Goal: Task Accomplishment & Management: Complete application form

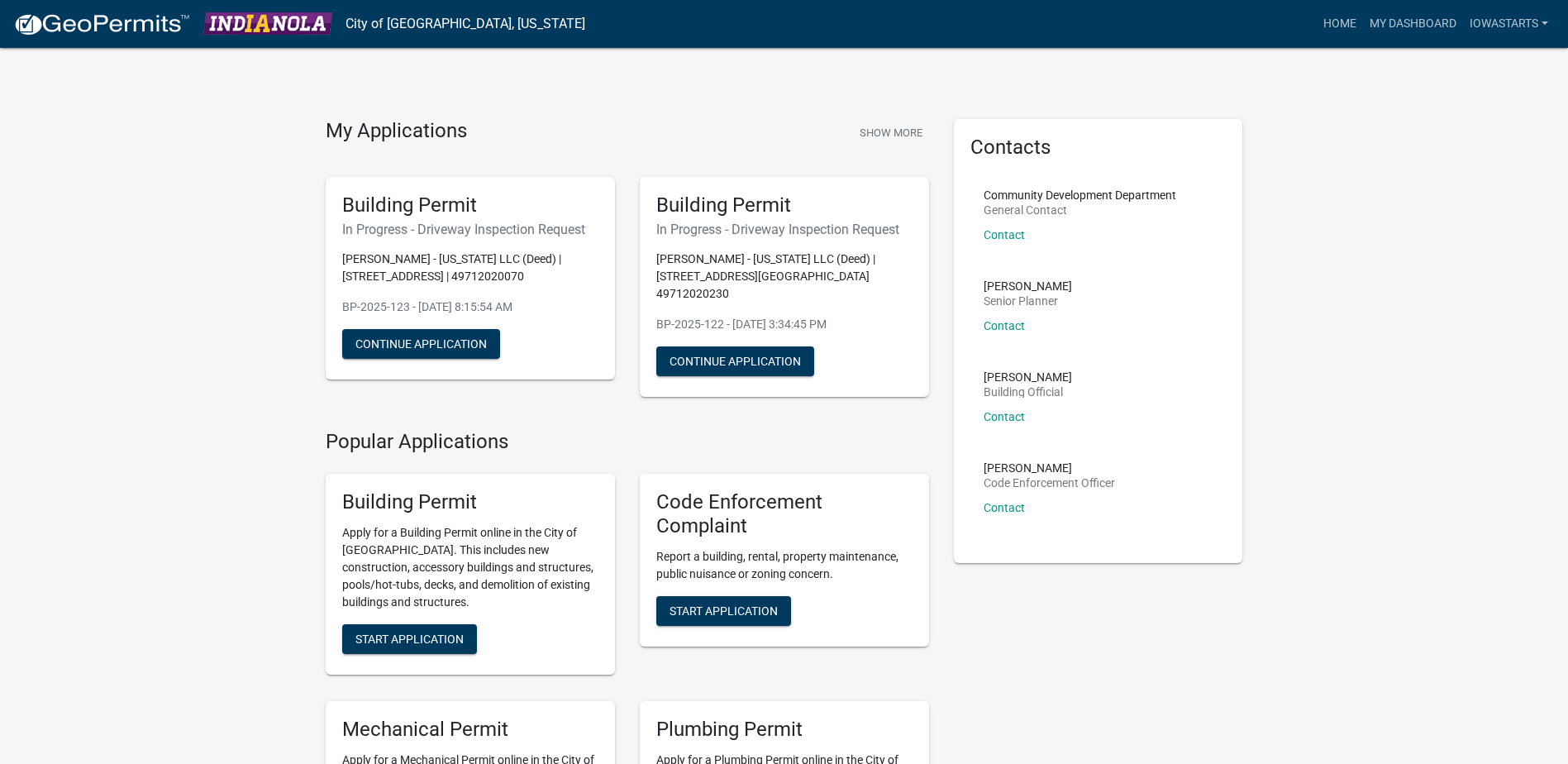
click at [415, 630] on button "Start Application" at bounding box center [410, 638] width 134 height 30
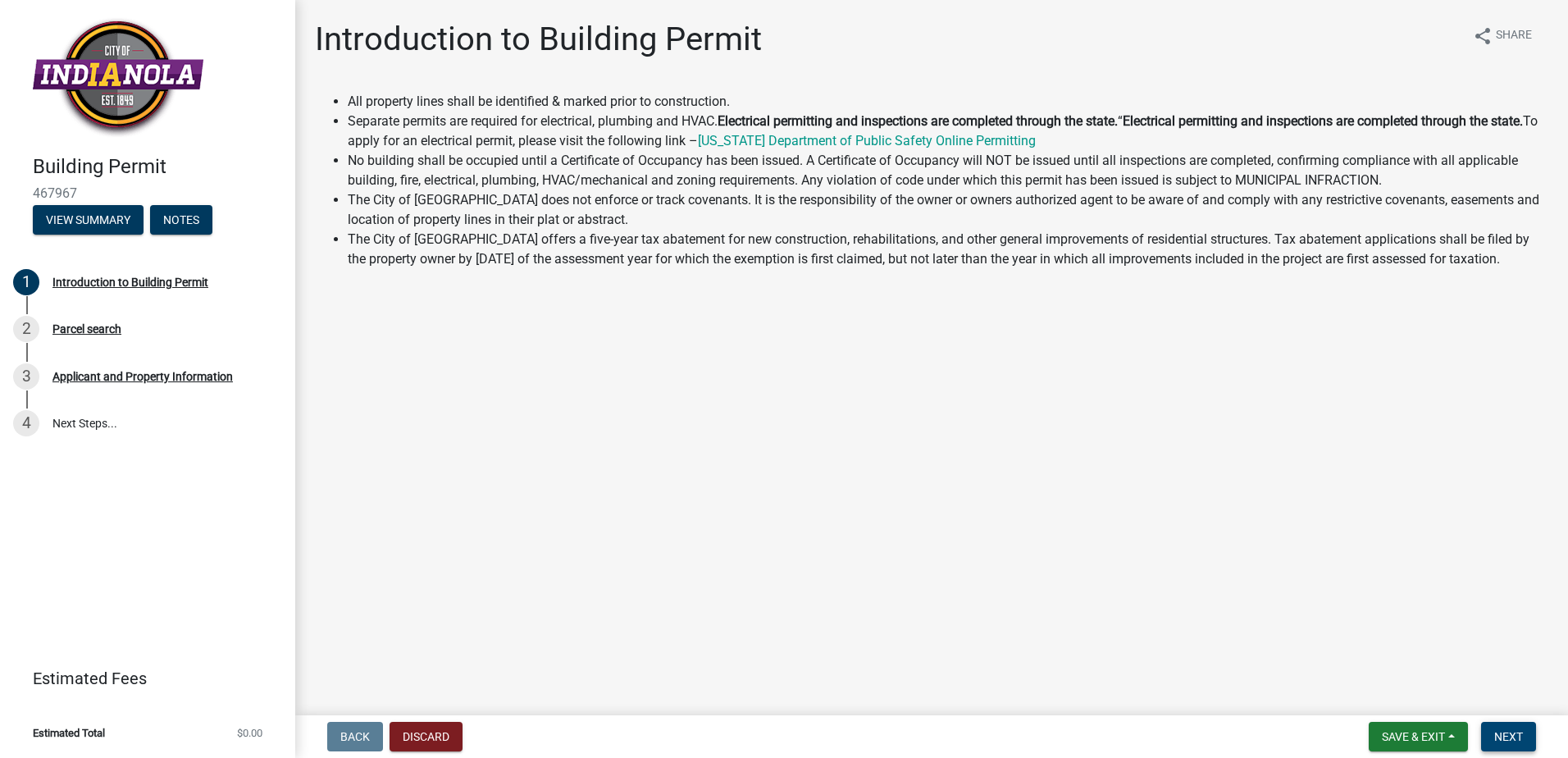
drag, startPoint x: 1512, startPoint y: 739, endPoint x: 1503, endPoint y: 742, distance: 9.5
click at [1511, 739] on span "Next" at bounding box center [1508, 737] width 29 height 13
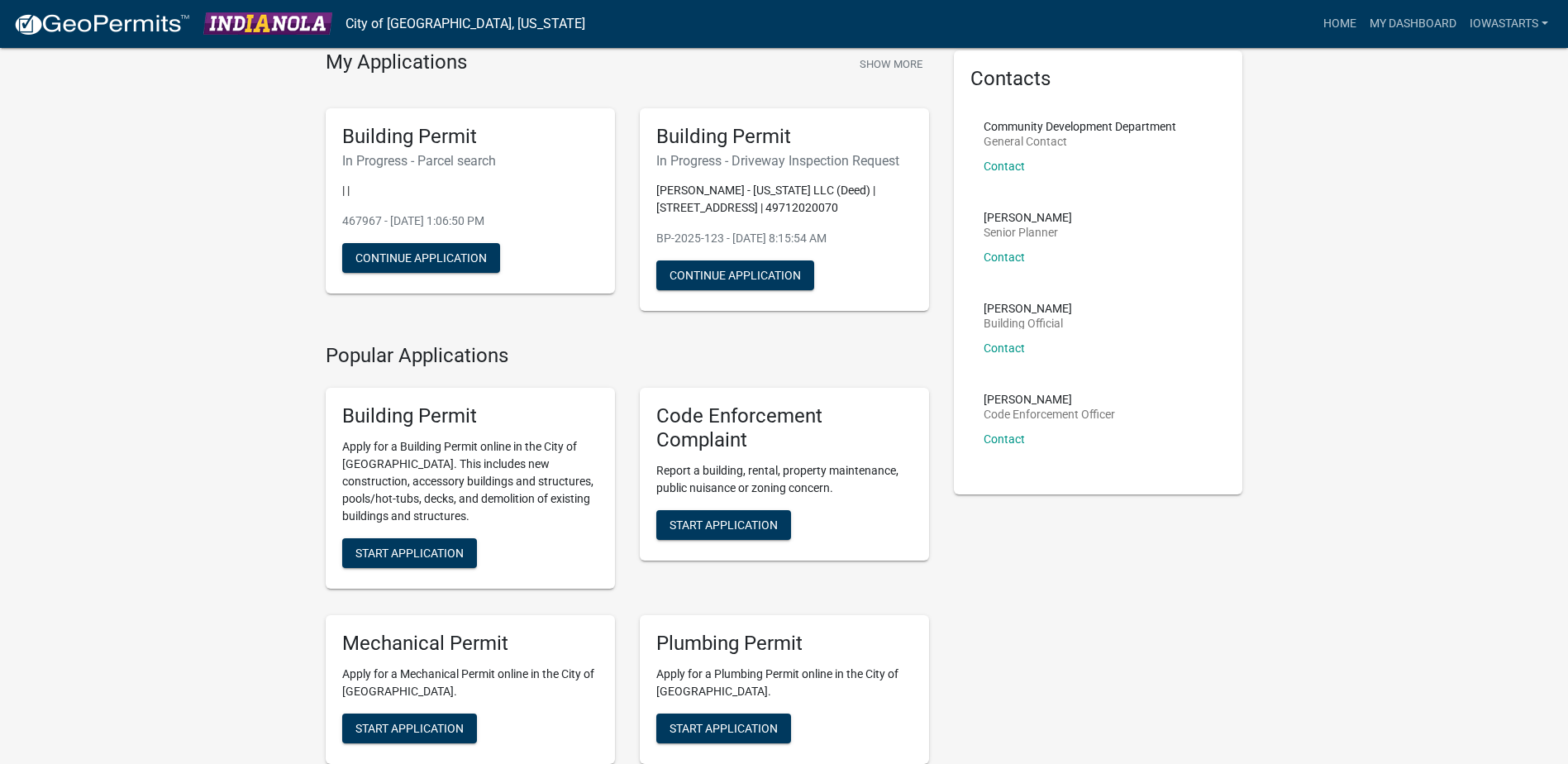
scroll to position [67, 0]
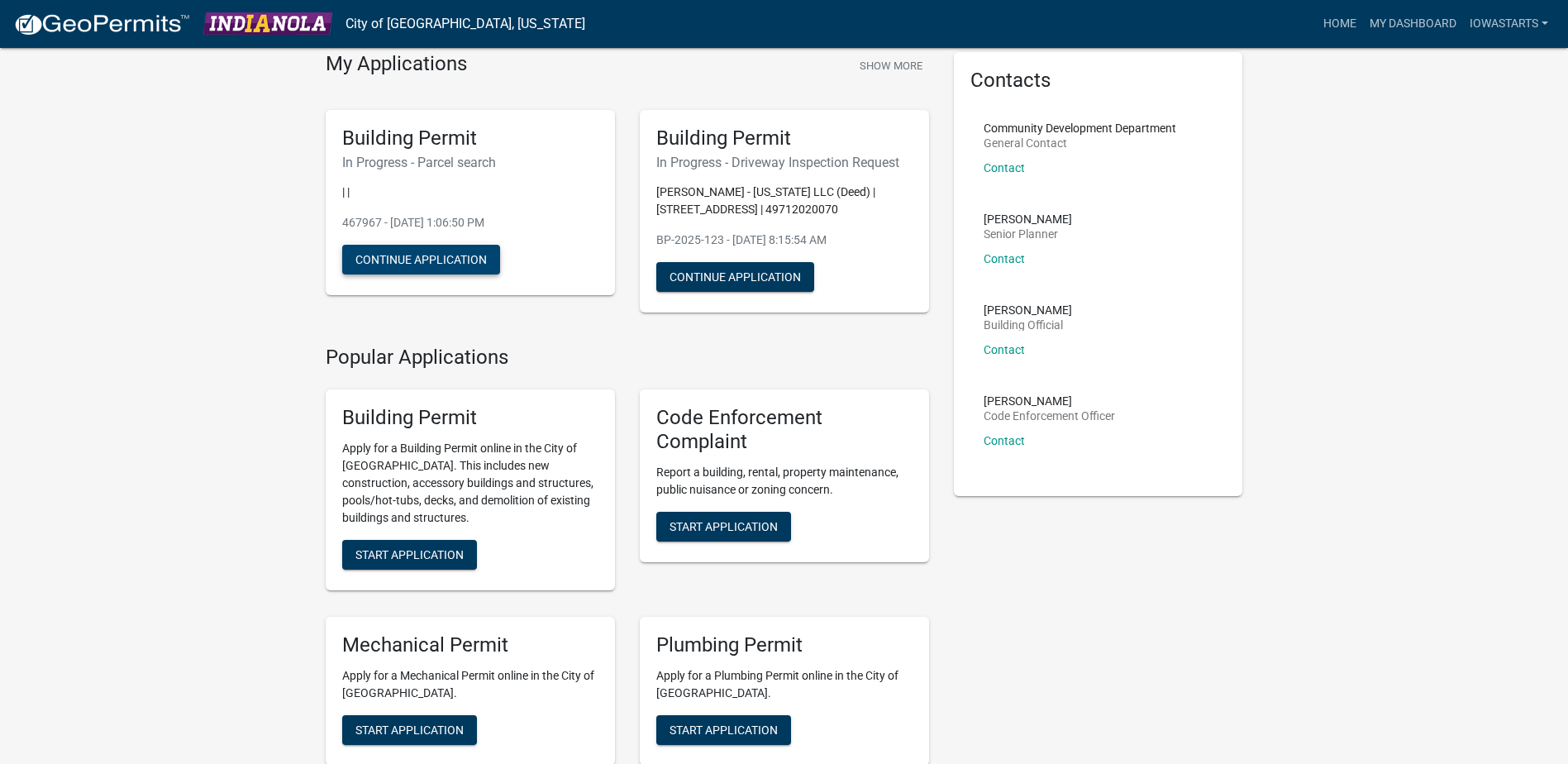
click at [401, 261] on button "Continue Application" at bounding box center [421, 259] width 158 height 30
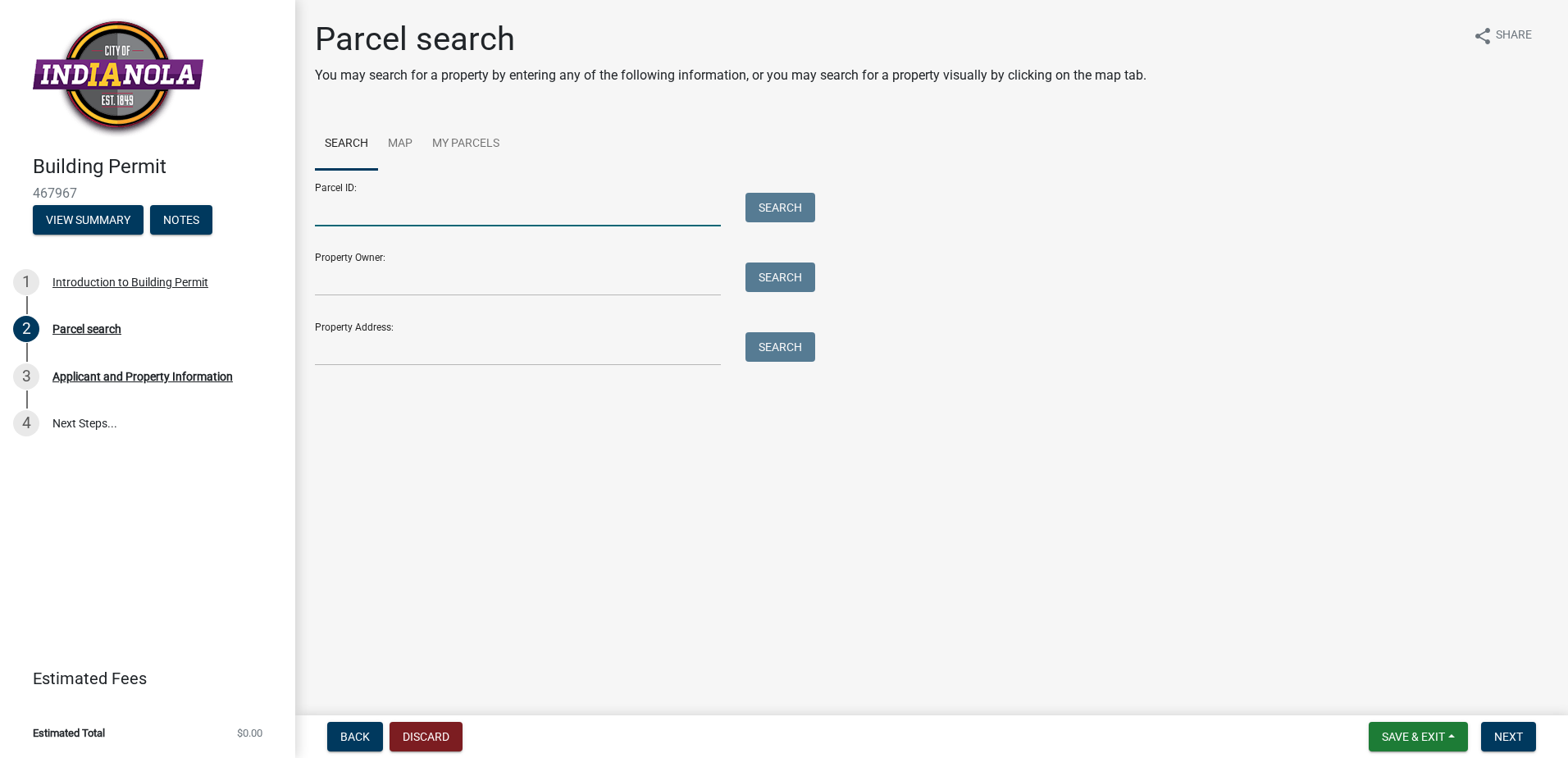
click at [398, 214] on input "Parcel ID:" at bounding box center [518, 209] width 406 height 33
click at [360, 348] on input "Property Address:" at bounding box center [518, 349] width 406 height 33
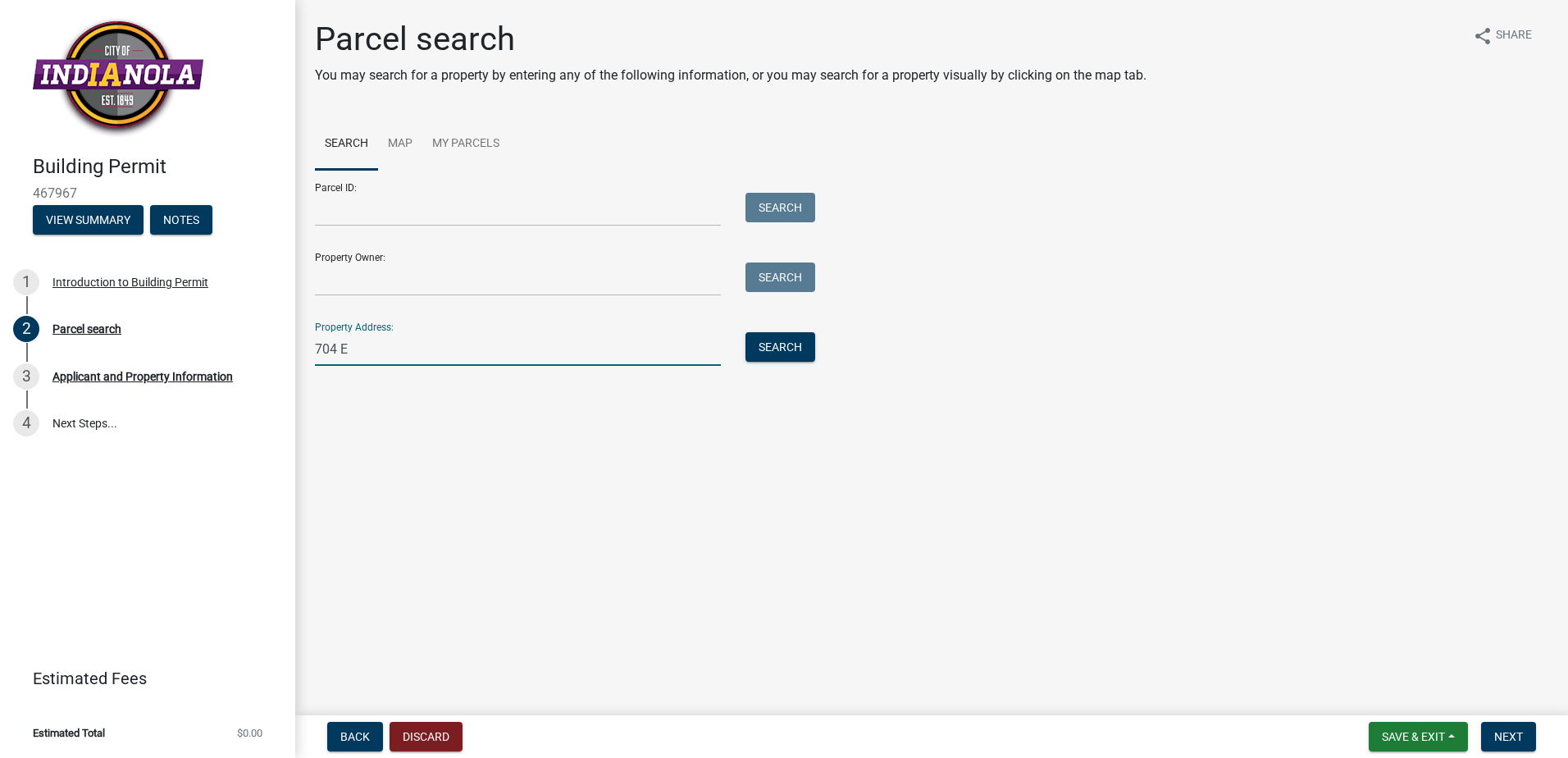
type input "[STREET_ADDRESS]"
click at [799, 349] on button "Search" at bounding box center [780, 347] width 69 height 30
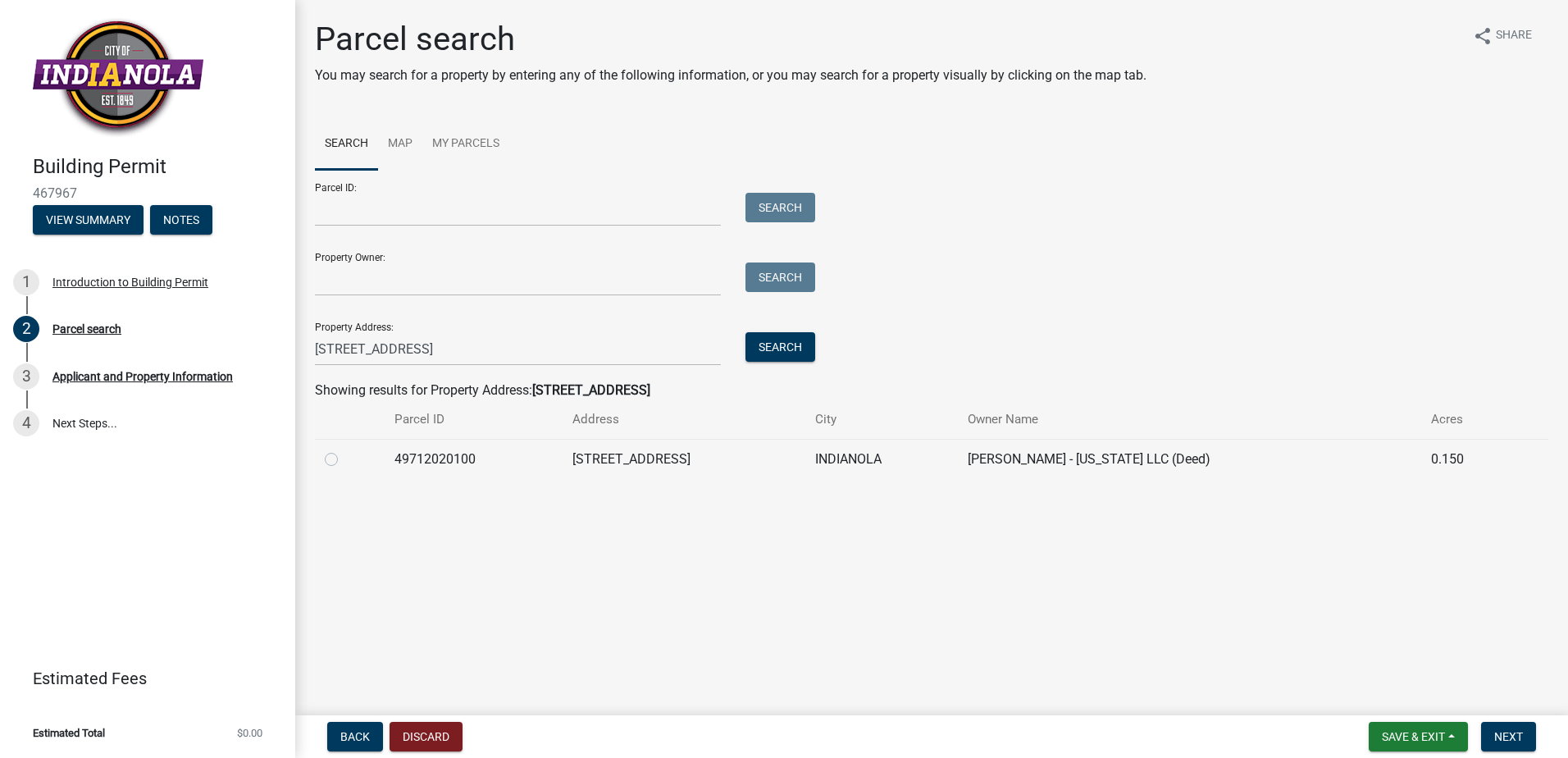
click at [345, 449] on label at bounding box center [345, 449] width 0 height 0
click at [345, 460] on input "radio" at bounding box center [349, 454] width 10 height 10
radio input "true"
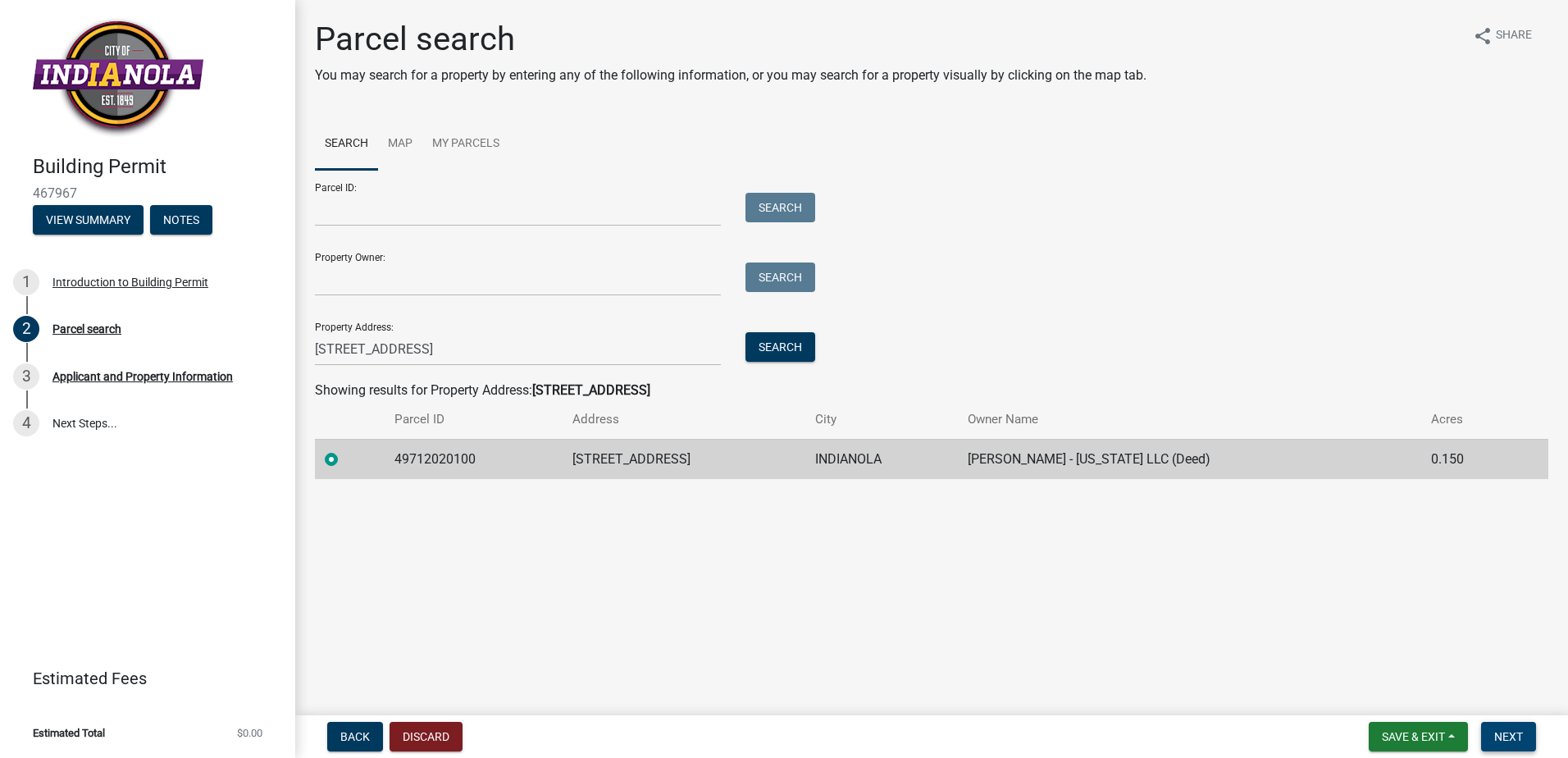
click at [1505, 742] on span "Next" at bounding box center [1508, 737] width 29 height 13
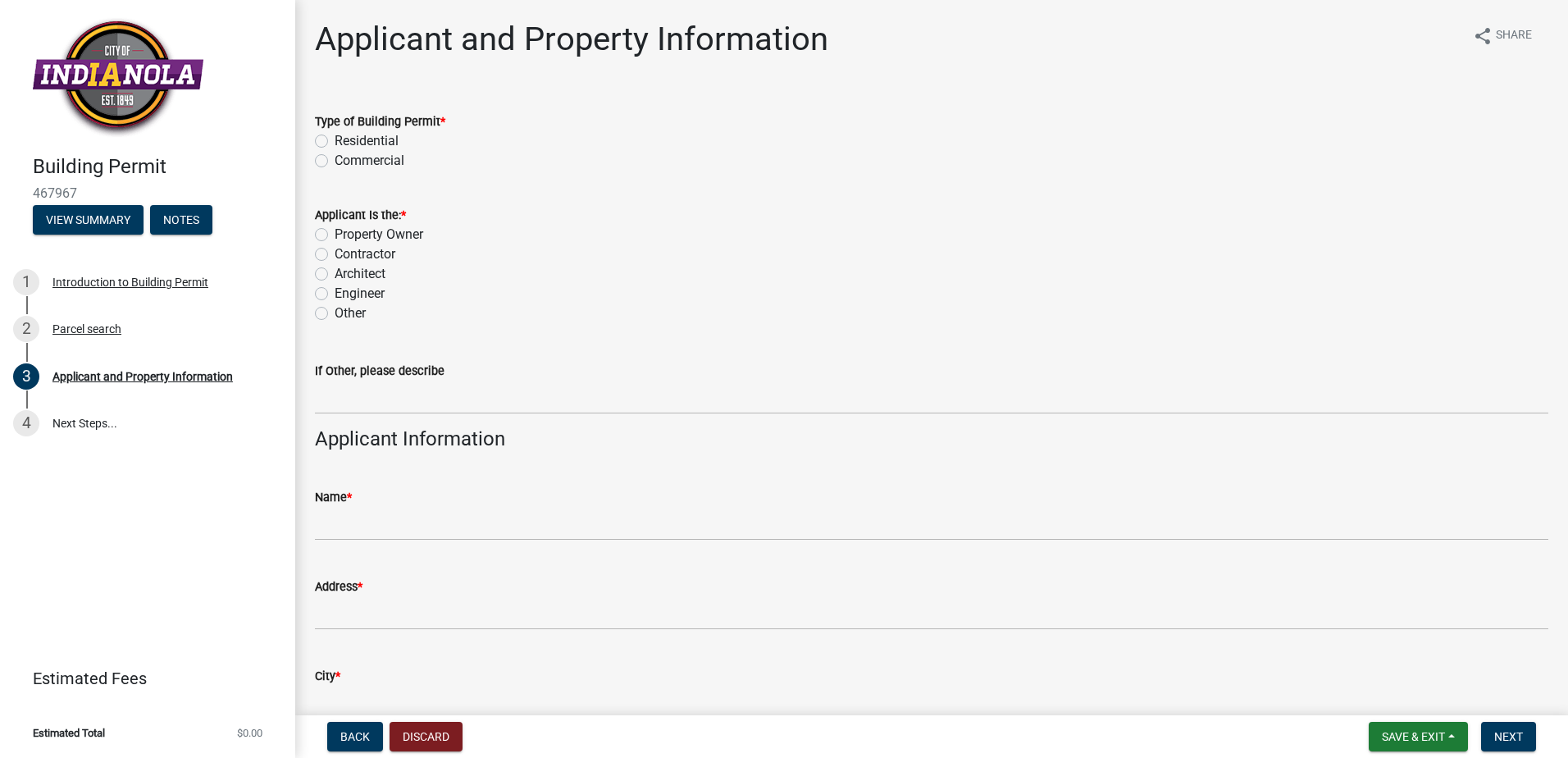
click at [334, 142] on label "Residential" at bounding box center [366, 141] width 64 height 20
click at [334, 142] on input "Residential" at bounding box center [339, 136] width 10 height 10
radio input "true"
click at [334, 257] on label "Contractor" at bounding box center [365, 254] width 61 height 20
click at [334, 255] on input "Contractor" at bounding box center [339, 249] width 10 height 10
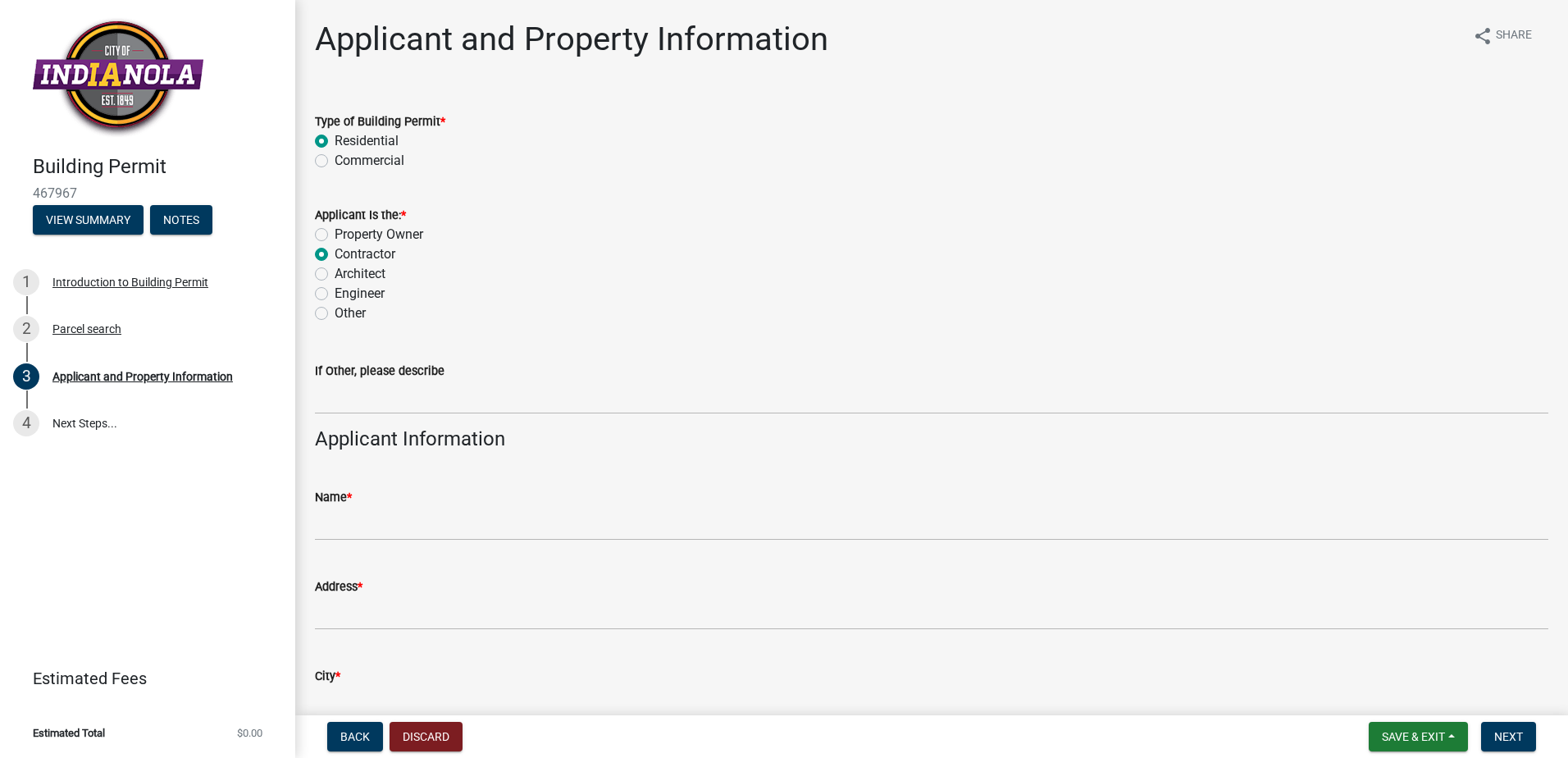
radio input "true"
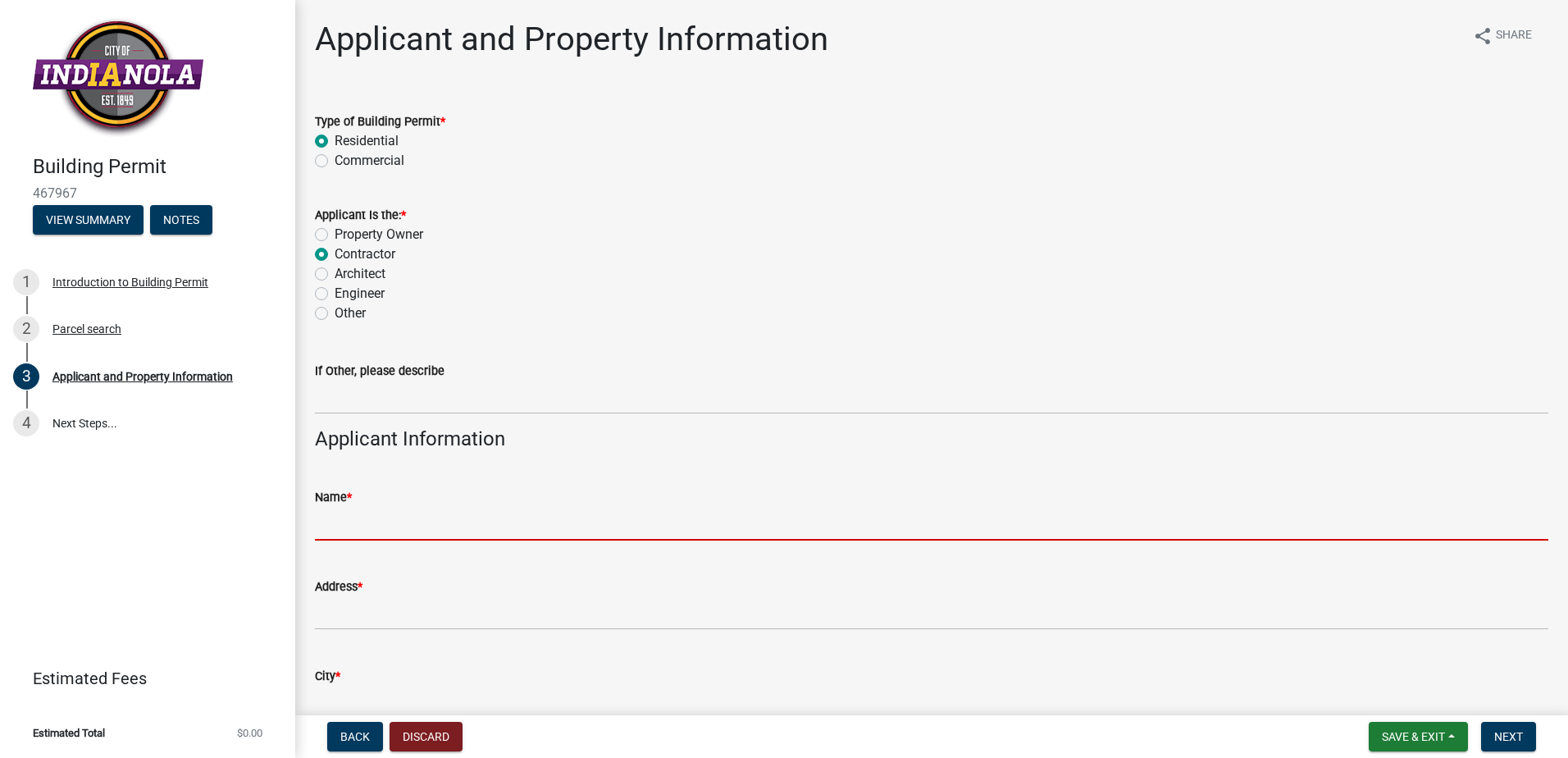
click at [357, 520] on input "Name *" at bounding box center [931, 523] width 1233 height 33
click at [372, 531] on input "Name *" at bounding box center [931, 523] width 1233 height 33
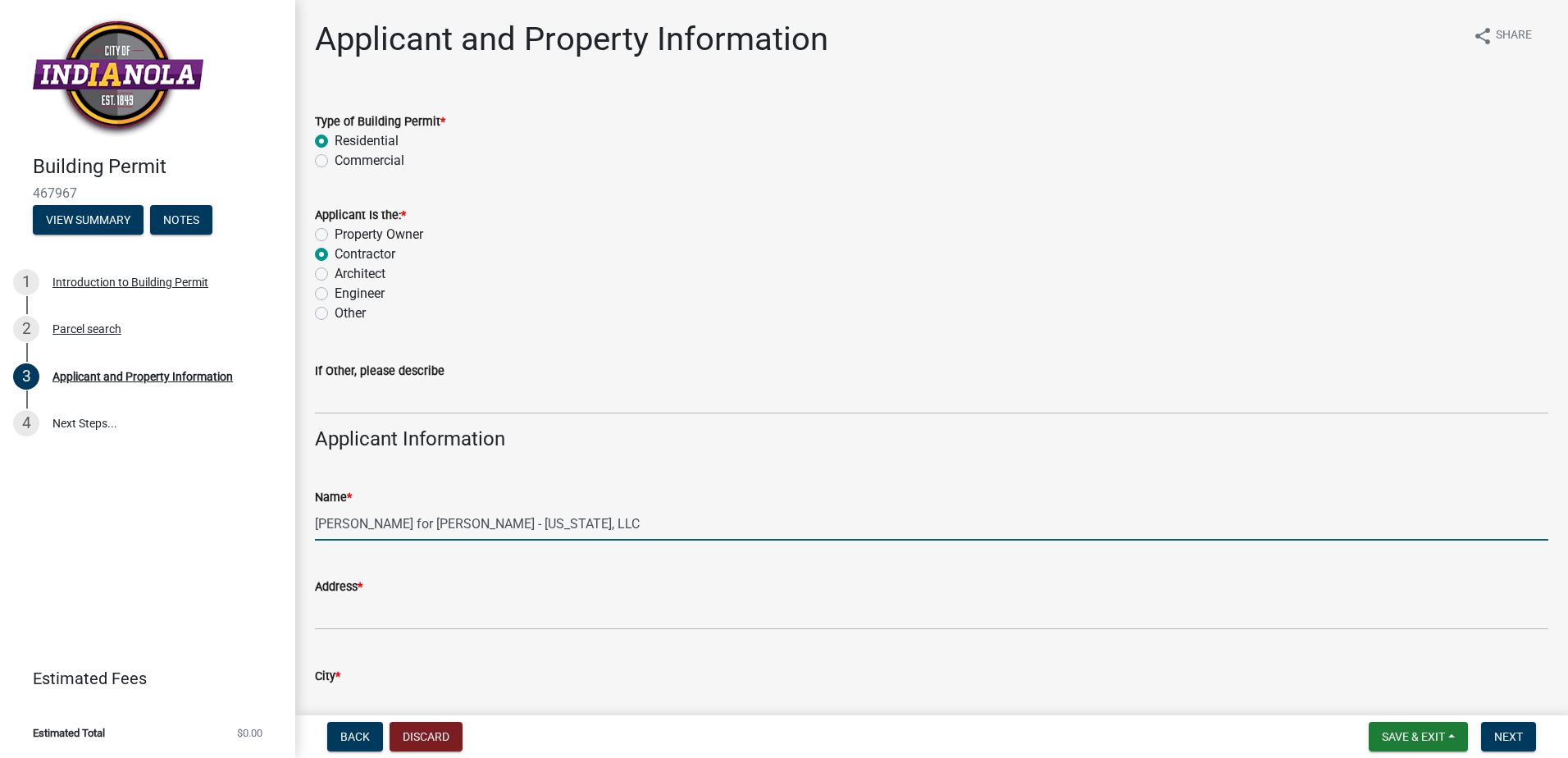
type input "[PERSON_NAME] for [PERSON_NAME] - [US_STATE], LLC"
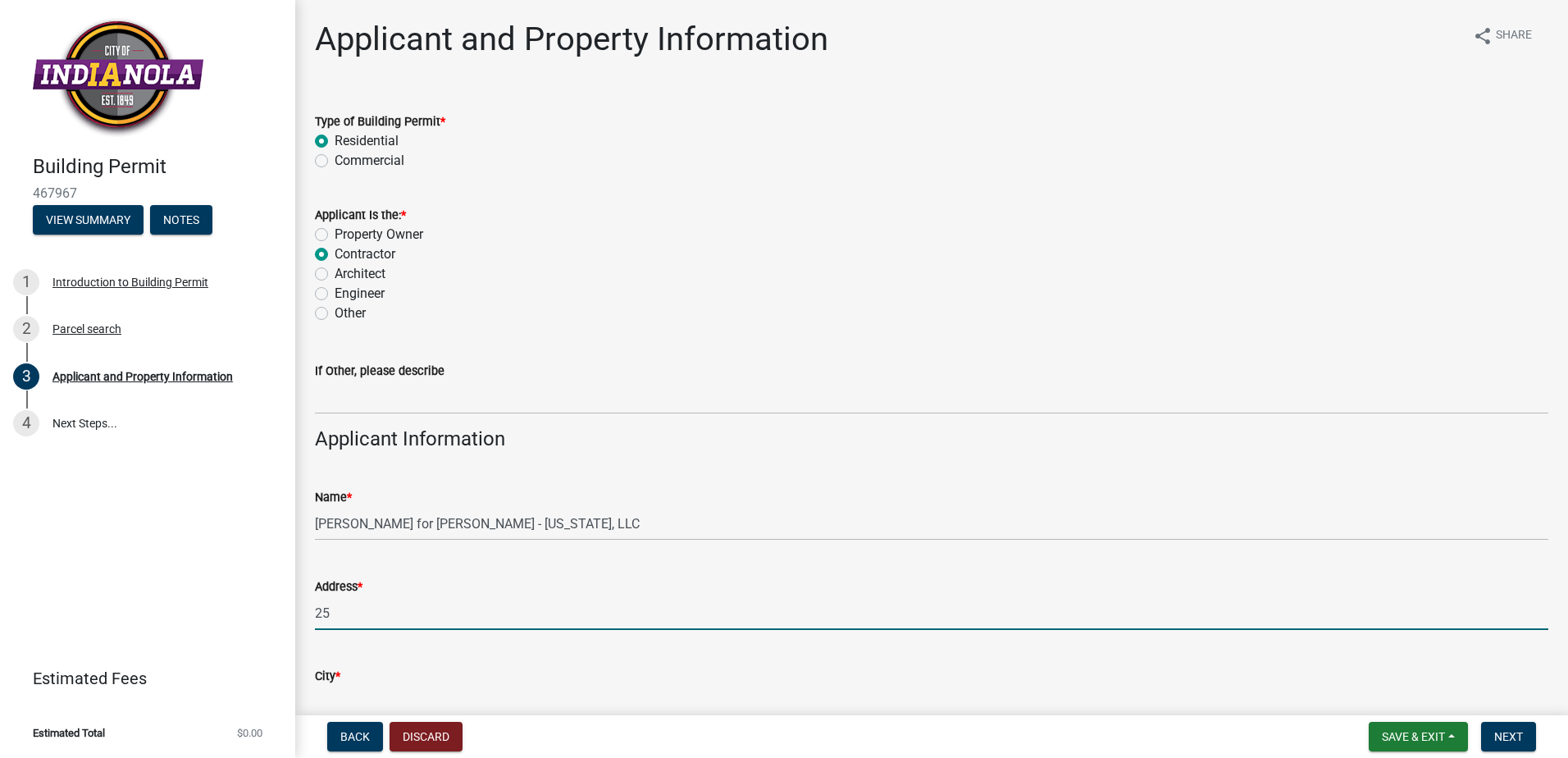
type input "2"
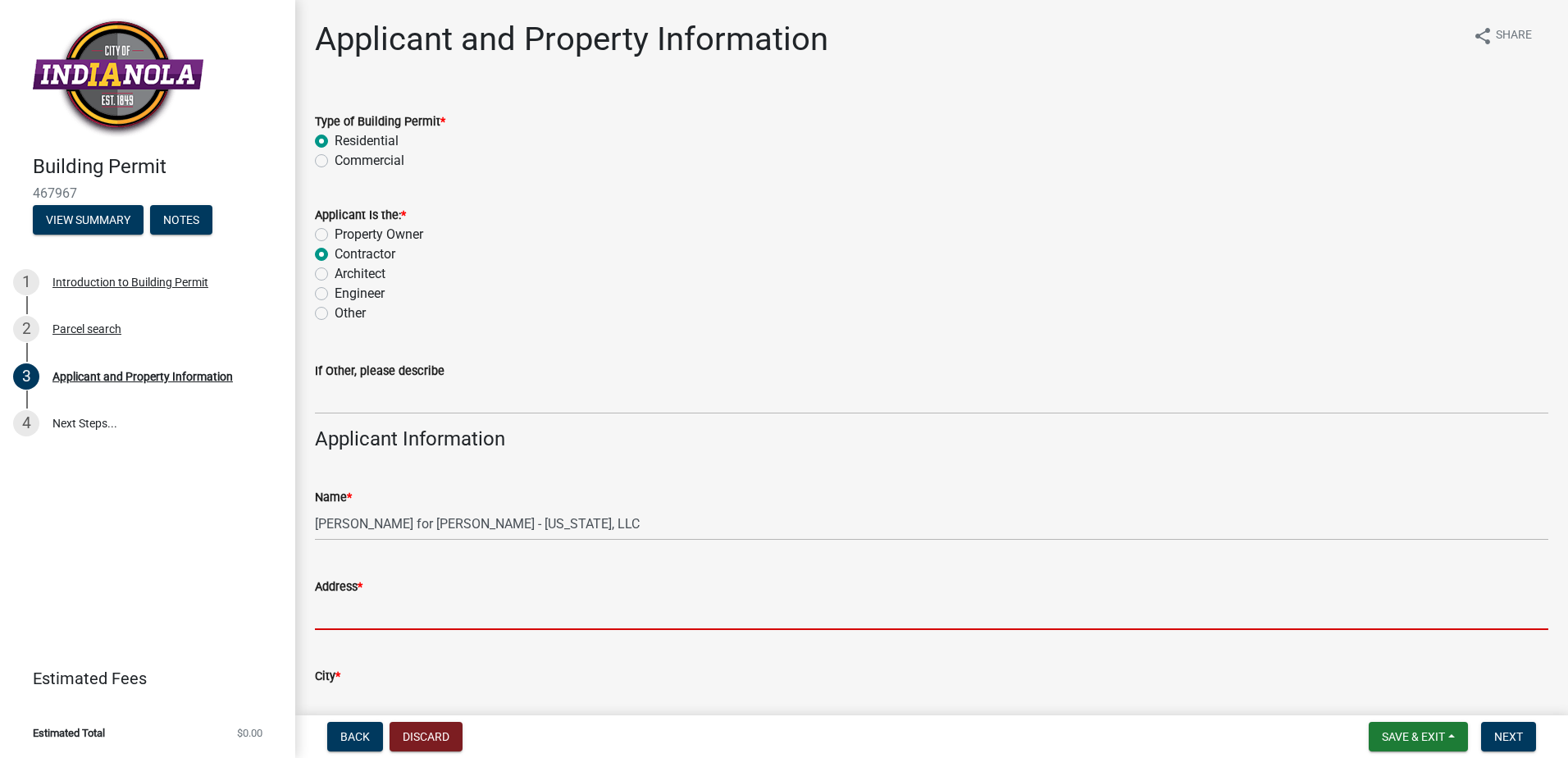
click at [343, 616] on input "Address *" at bounding box center [931, 612] width 1233 height 33
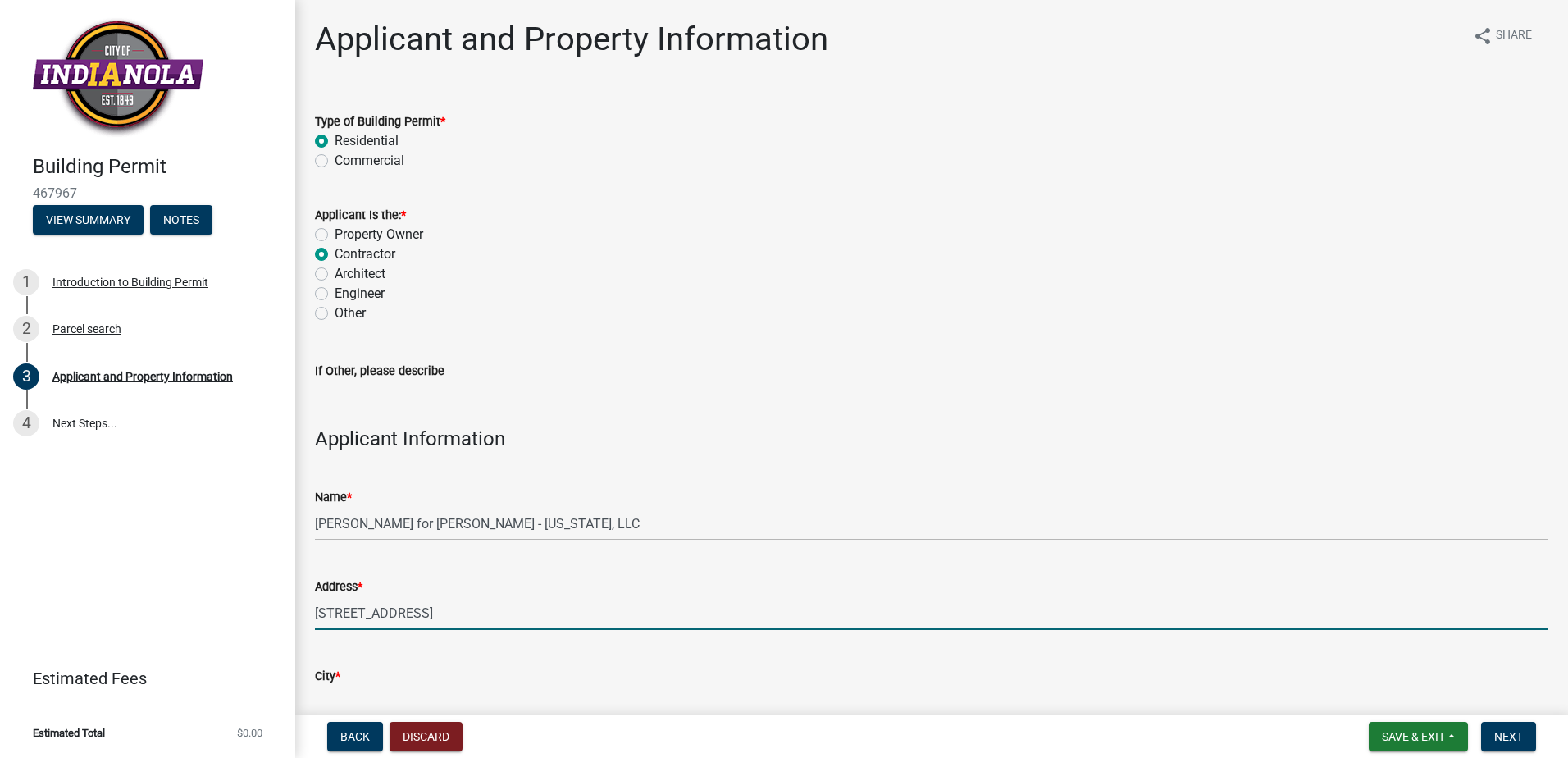
type input "[STREET_ADDRESS]"
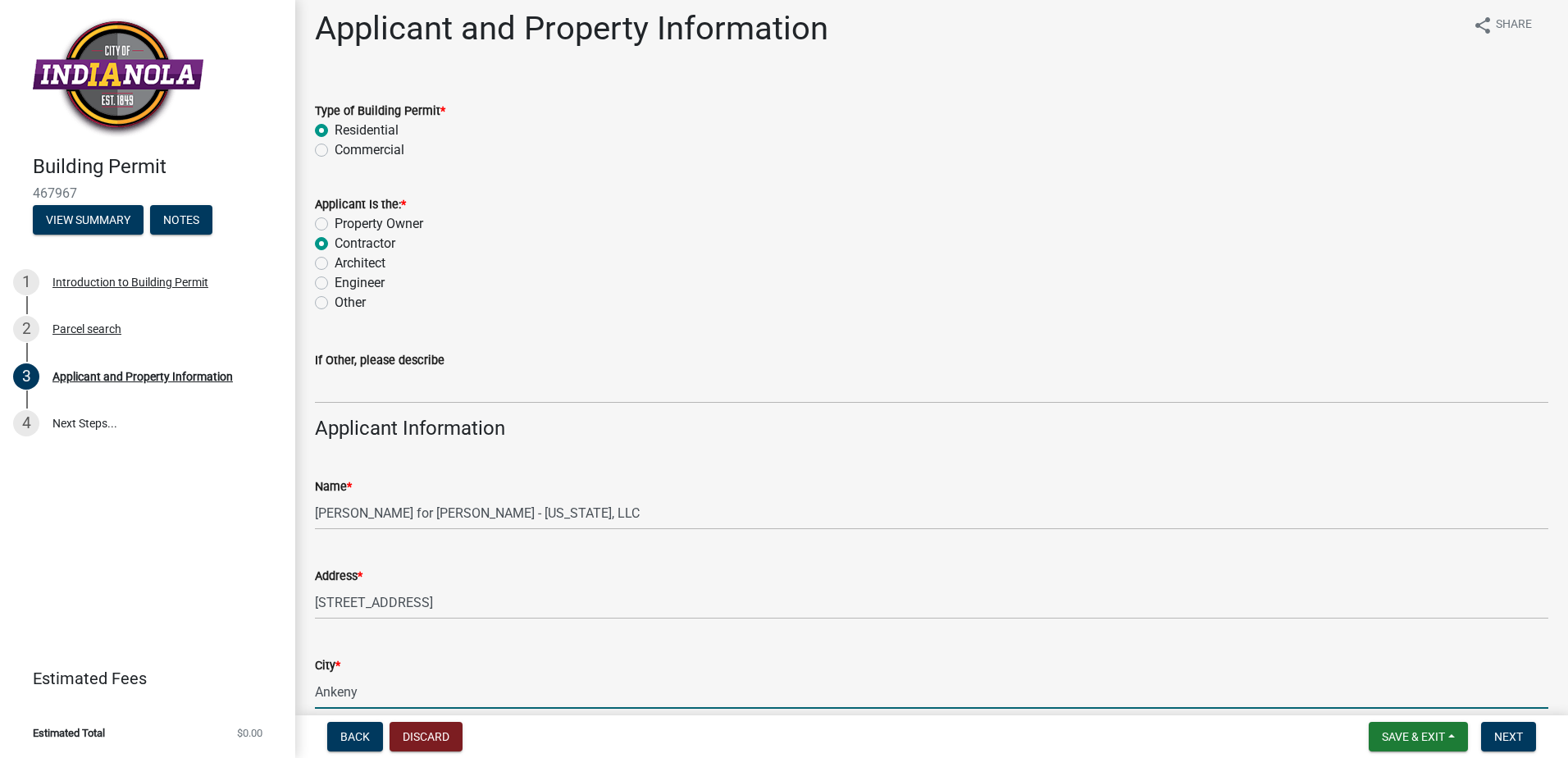
type input "Ankeny"
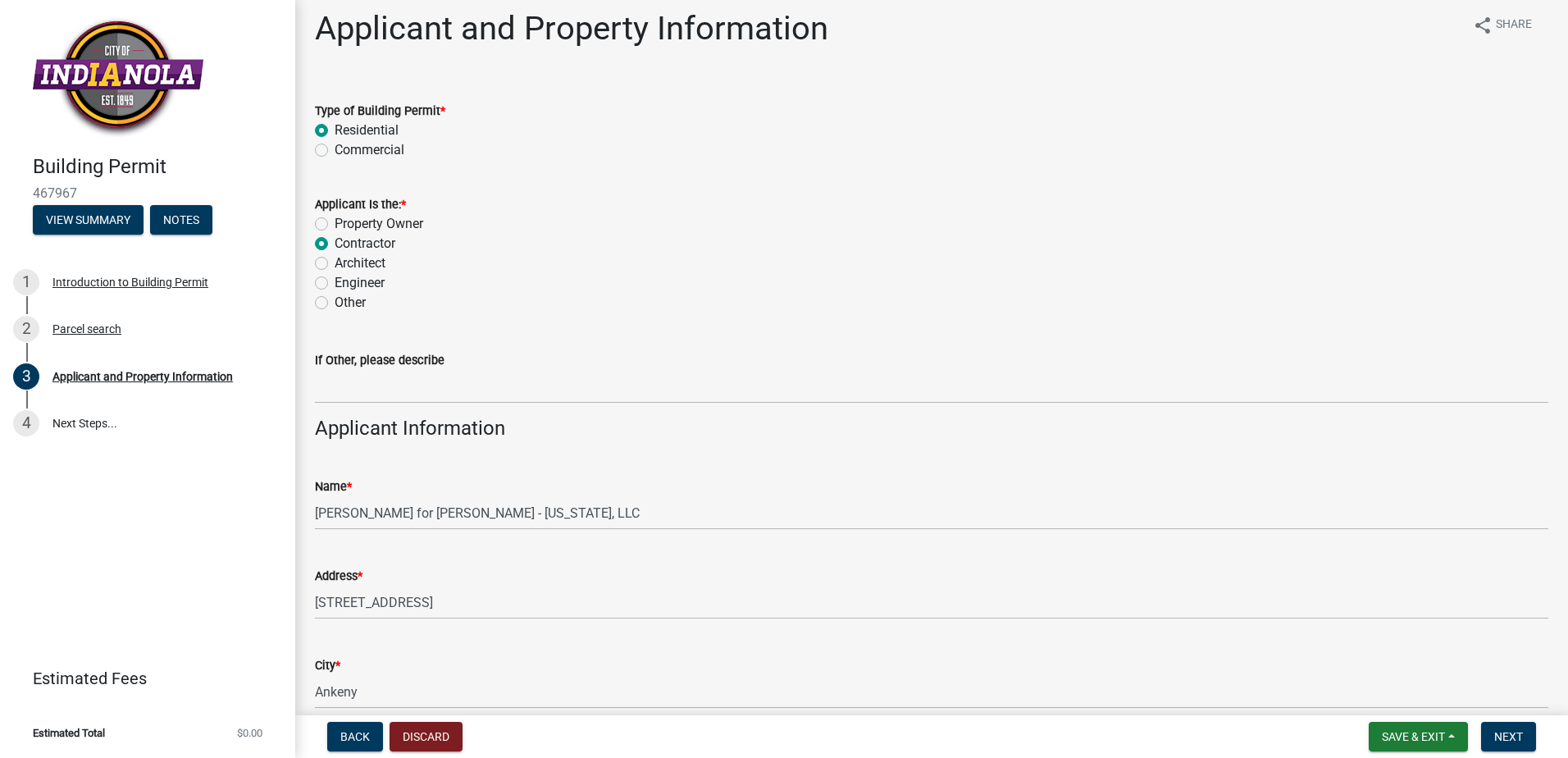
scroll to position [437, 0]
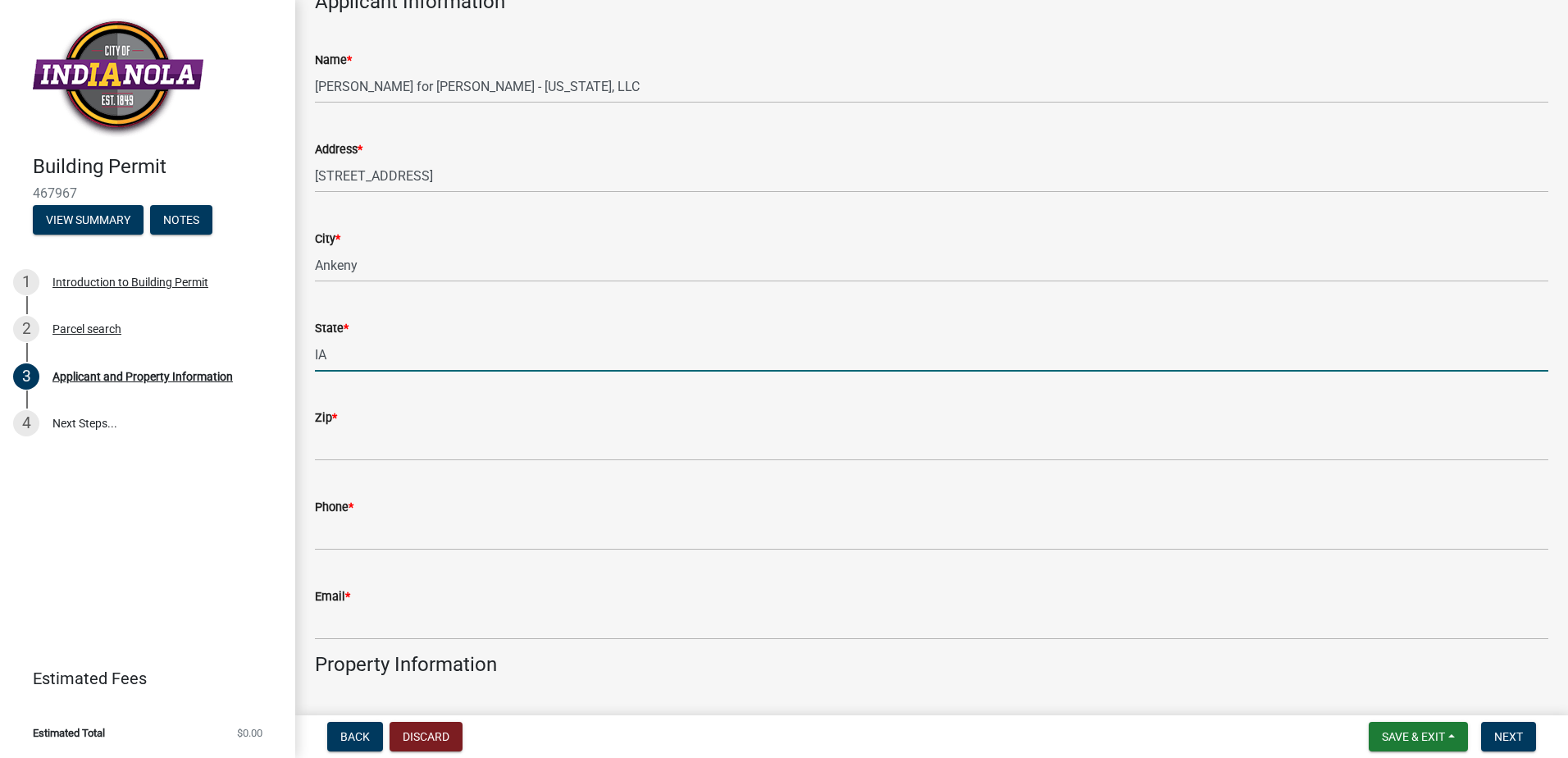
type input "IA"
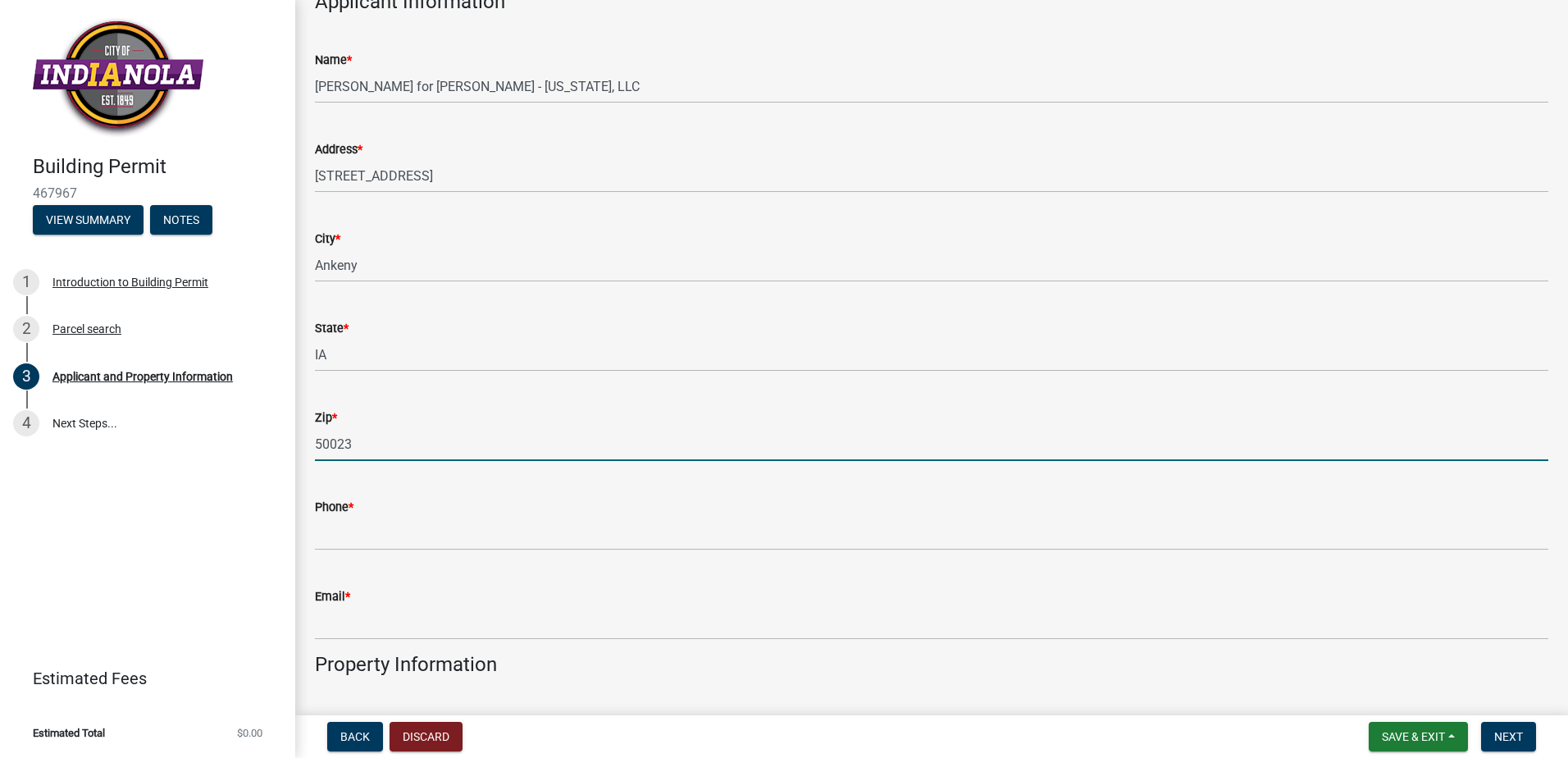
type input "50023"
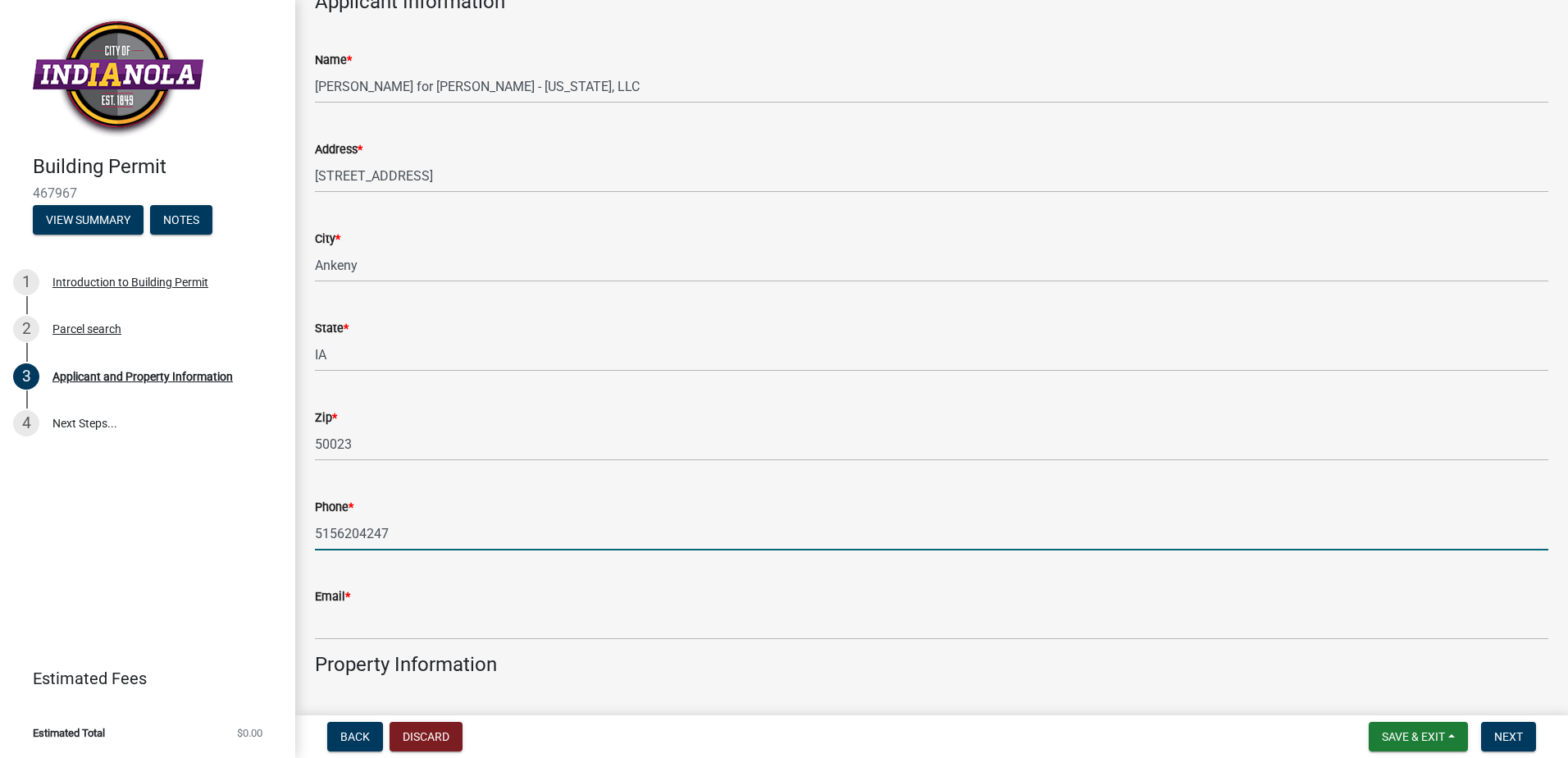
type input "5156204247"
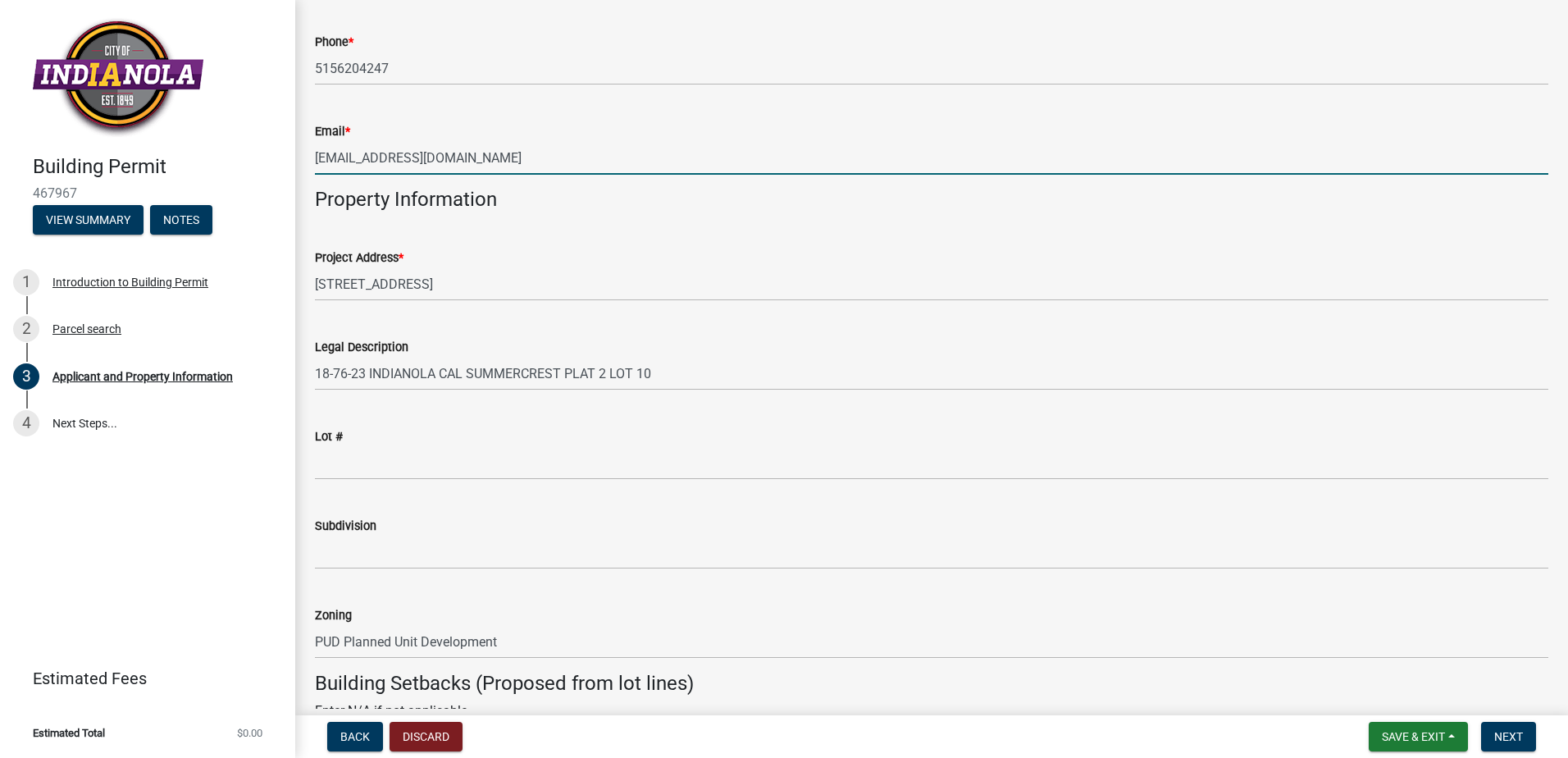
scroll to position [929, 0]
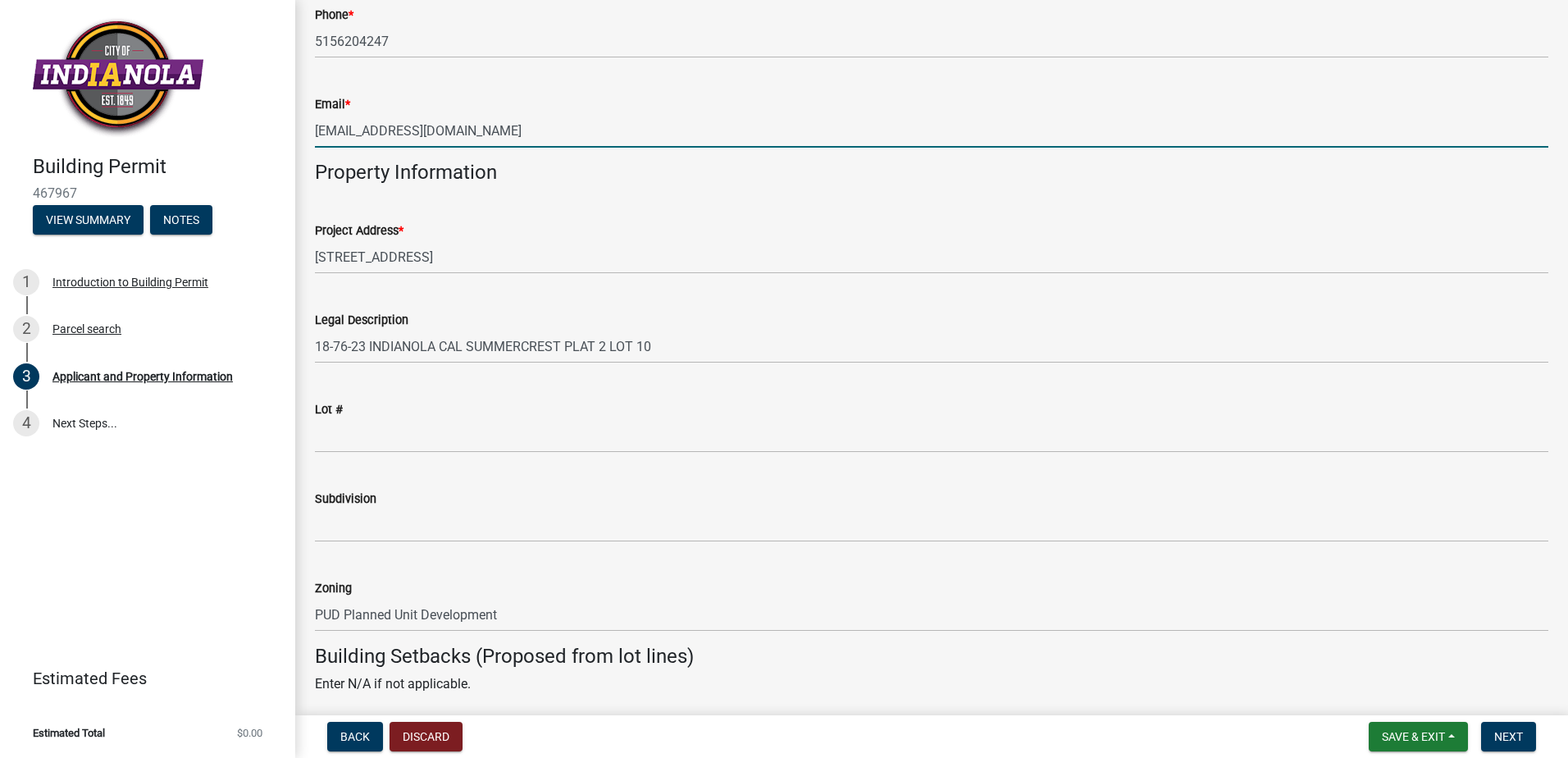
type input "[EMAIL_ADDRESS][DOMAIN_NAME]"
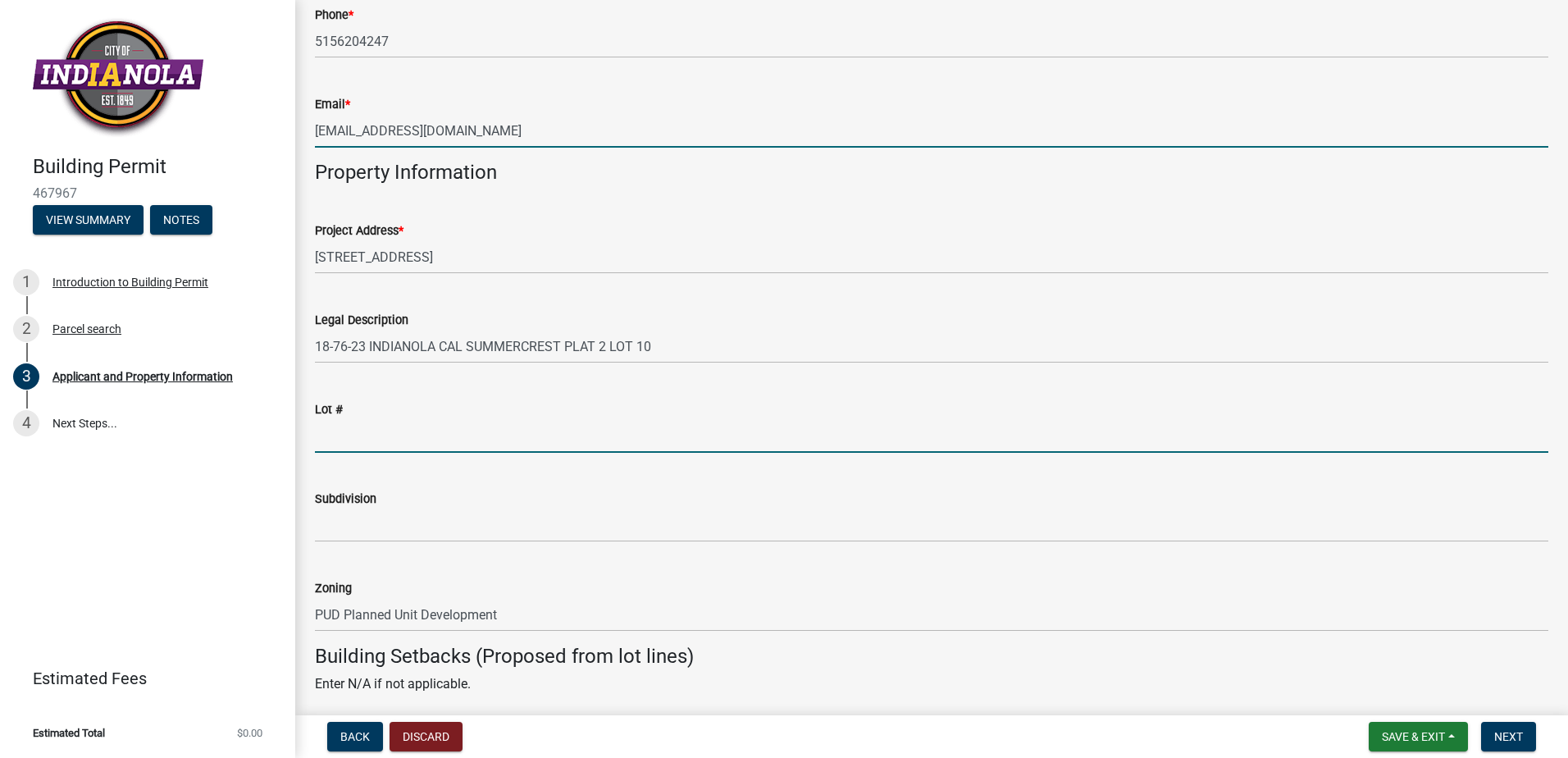
click at [352, 423] on input "Lot #" at bounding box center [931, 435] width 1233 height 33
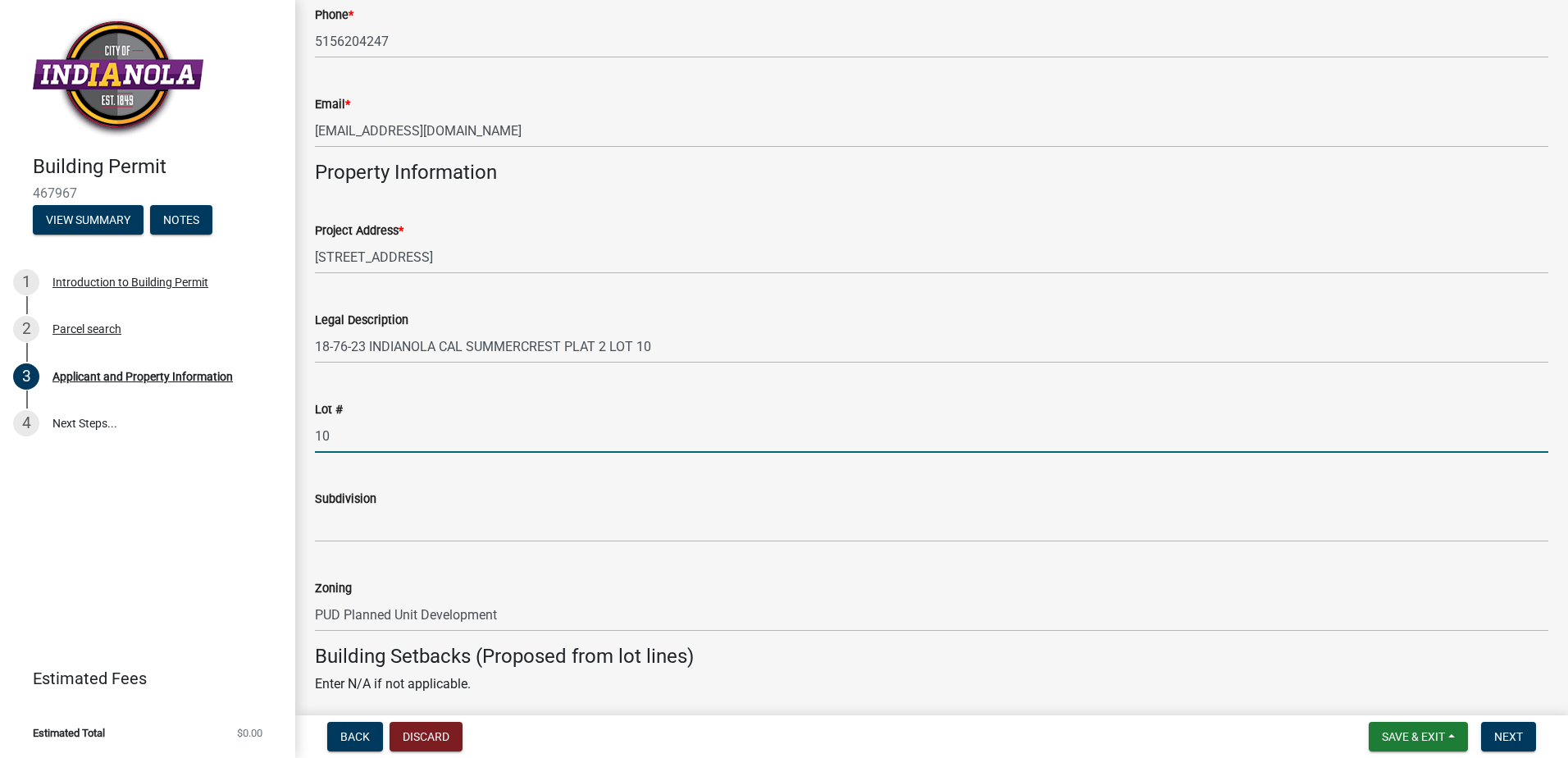
type input "10"
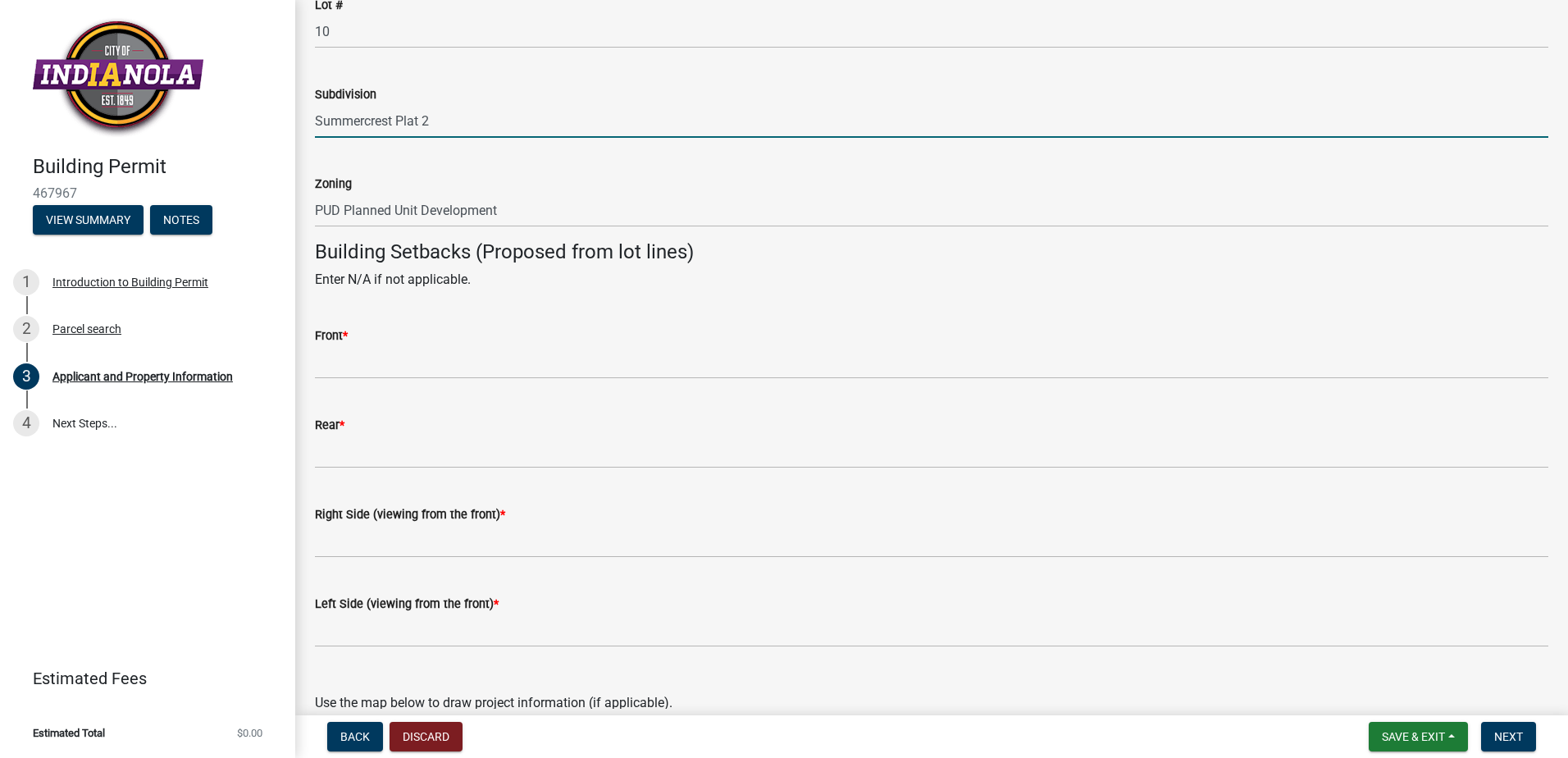
scroll to position [1340, 0]
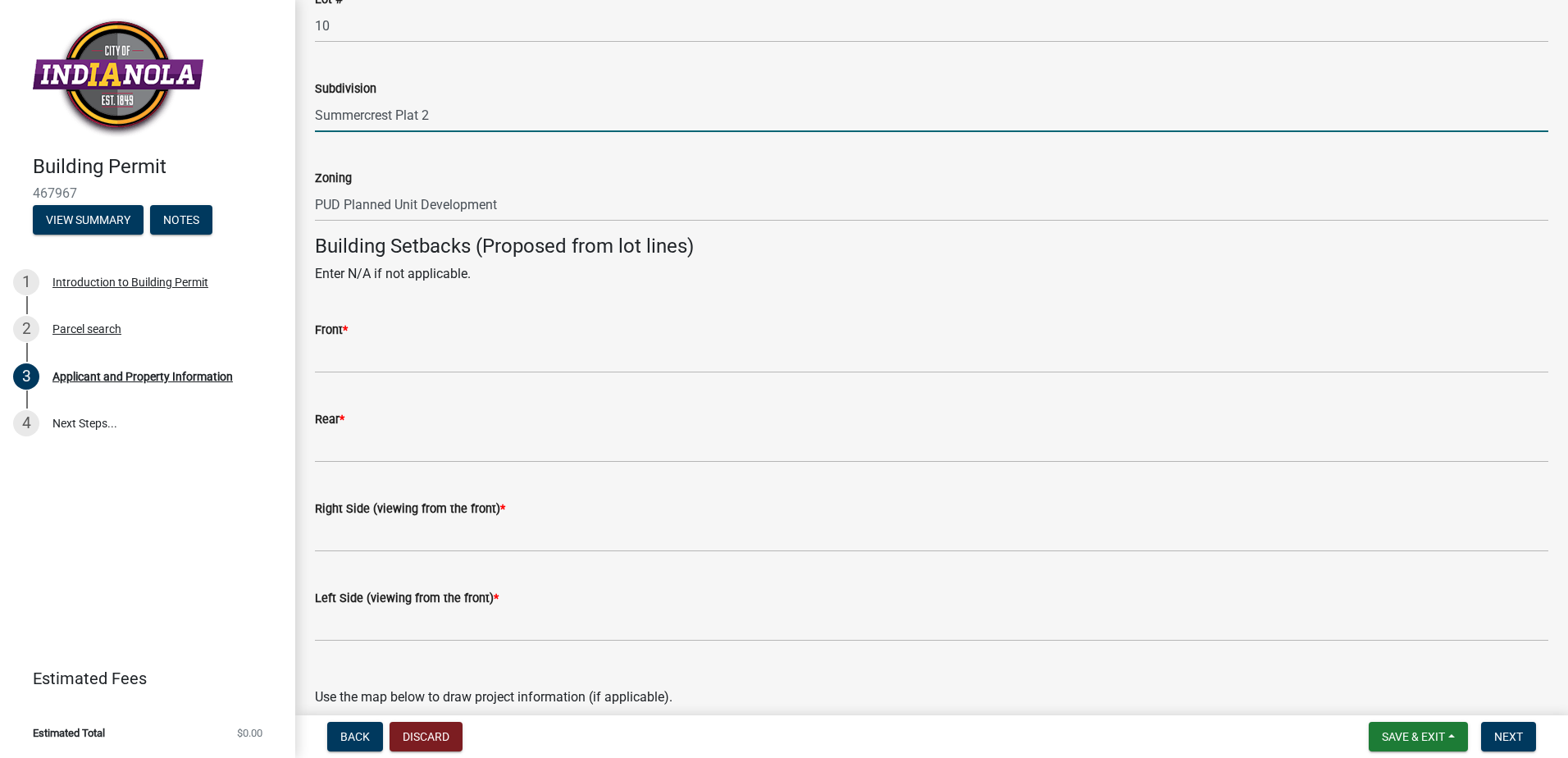
type input "Summercrest Plat 2"
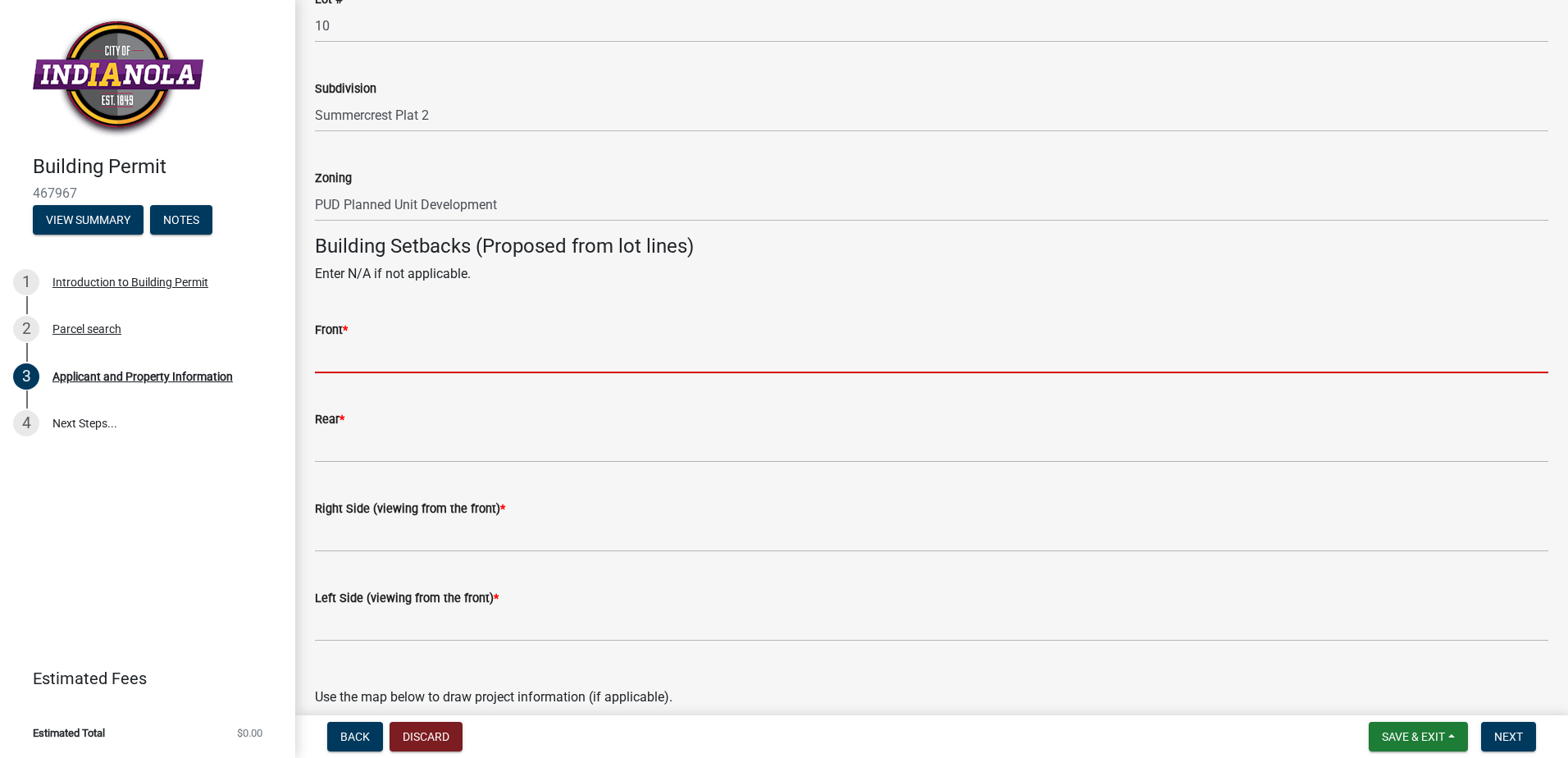
click at [373, 358] on input "Front *" at bounding box center [931, 356] width 1233 height 33
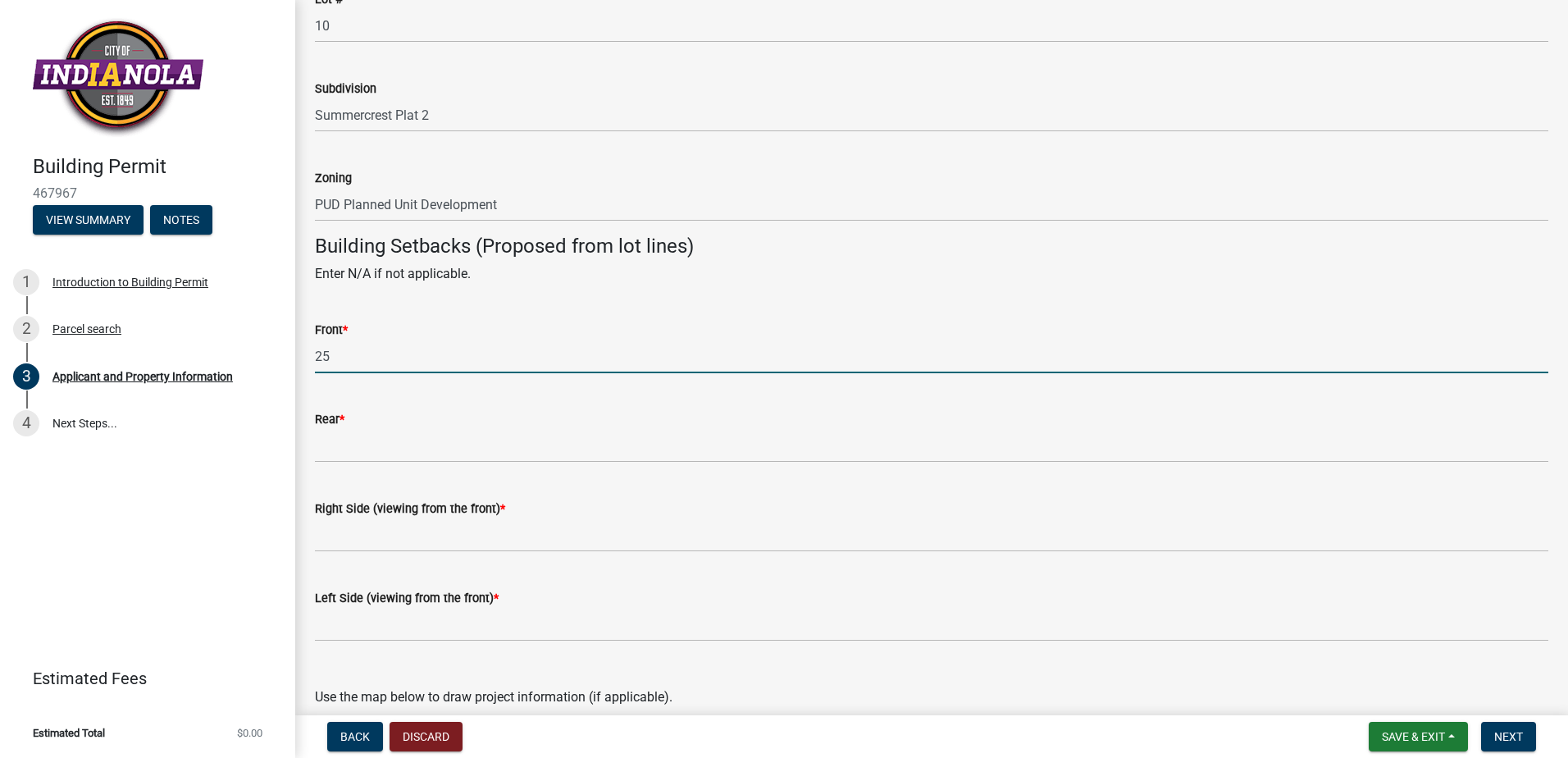
type input "25"
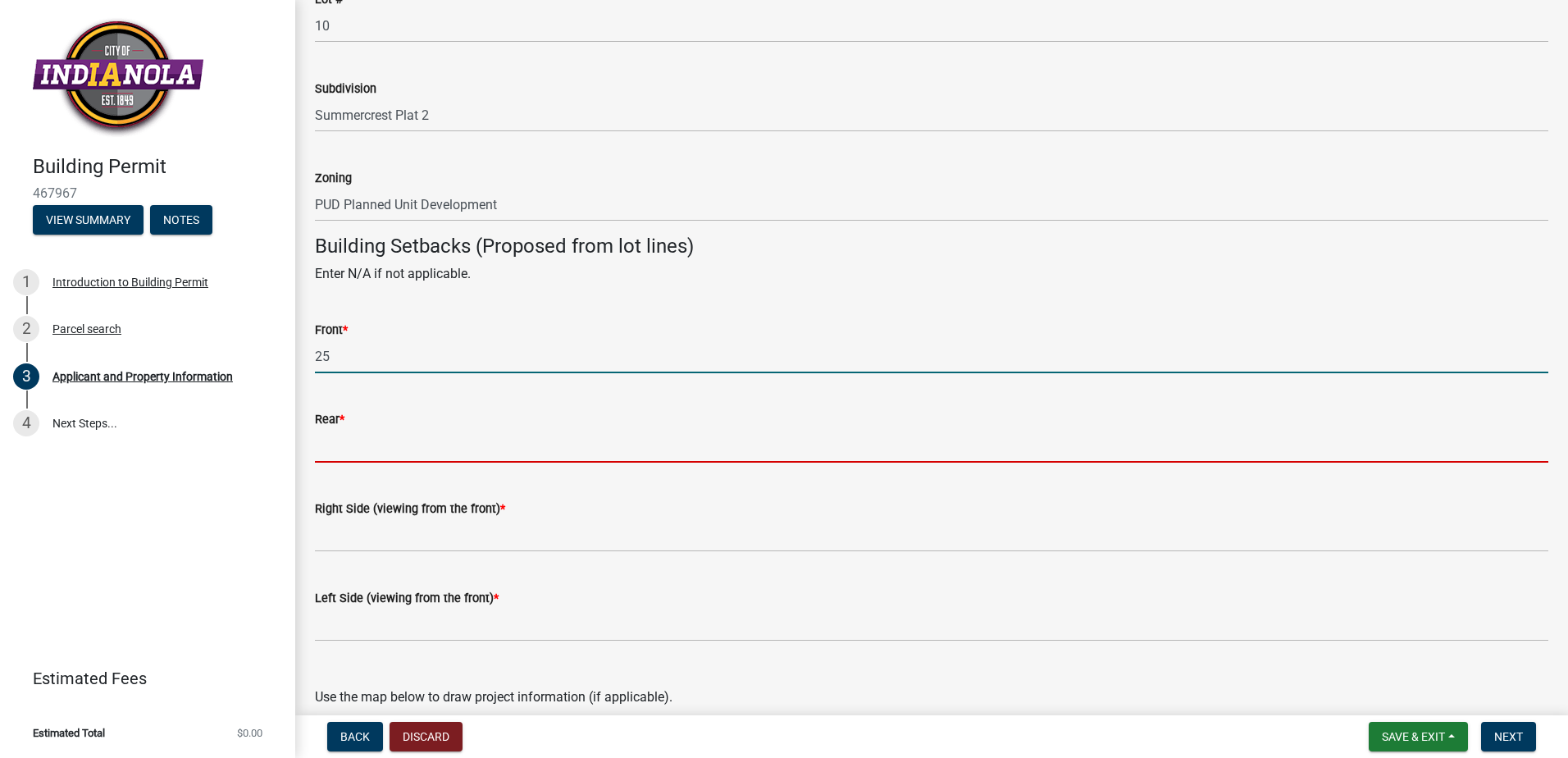
click at [365, 449] on input "Rear *" at bounding box center [931, 445] width 1233 height 33
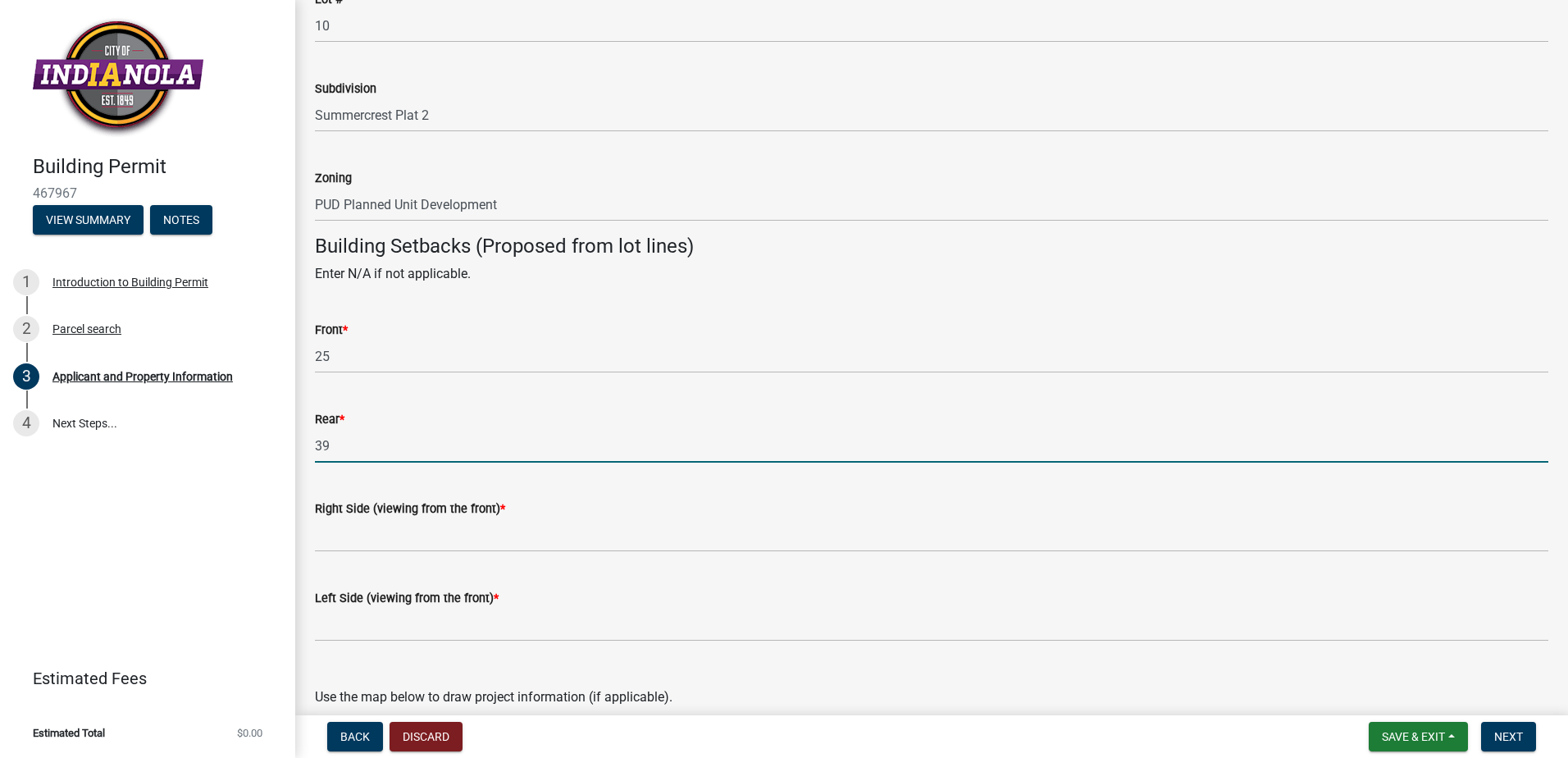
type input "39"
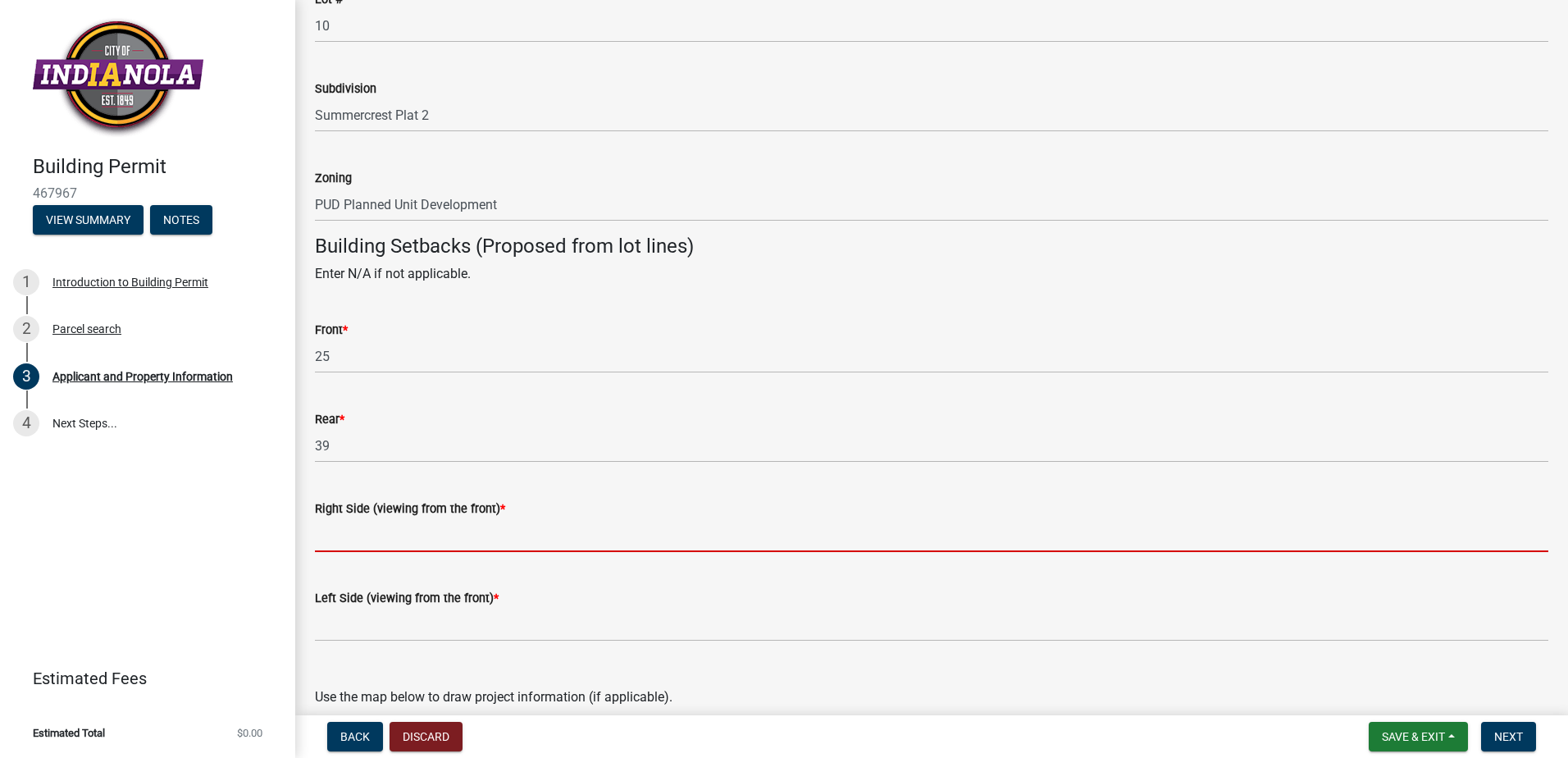
click at [358, 539] on input "Right Side (viewing from the front) *" at bounding box center [931, 534] width 1233 height 33
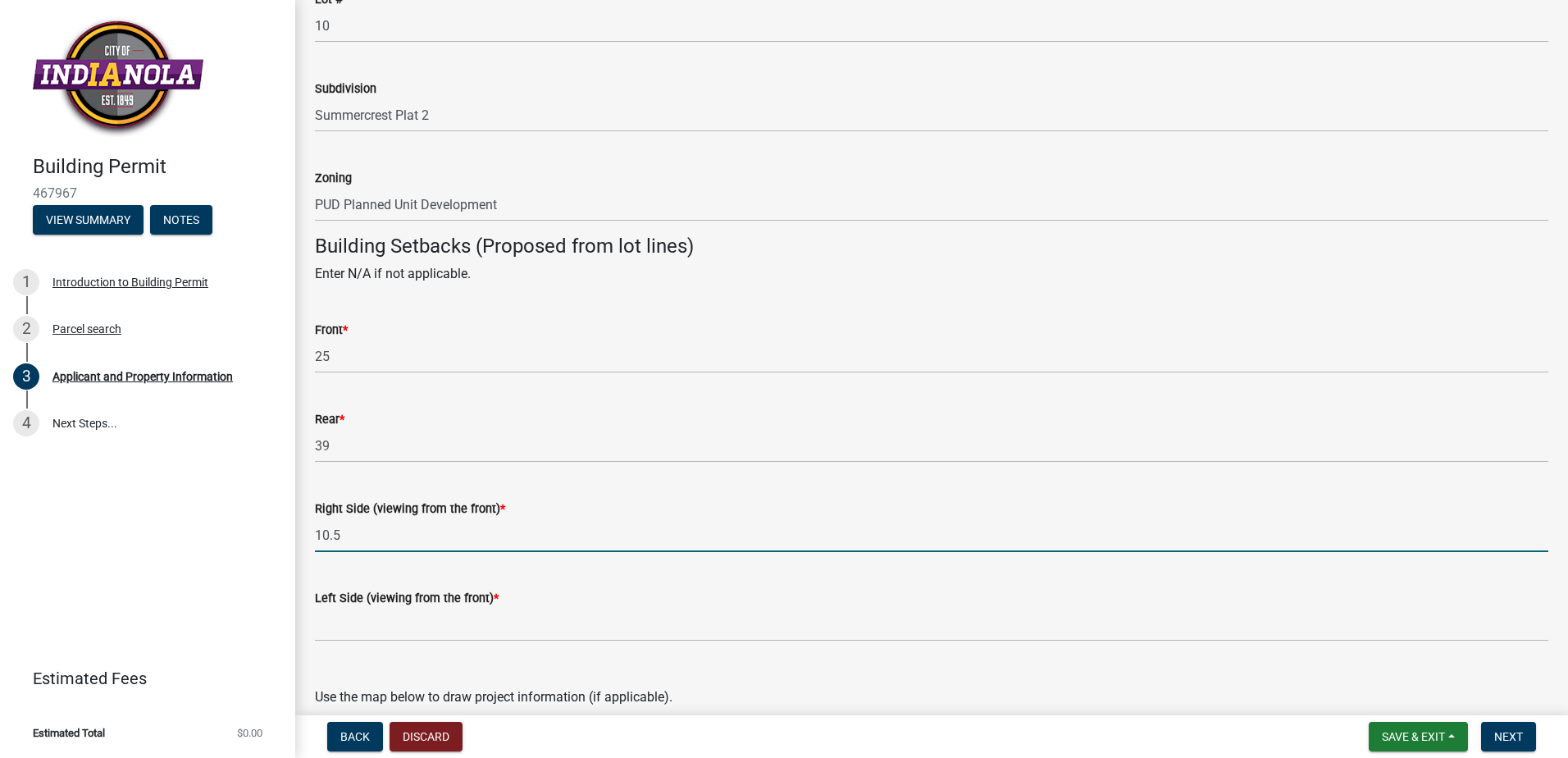
type input "10.5"
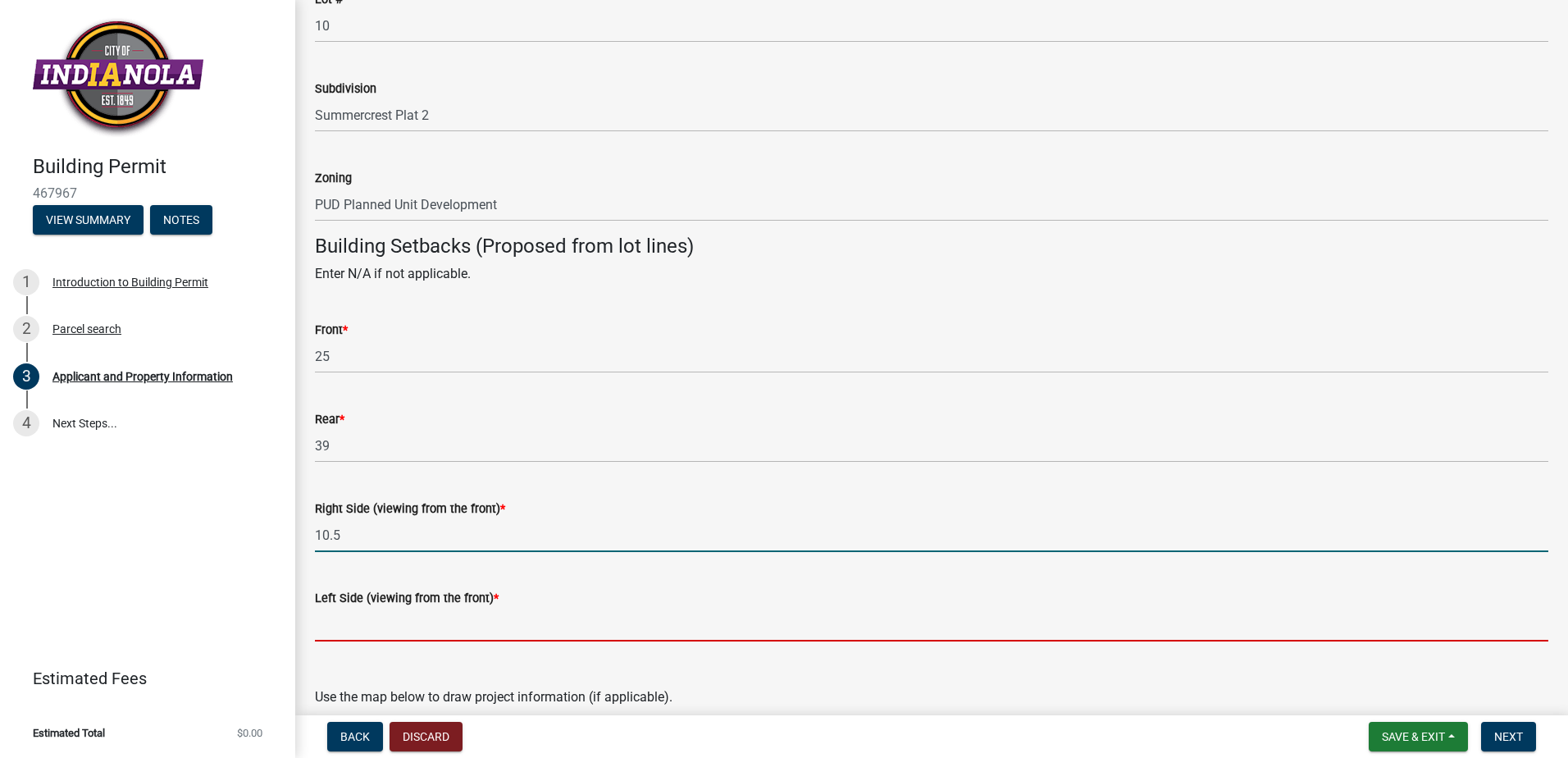
click at [363, 622] on input "Left Side (viewing from the front) *" at bounding box center [931, 624] width 1233 height 33
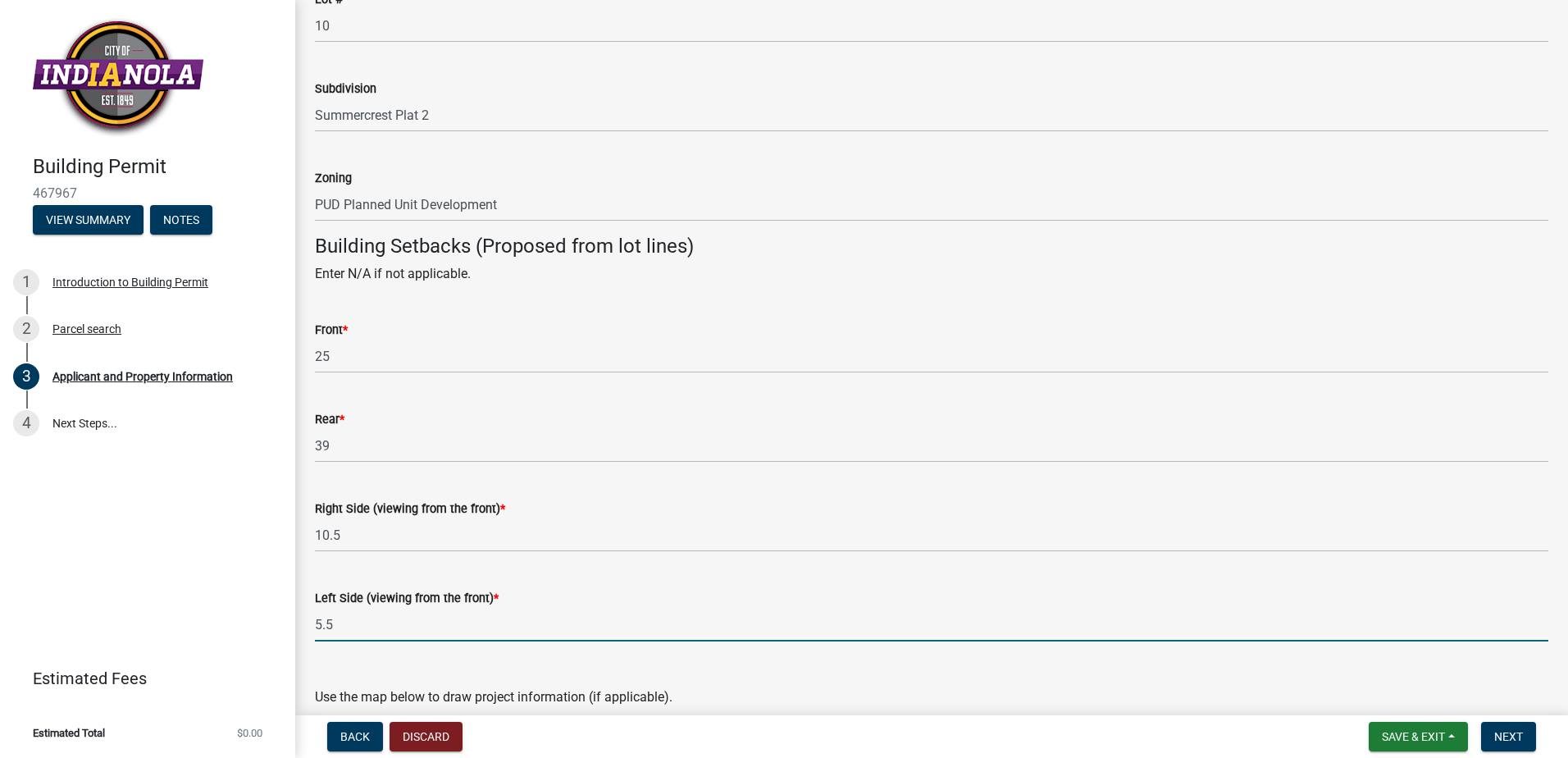
type input "5.5"
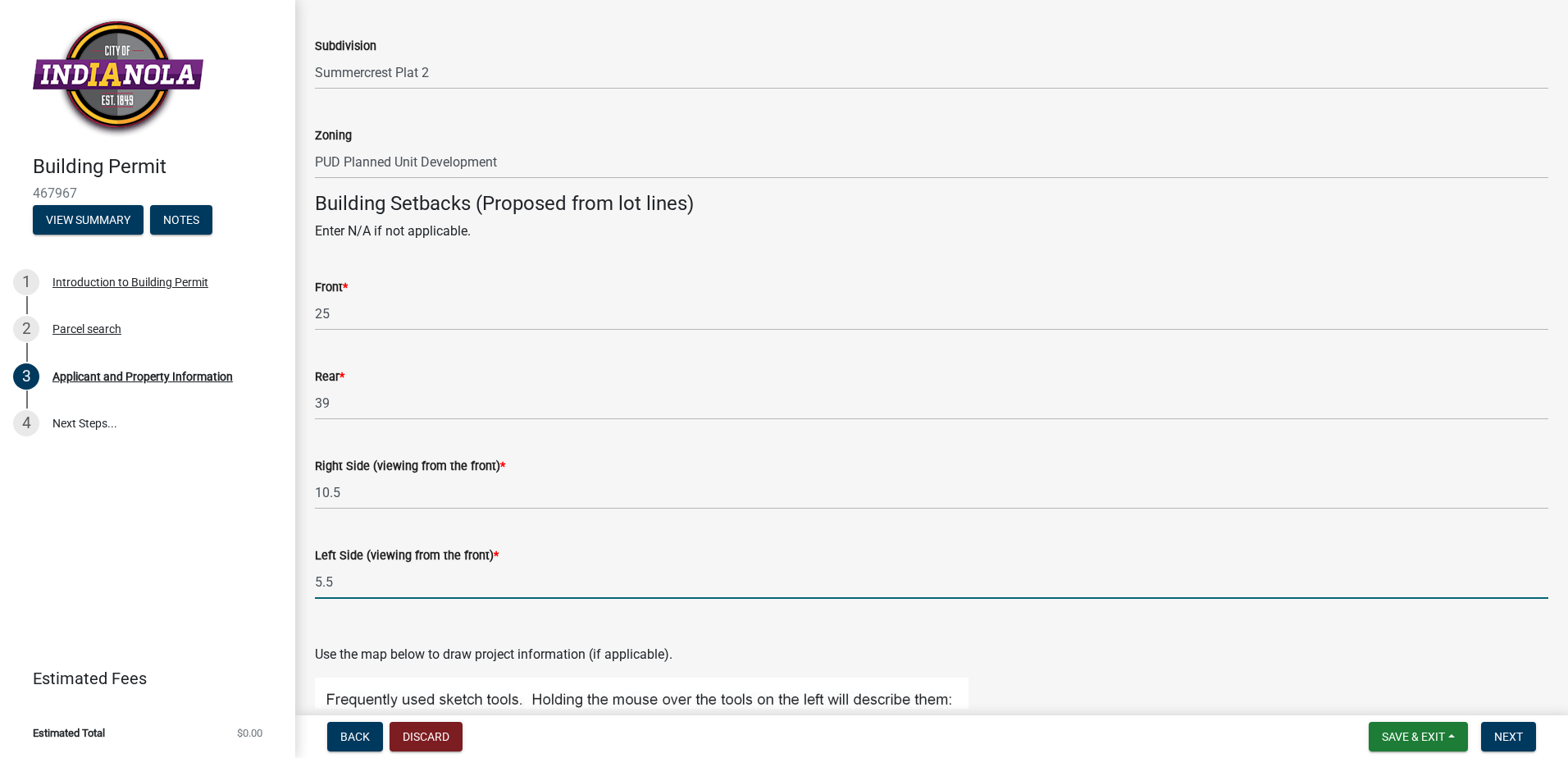
scroll to position [1422, 0]
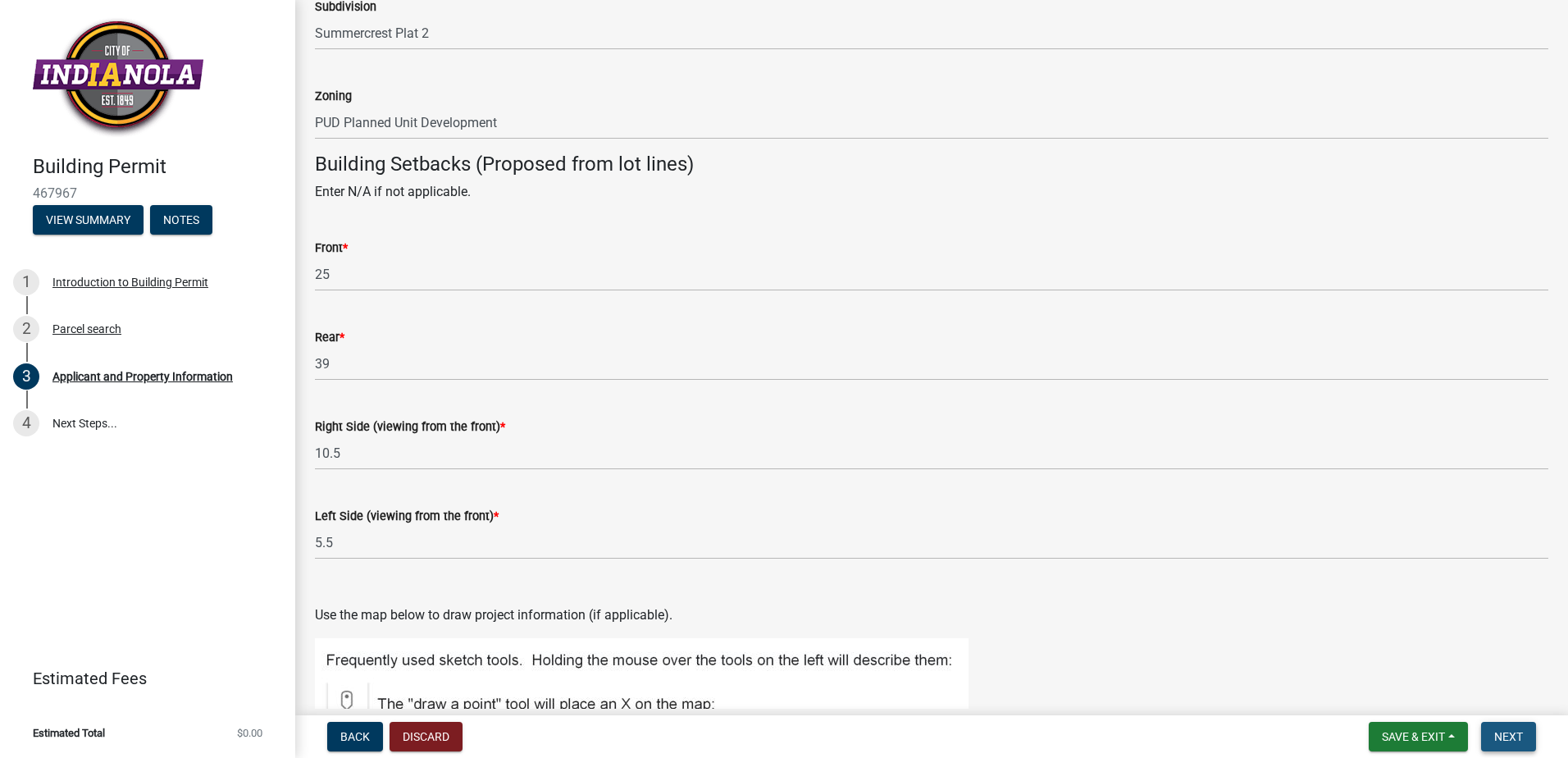
click at [1523, 736] on button "Next" at bounding box center [1509, 736] width 55 height 30
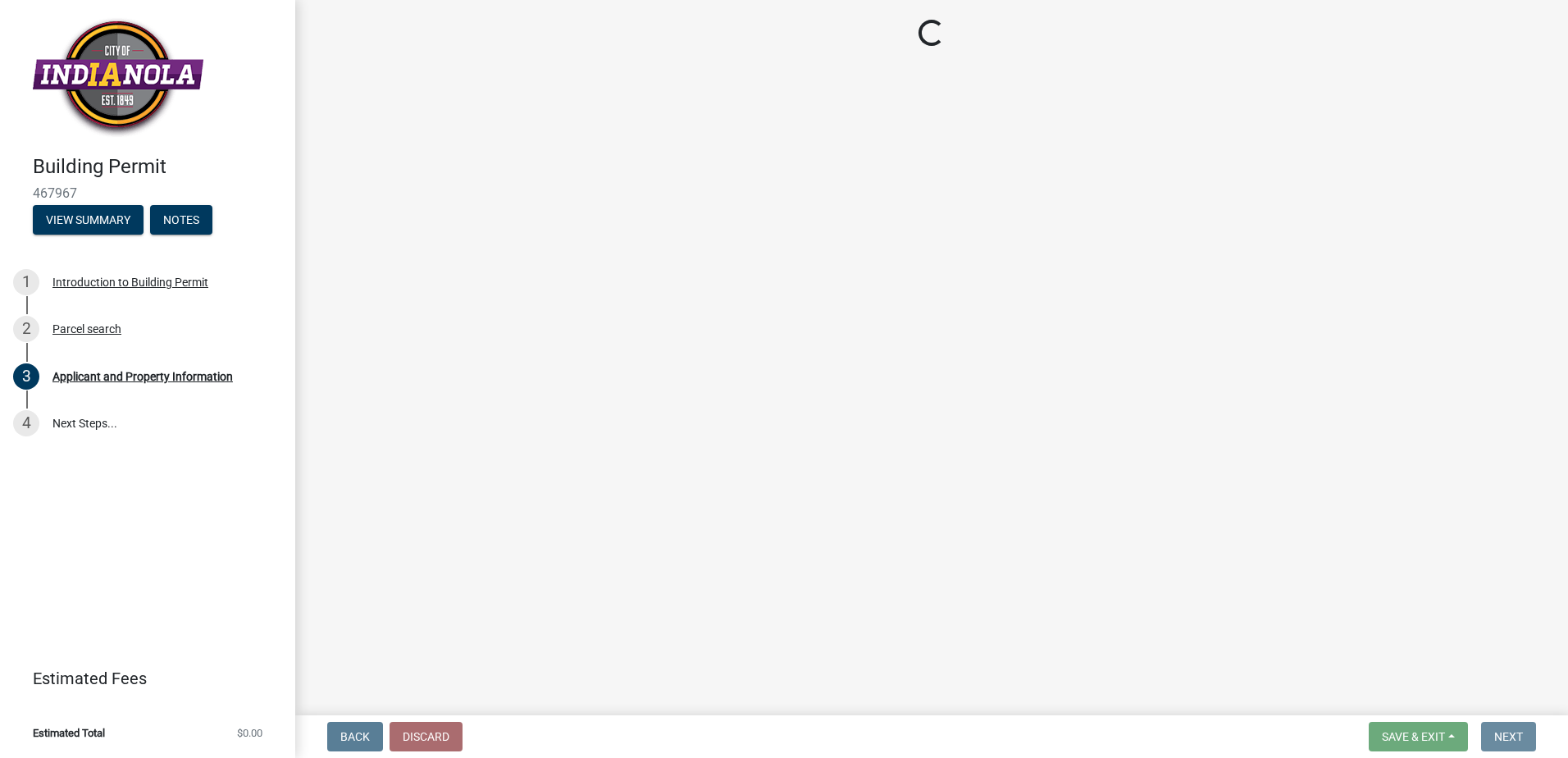
scroll to position [0, 0]
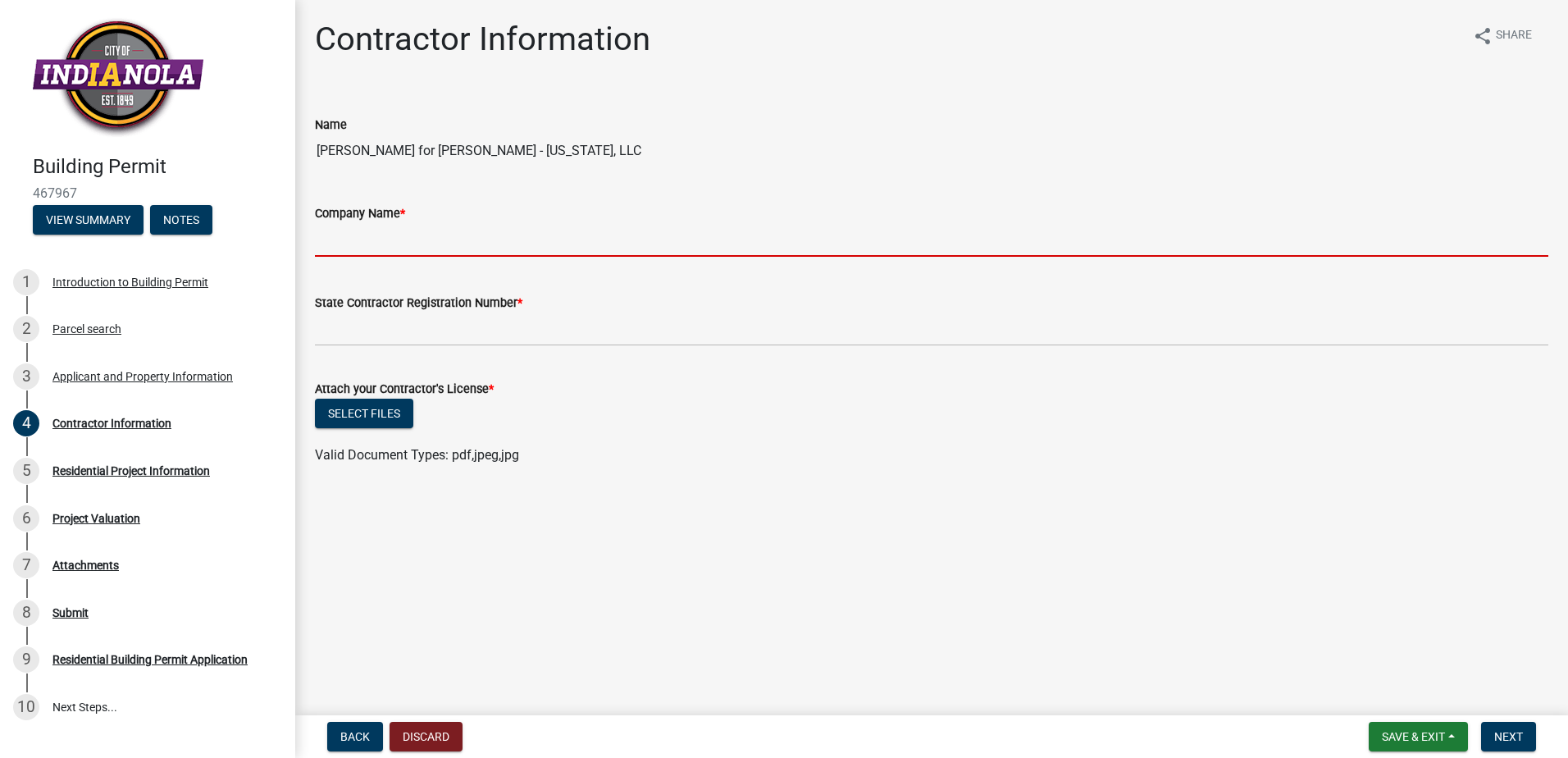
click at [369, 239] on input "Company Name *" at bounding box center [931, 239] width 1233 height 33
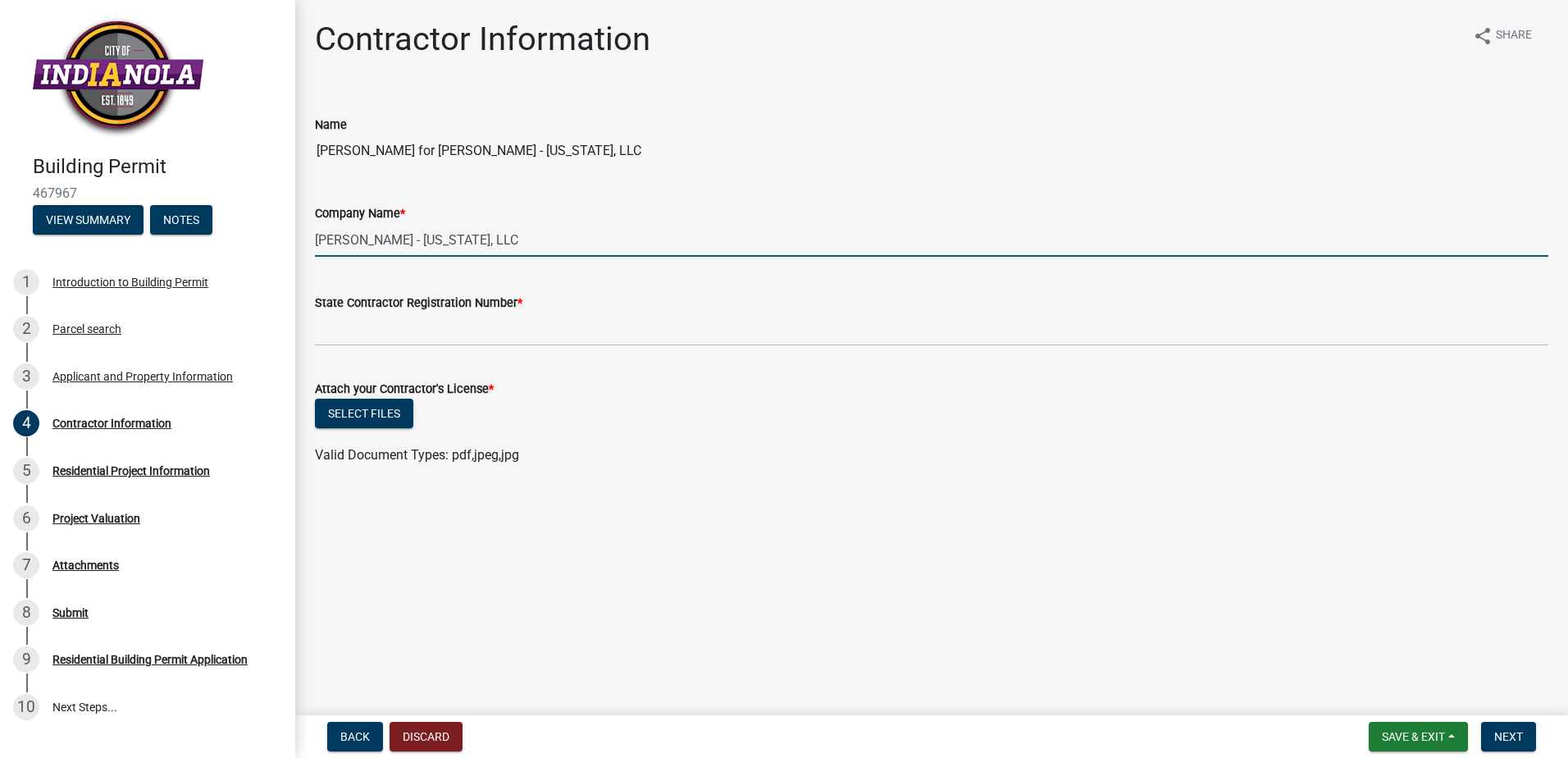
type input "[PERSON_NAME] - [US_STATE], LLC"
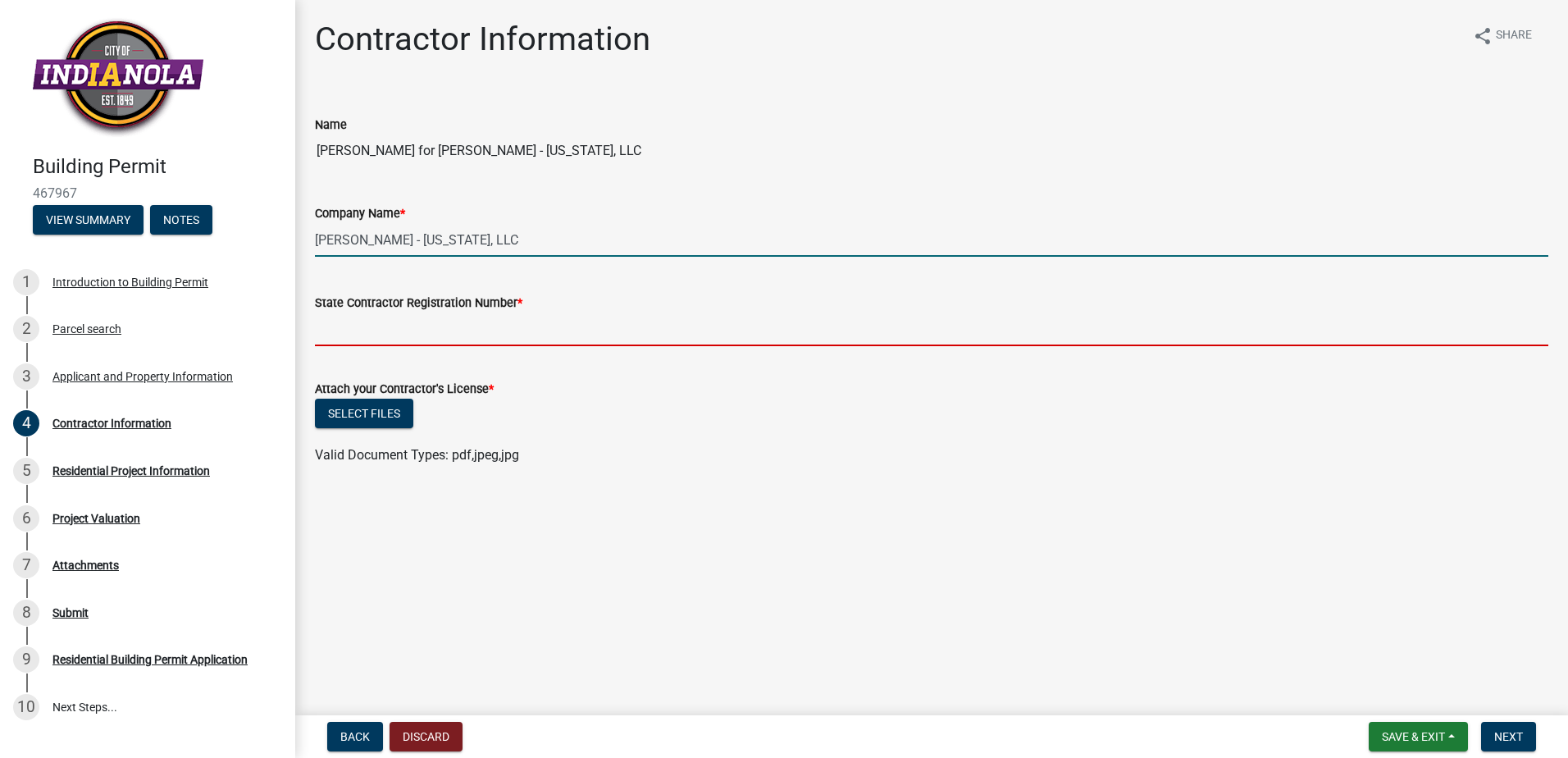
click at [369, 341] on input "State Contractor Registration Number *" at bounding box center [931, 329] width 1233 height 33
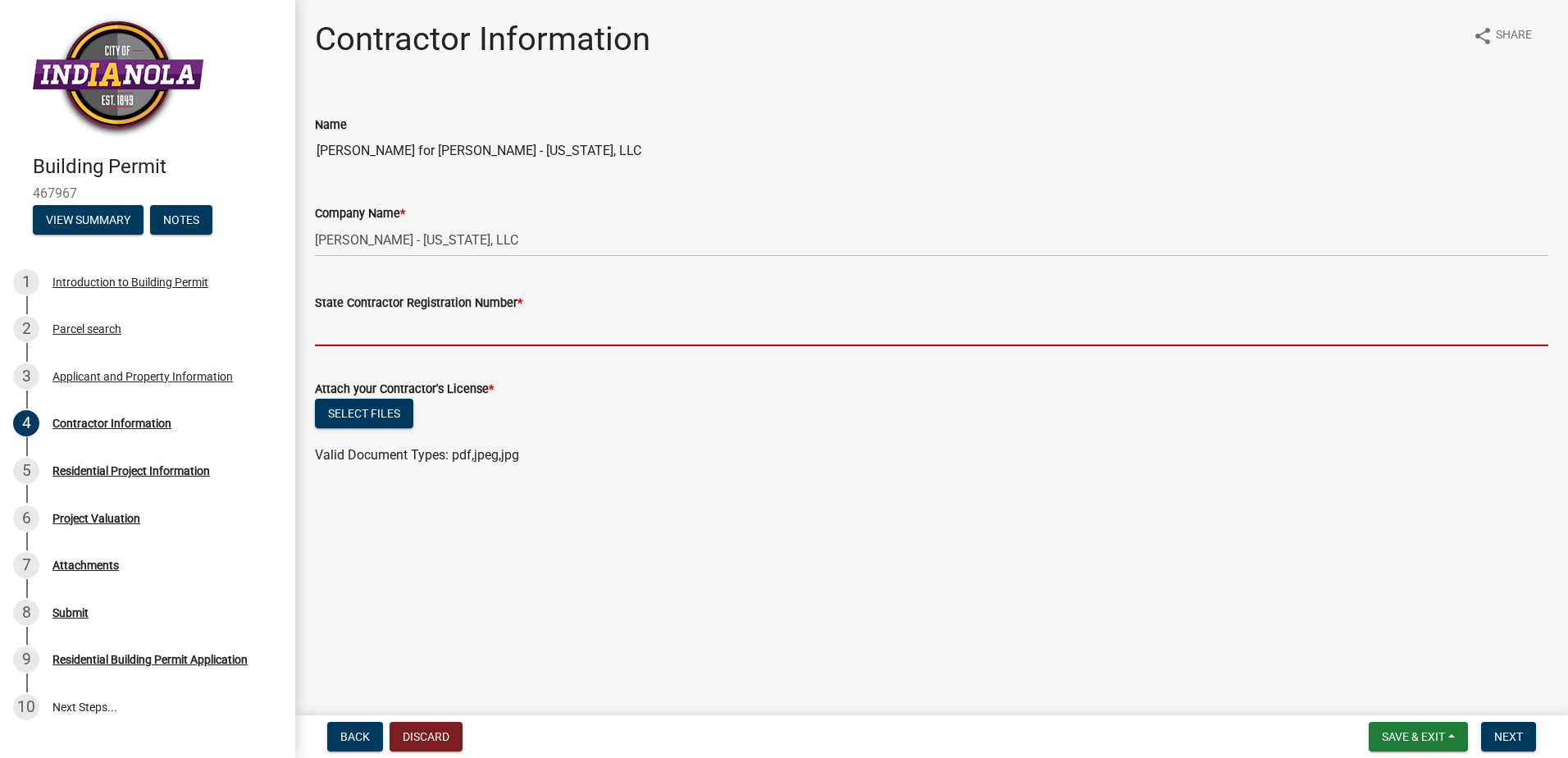
type input "C135453"
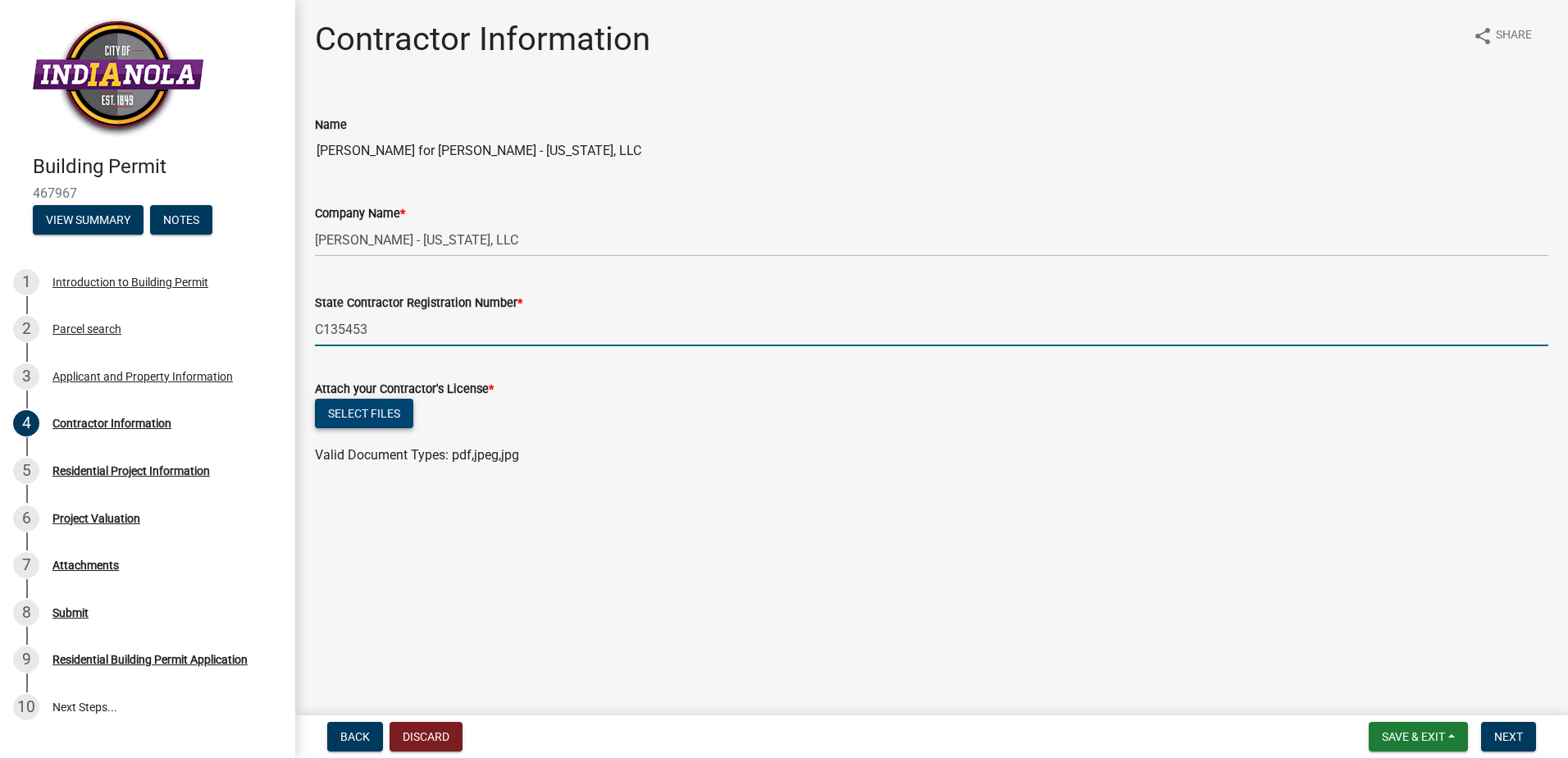
click at [364, 417] on button "Select files" at bounding box center [364, 413] width 98 height 30
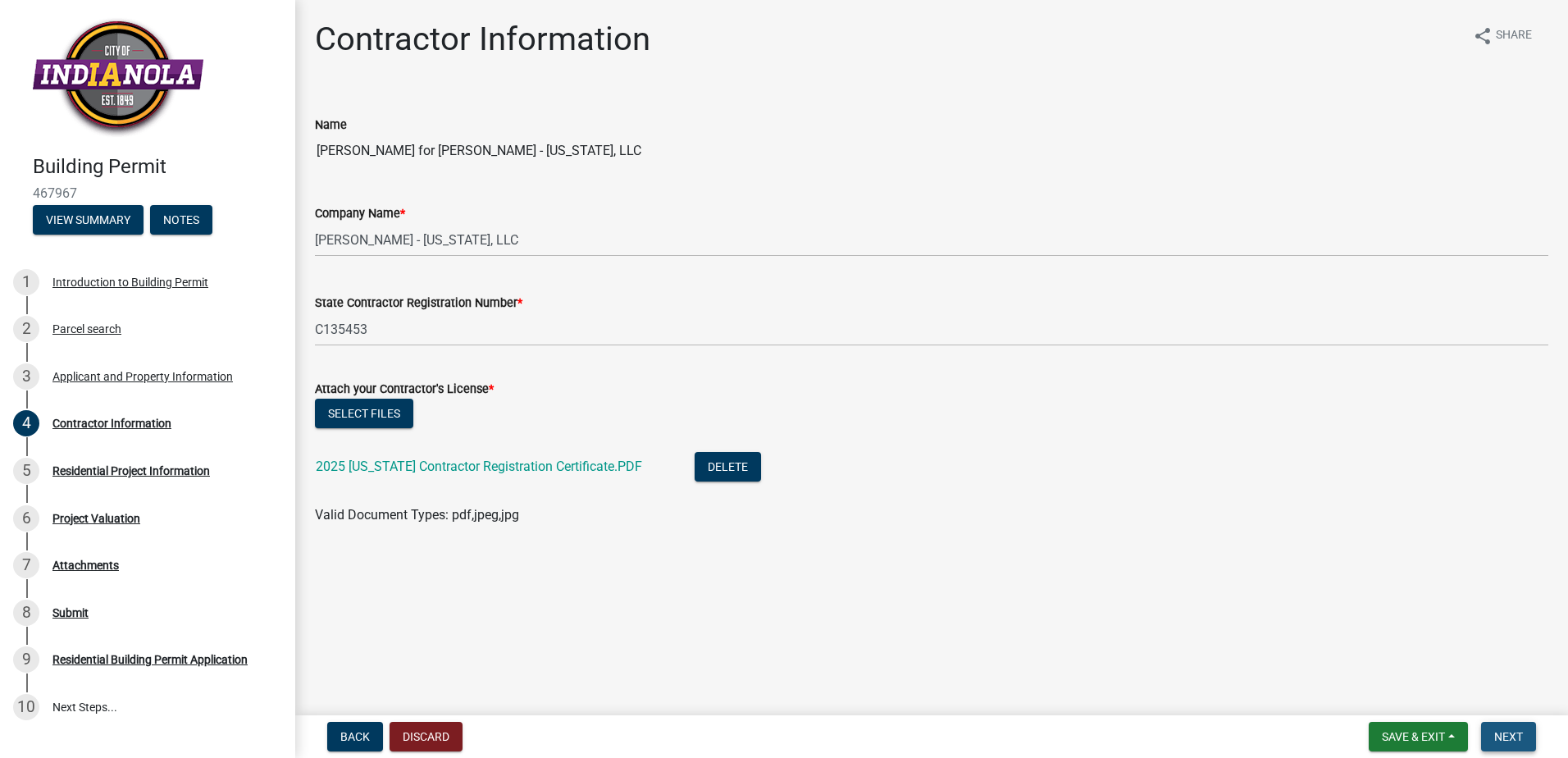
click at [1515, 730] on span "Next" at bounding box center [1508, 737] width 29 height 13
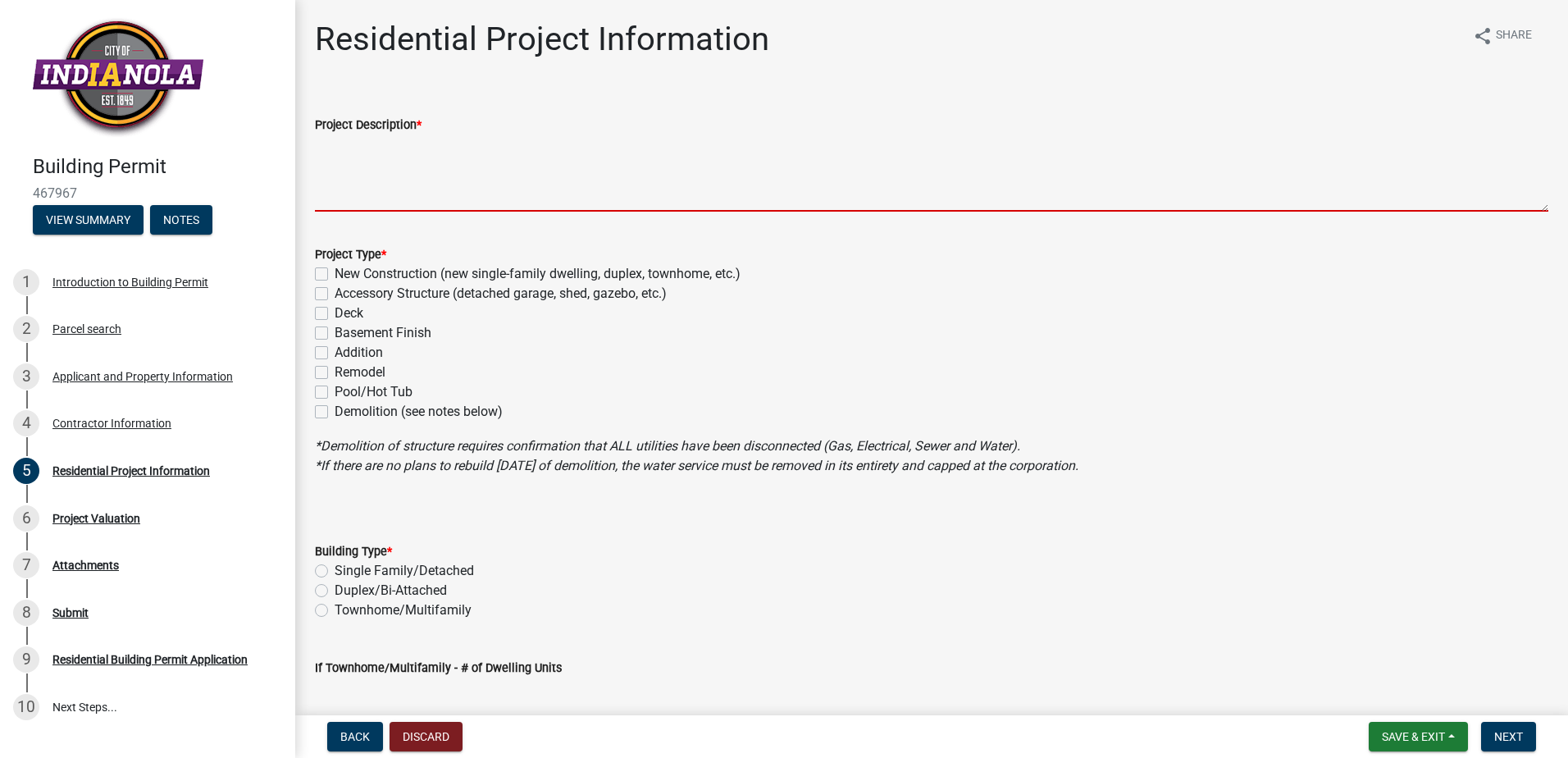
click at [403, 193] on textarea "Project Description *" at bounding box center [931, 172] width 1233 height 77
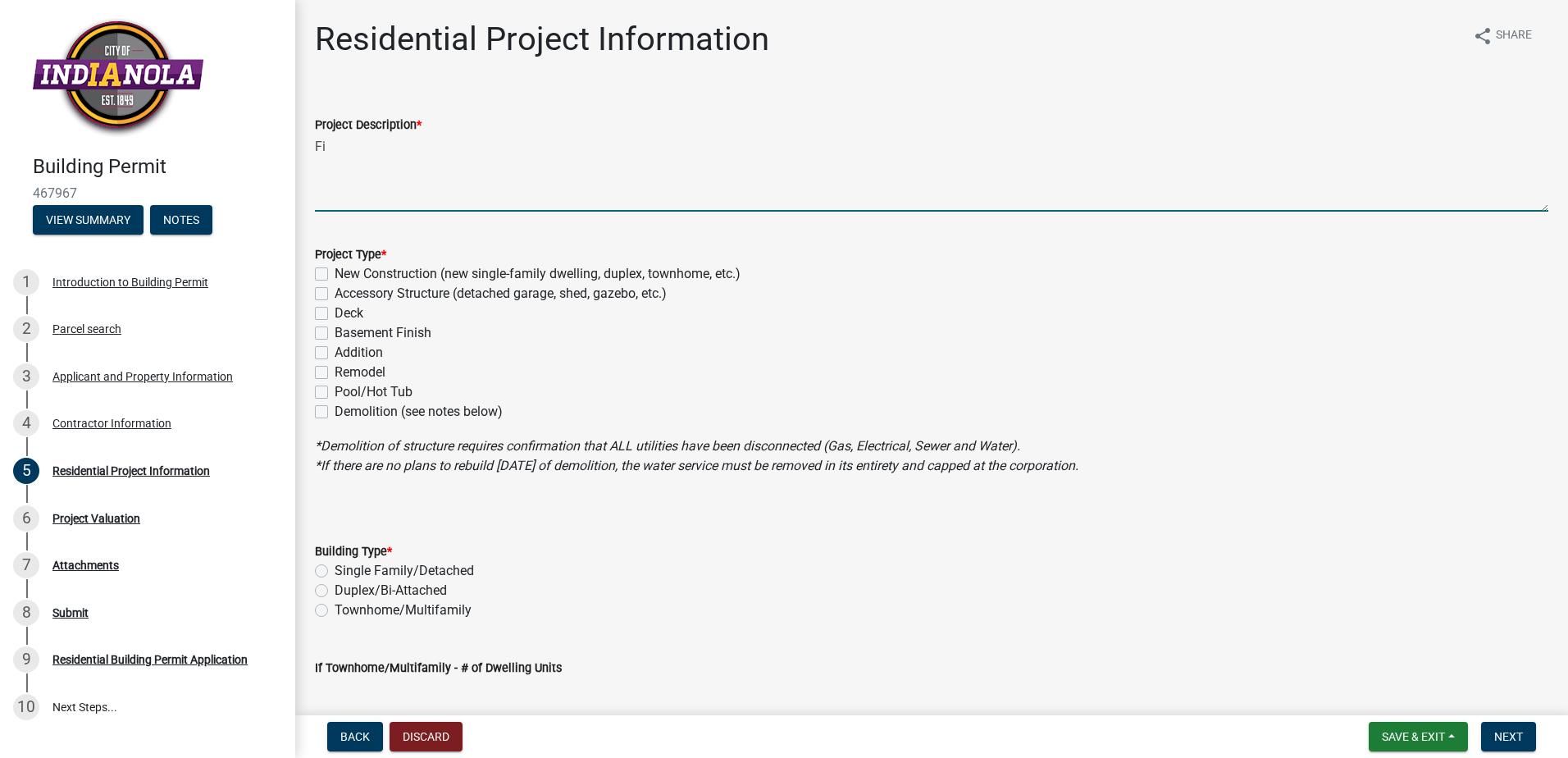
type textarea "F"
type textarea "Add finished basement to include bedroom, bathroom, and rec room"
click at [334, 332] on label "Basement Finish" at bounding box center [383, 332] width 97 height 20
click at [334, 332] on input "Basement Finish" at bounding box center [339, 328] width 10 height 10
checkbox input "true"
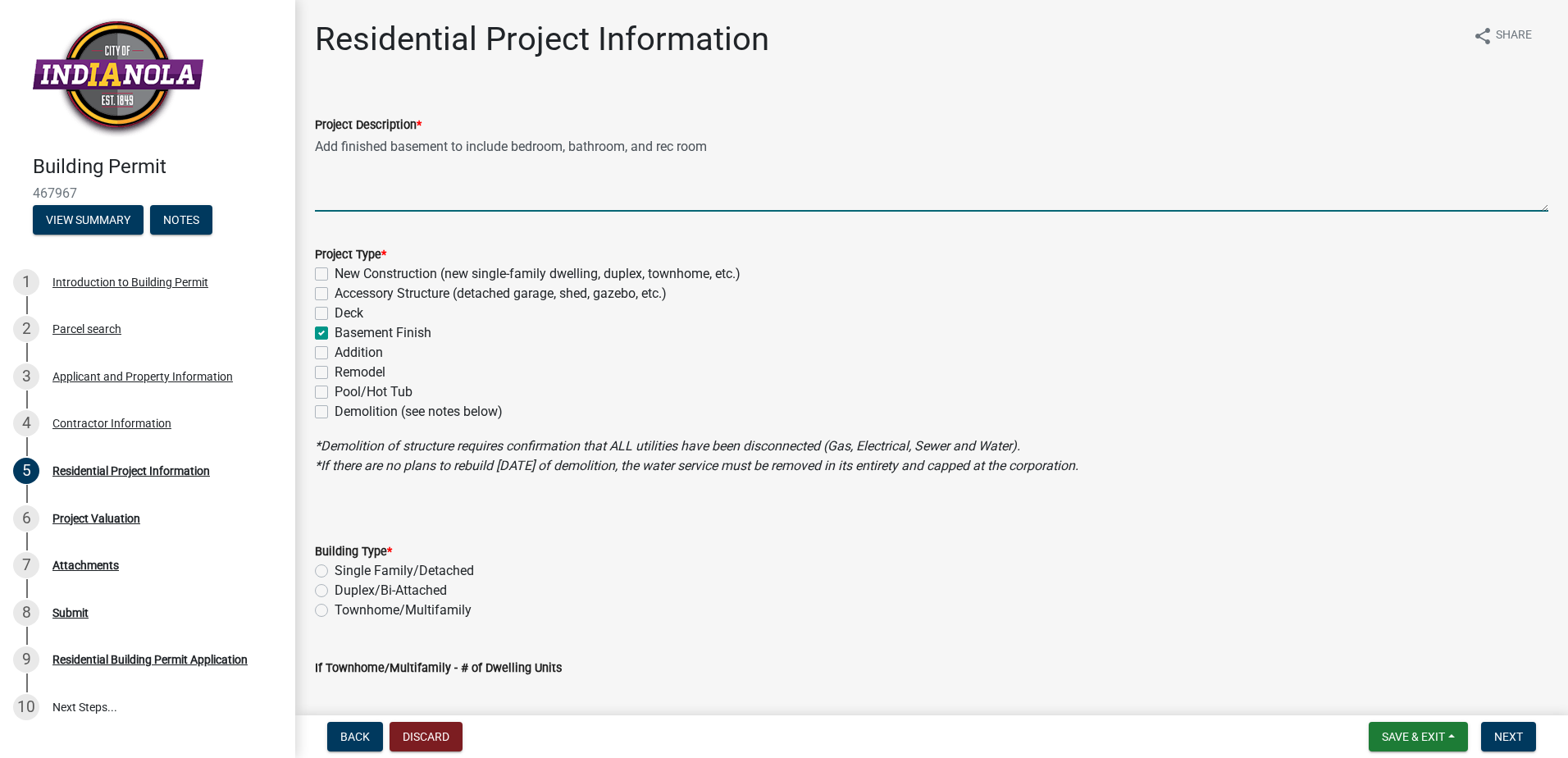
checkbox input "false"
checkbox input "true"
checkbox input "false"
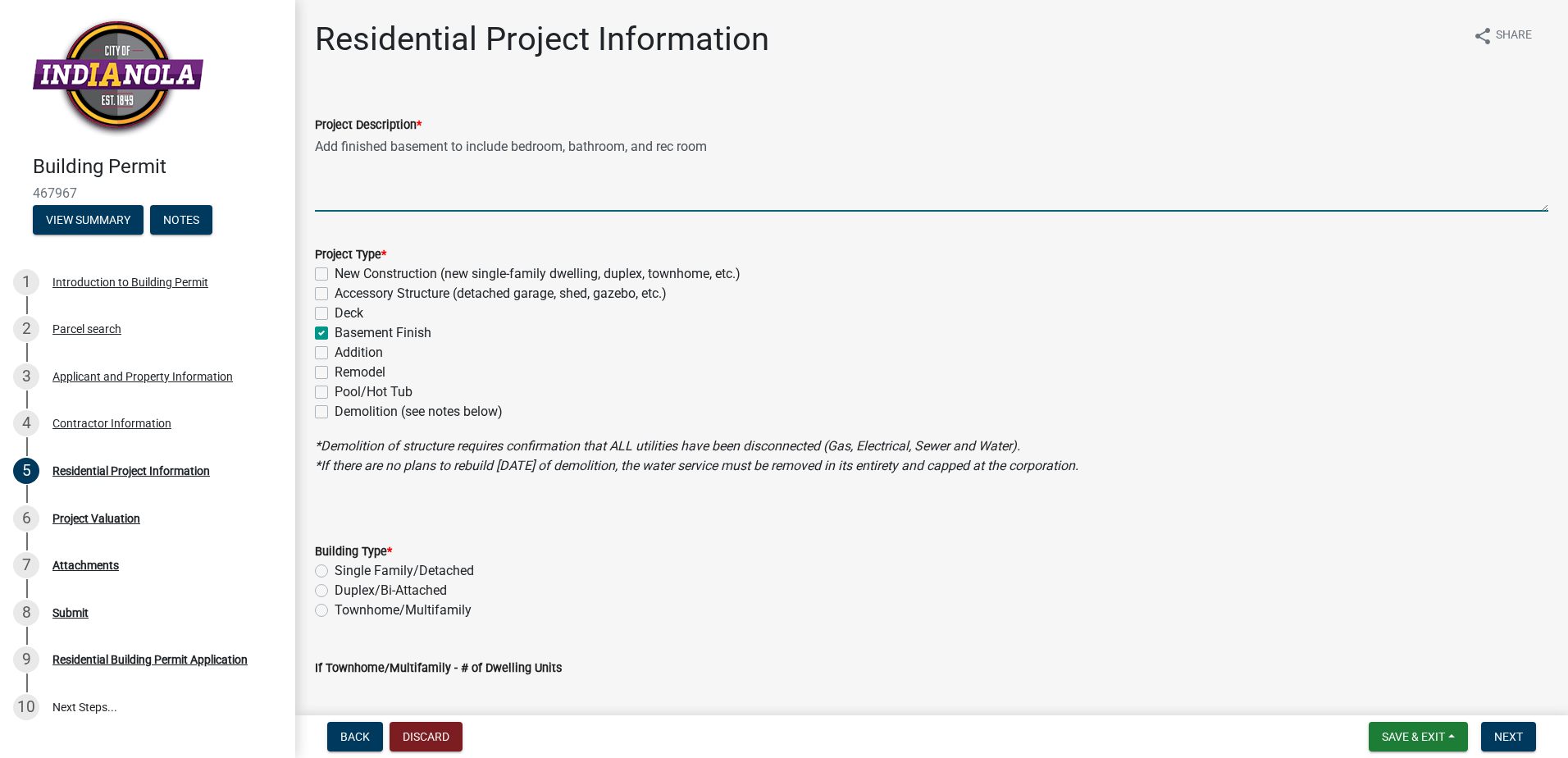
checkbox input "false"
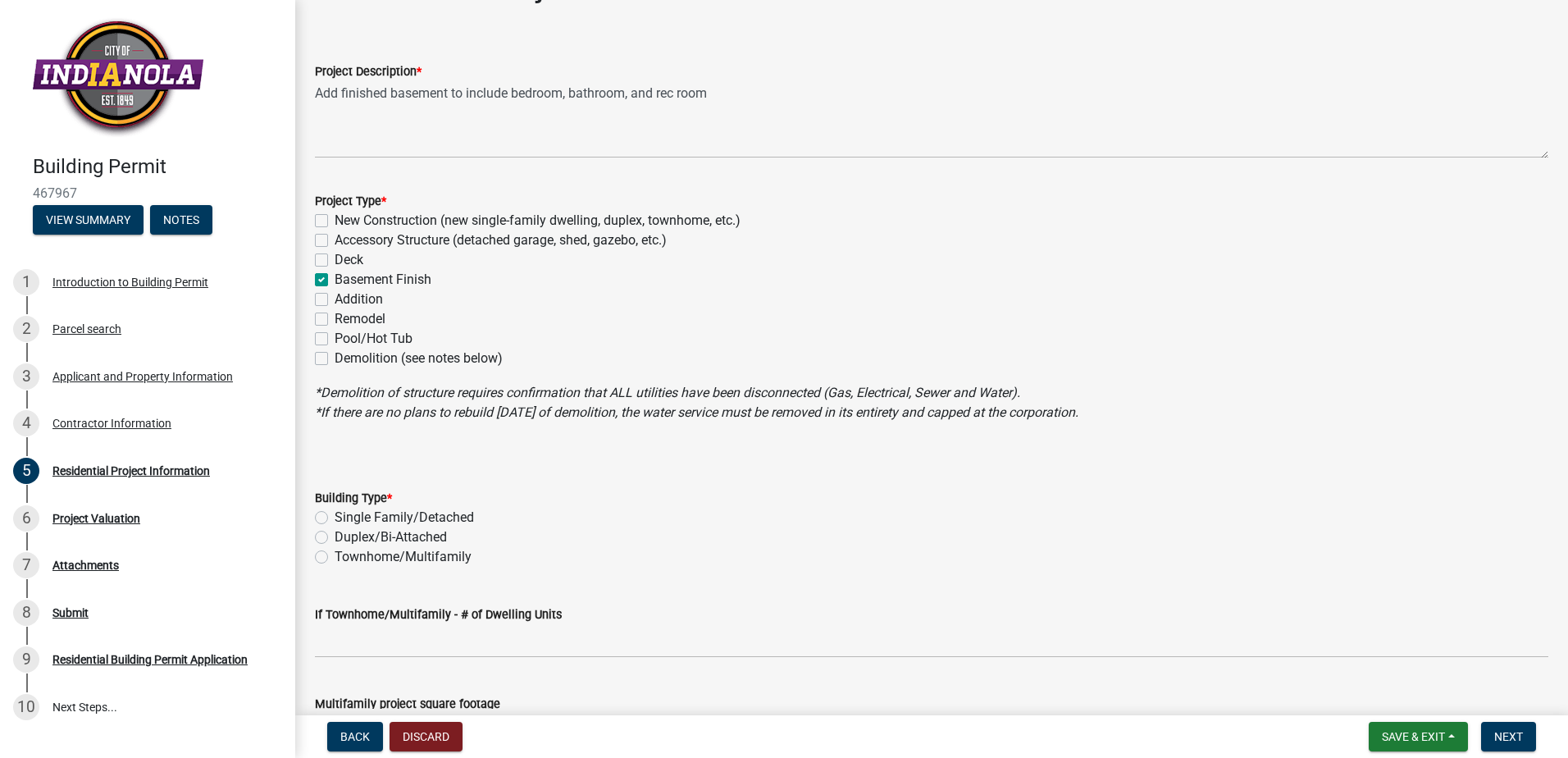
scroll to position [82, 0]
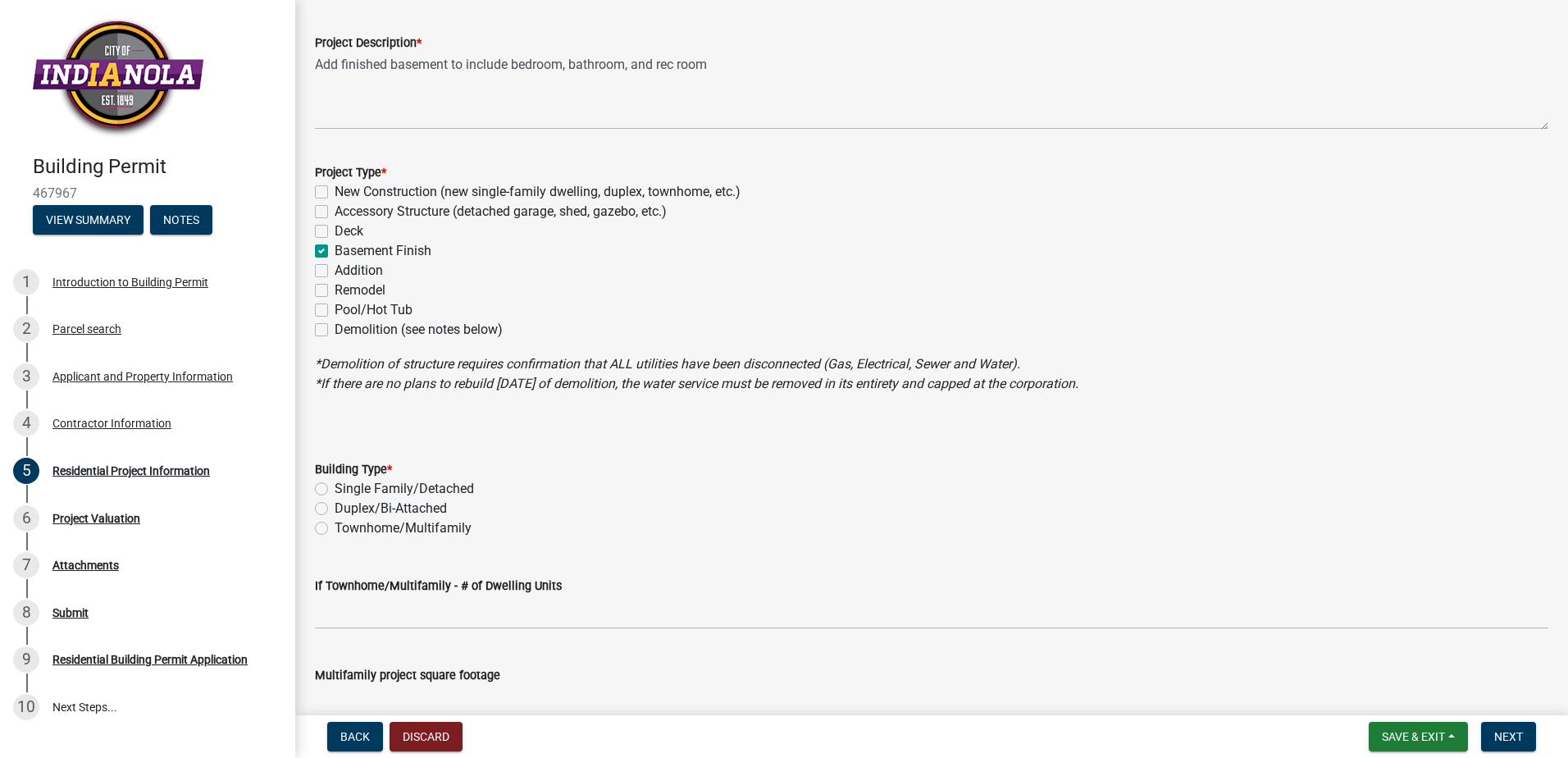
click at [334, 489] on label "Single Family/Detached" at bounding box center [404, 489] width 139 height 20
click at [334, 489] on input "Single Family/Detached" at bounding box center [339, 484] width 10 height 10
radio input "true"
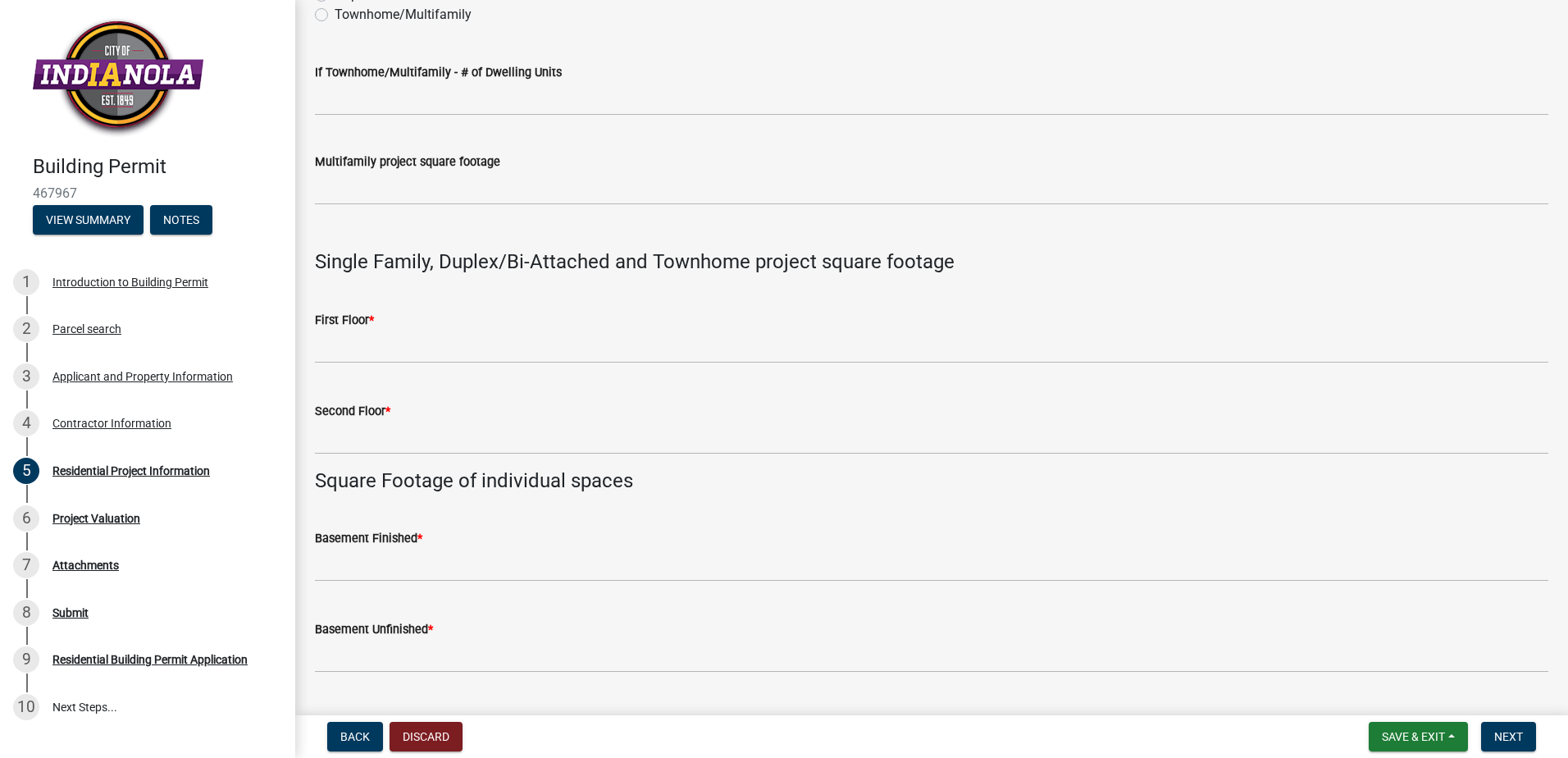
scroll to position [656, 0]
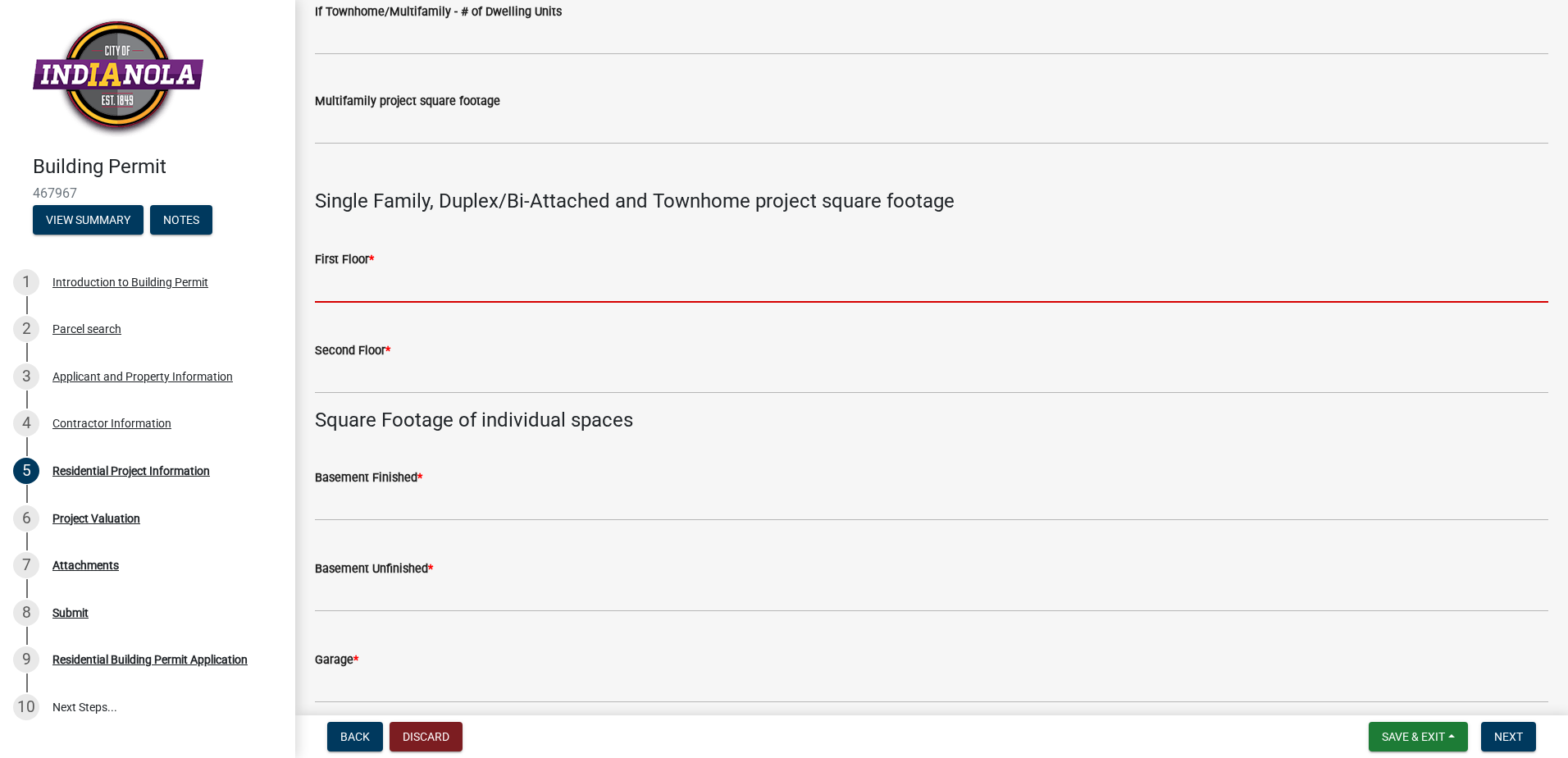
click at [390, 278] on input "text" at bounding box center [931, 286] width 1233 height 33
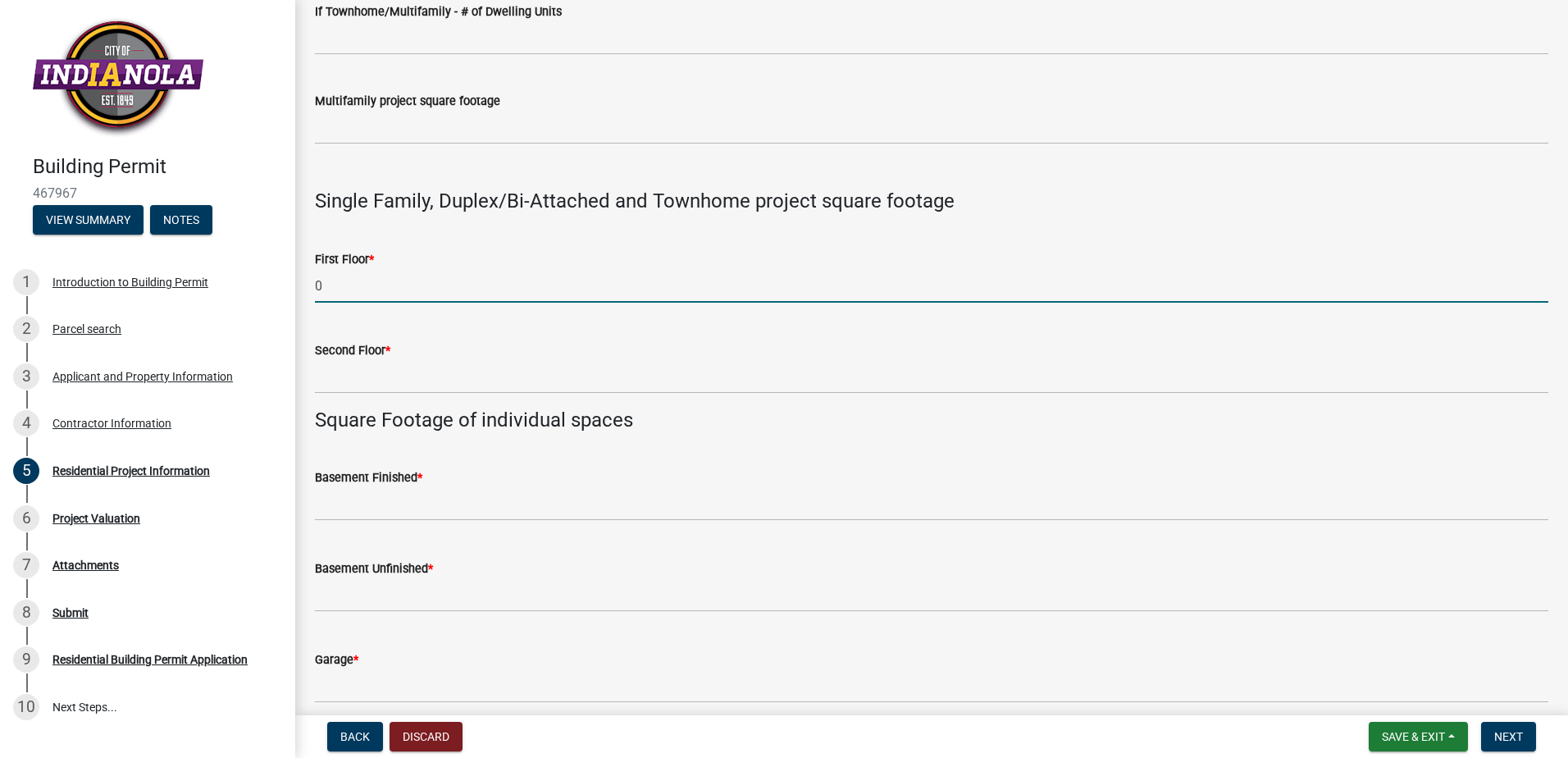
type input "0"
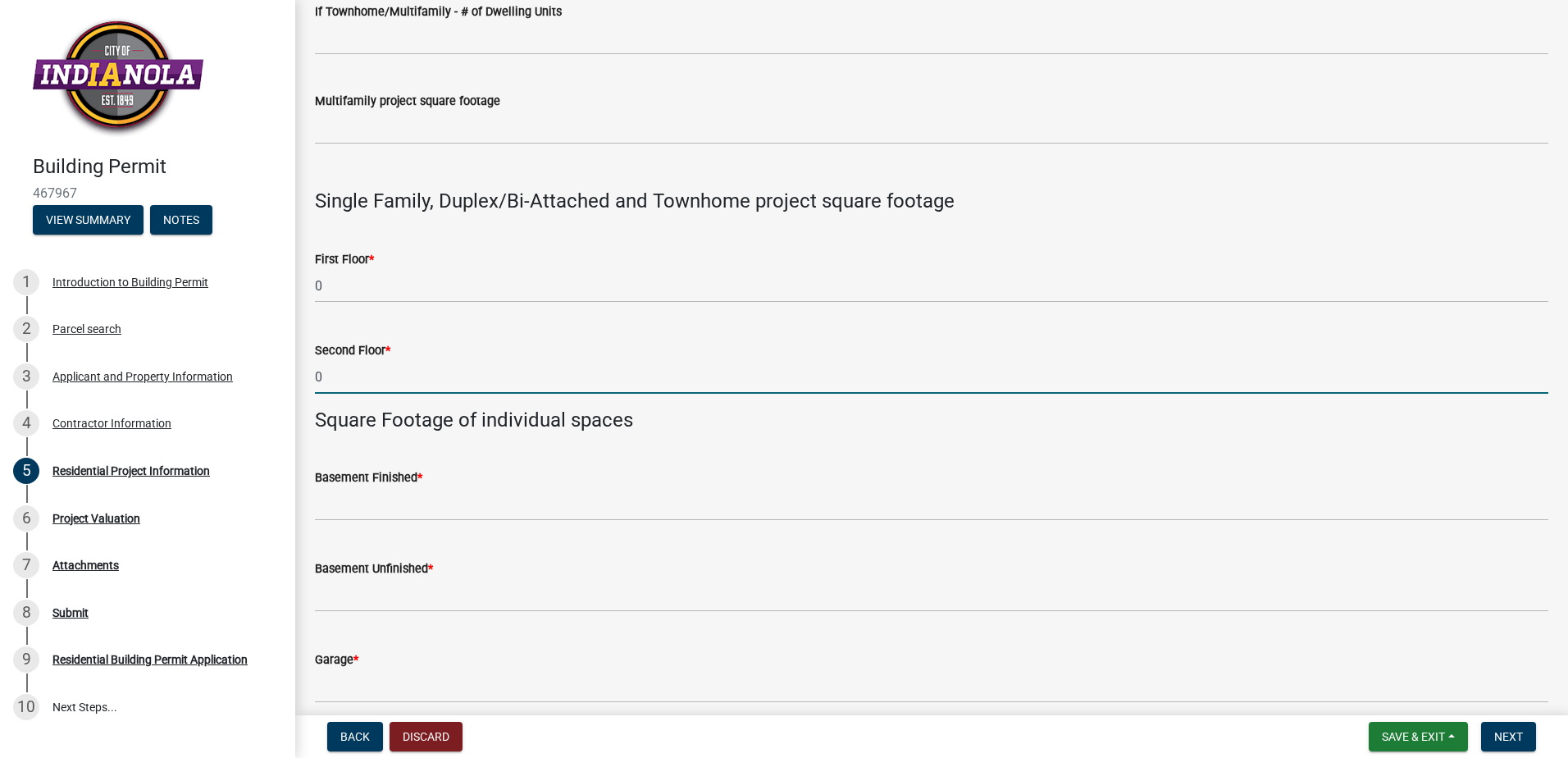
type input "0"
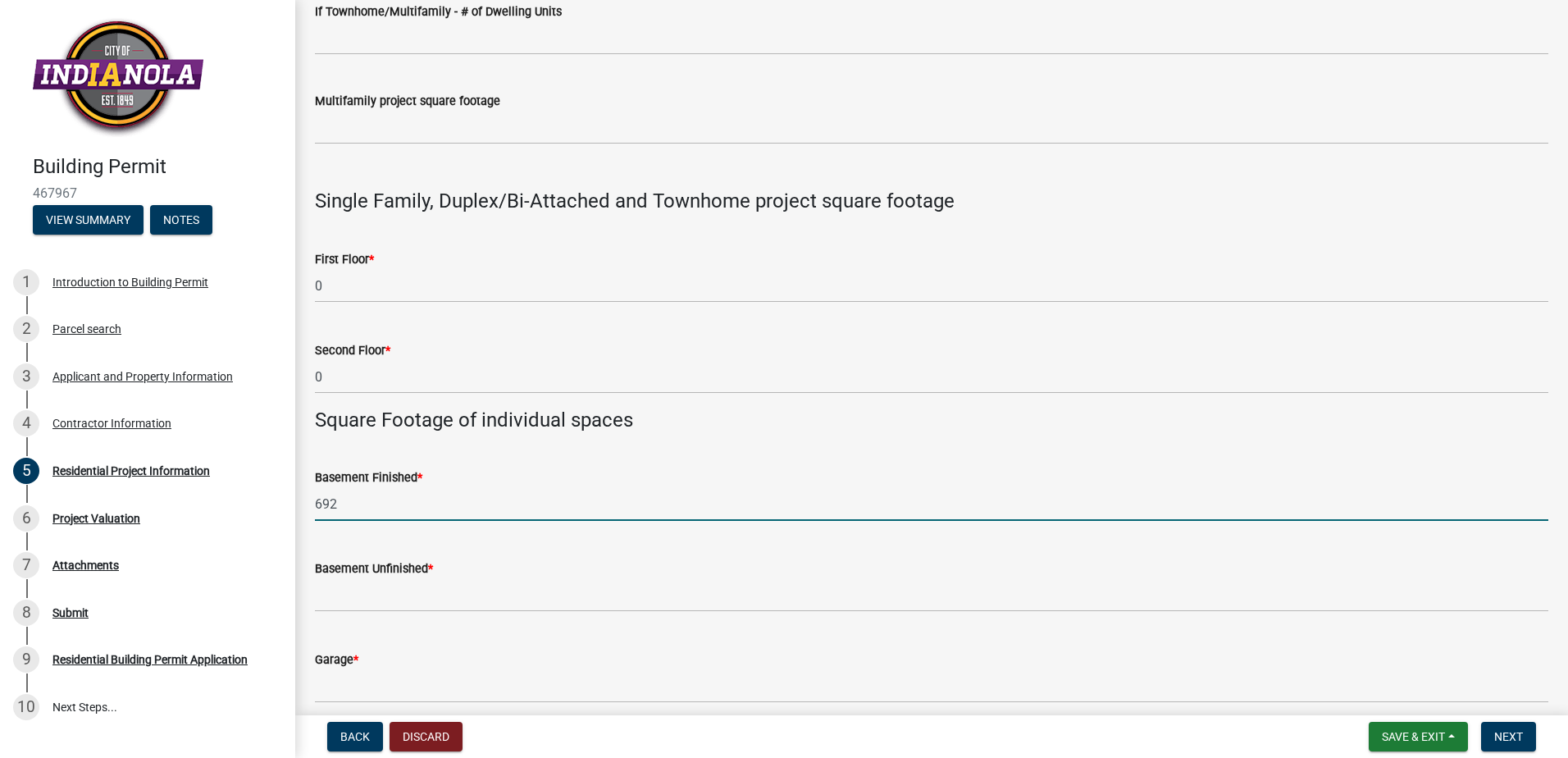
type input "692"
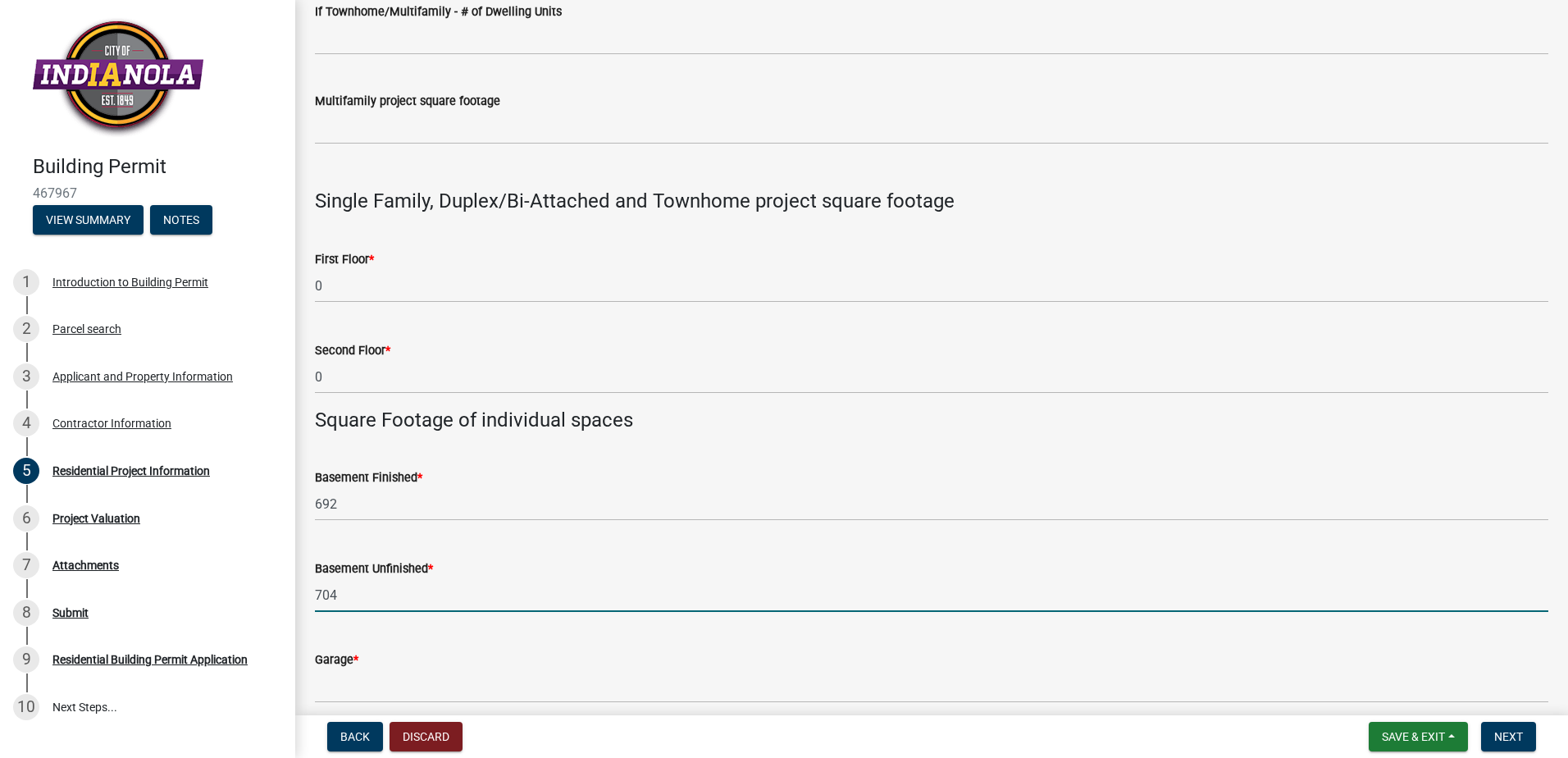
type input "704"
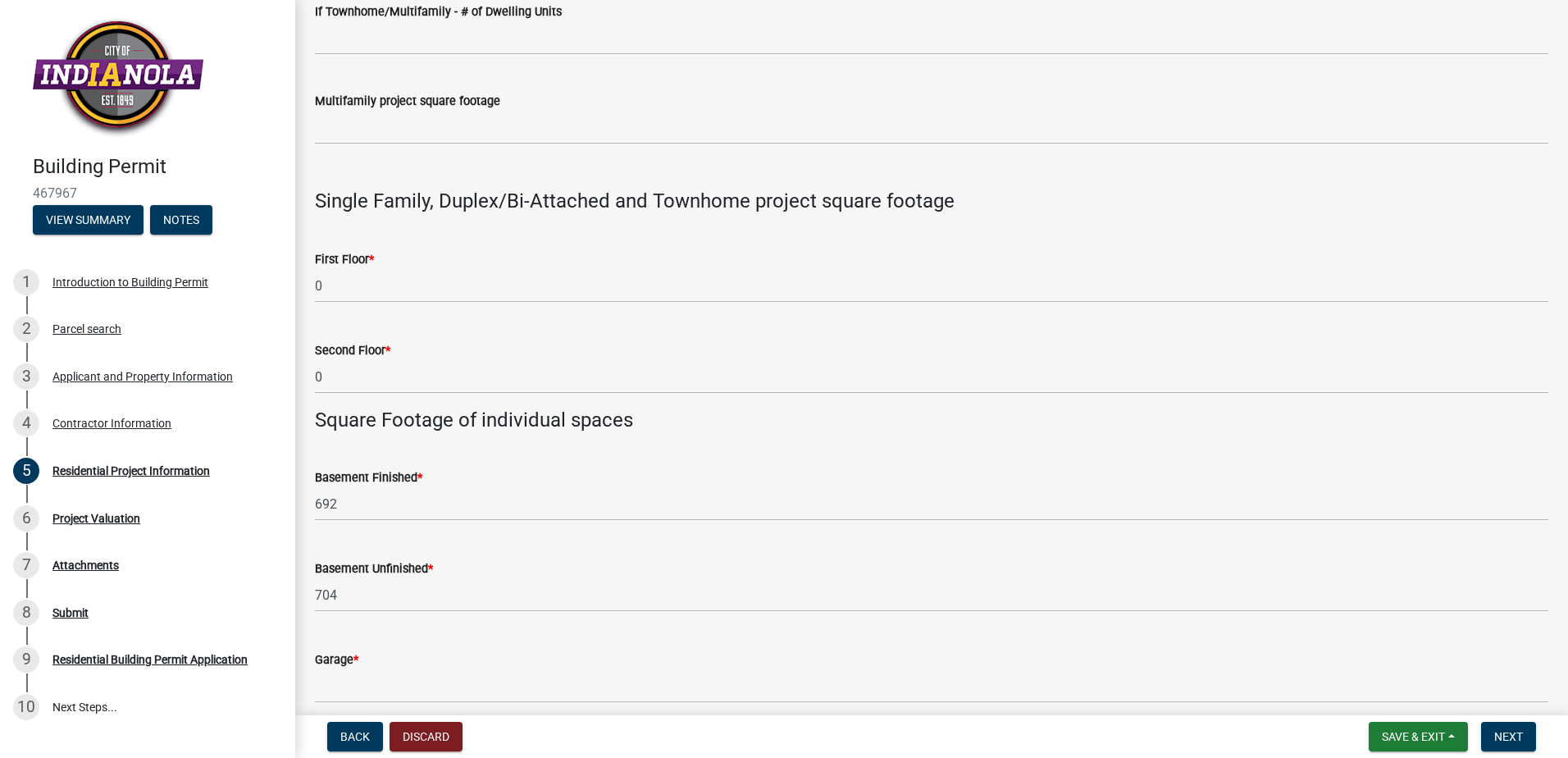
scroll to position [738, 0]
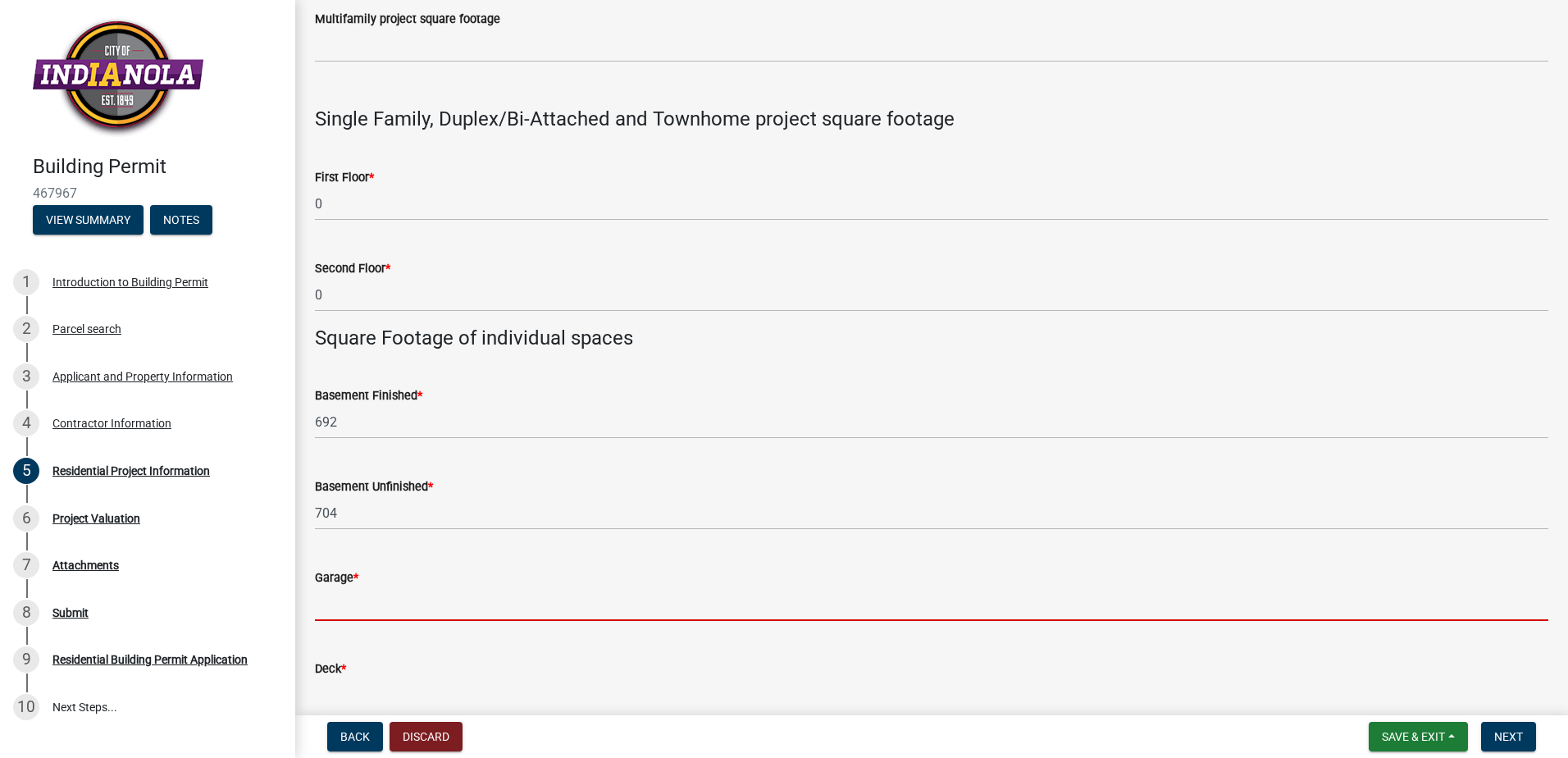
click at [364, 608] on input "text" at bounding box center [931, 604] width 1233 height 33
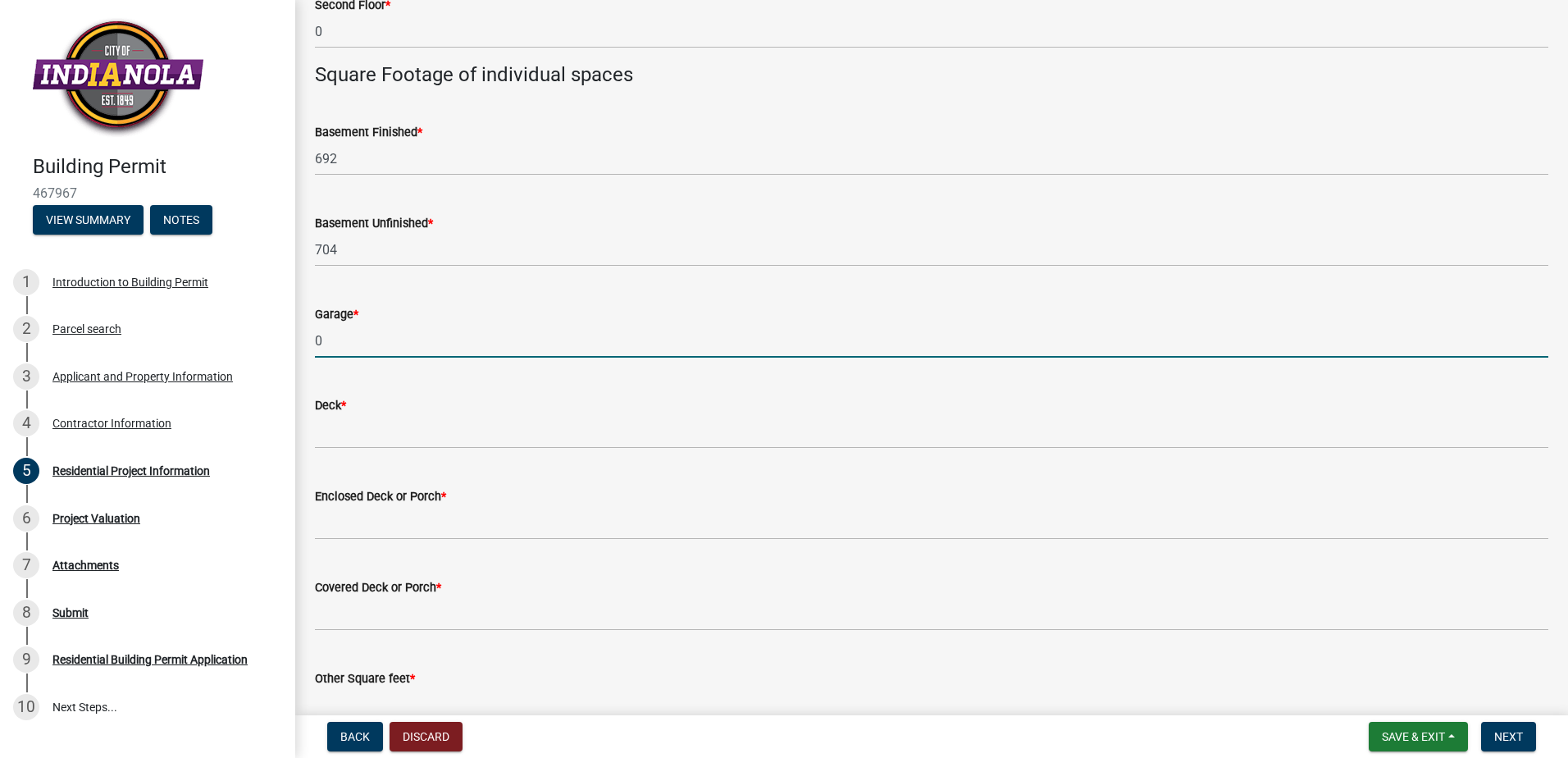
scroll to position [1067, 0]
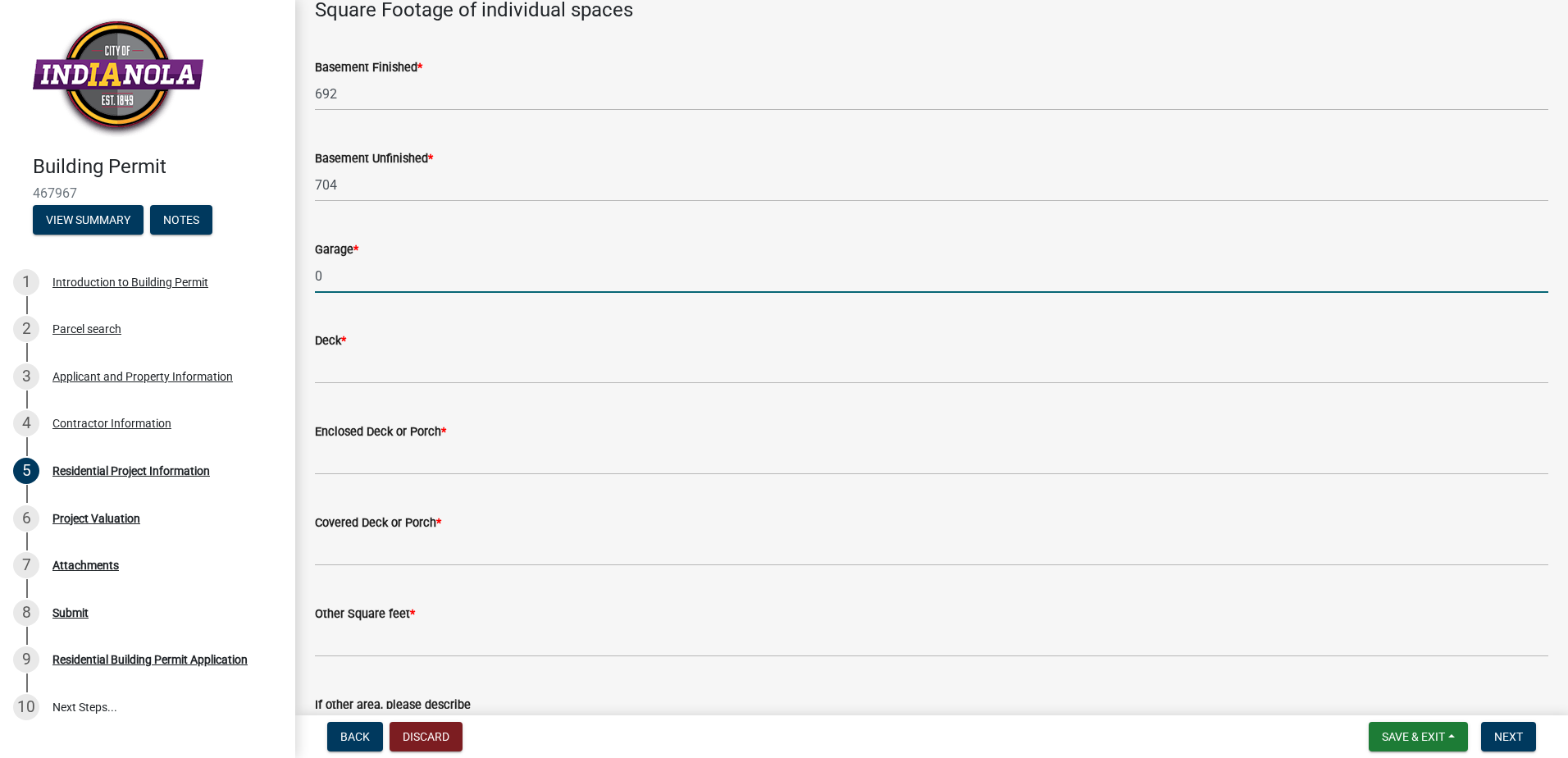
type input "0"
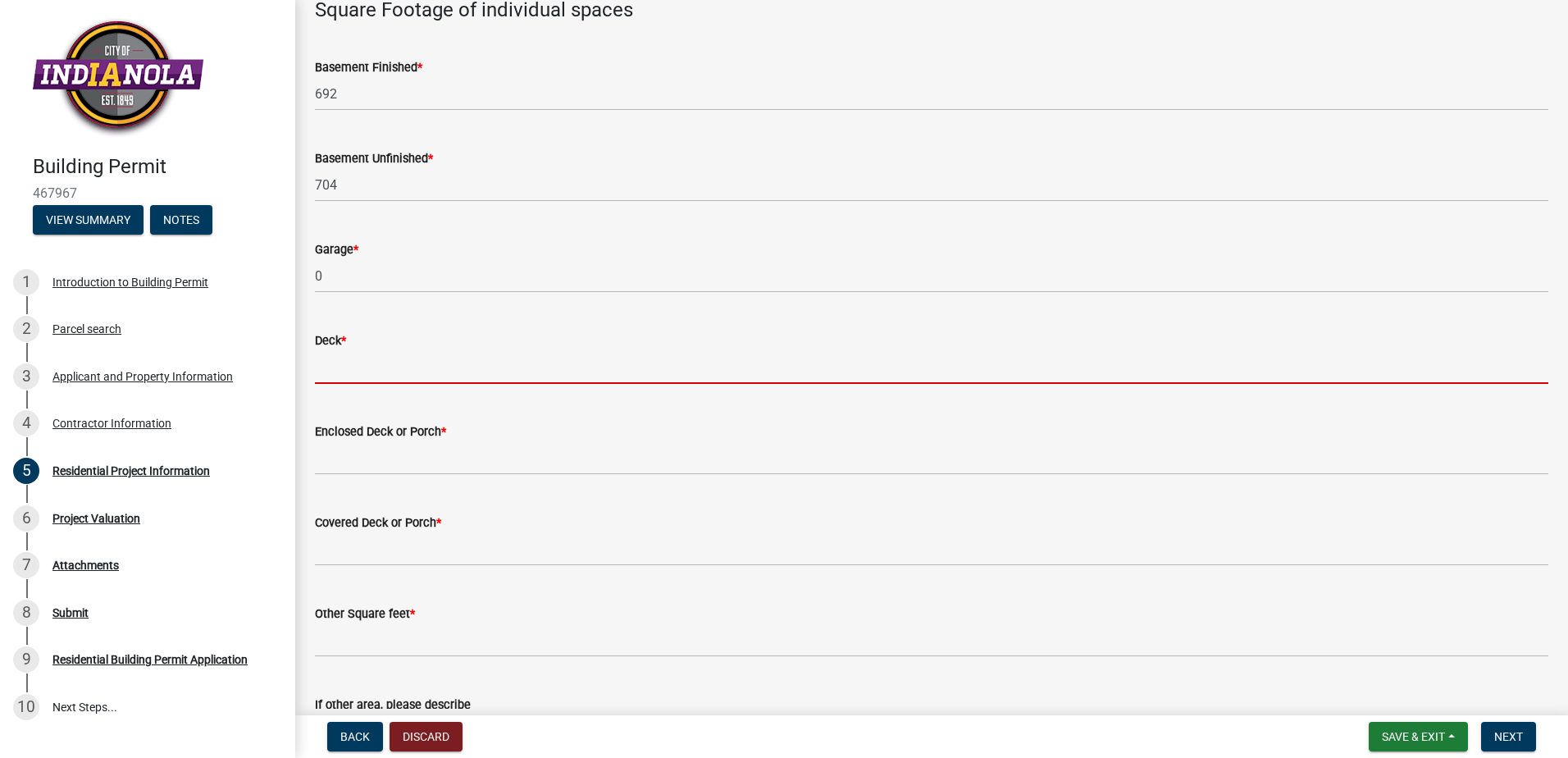
click at [372, 378] on input "text" at bounding box center [931, 367] width 1233 height 33
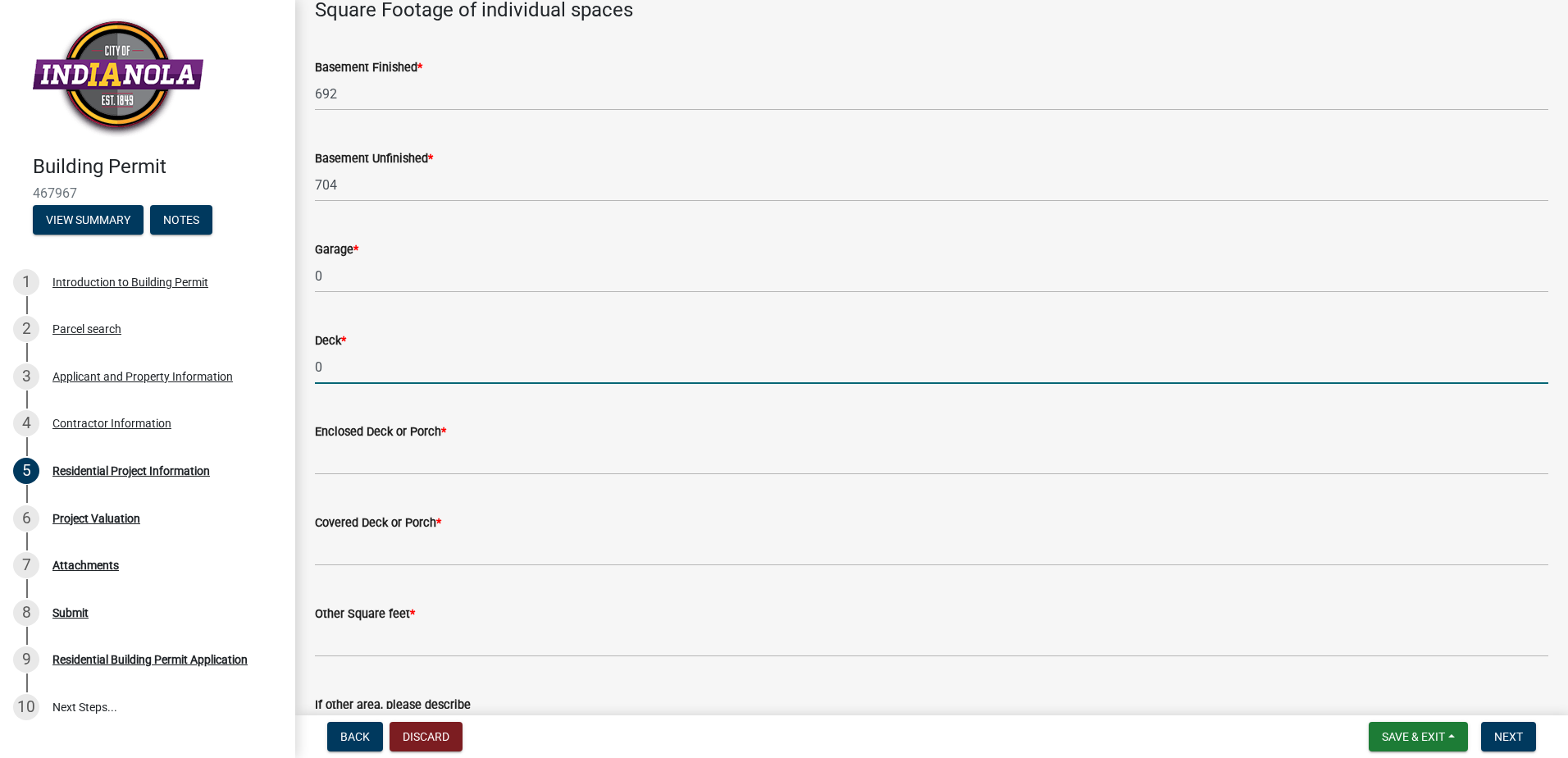
type input "0"
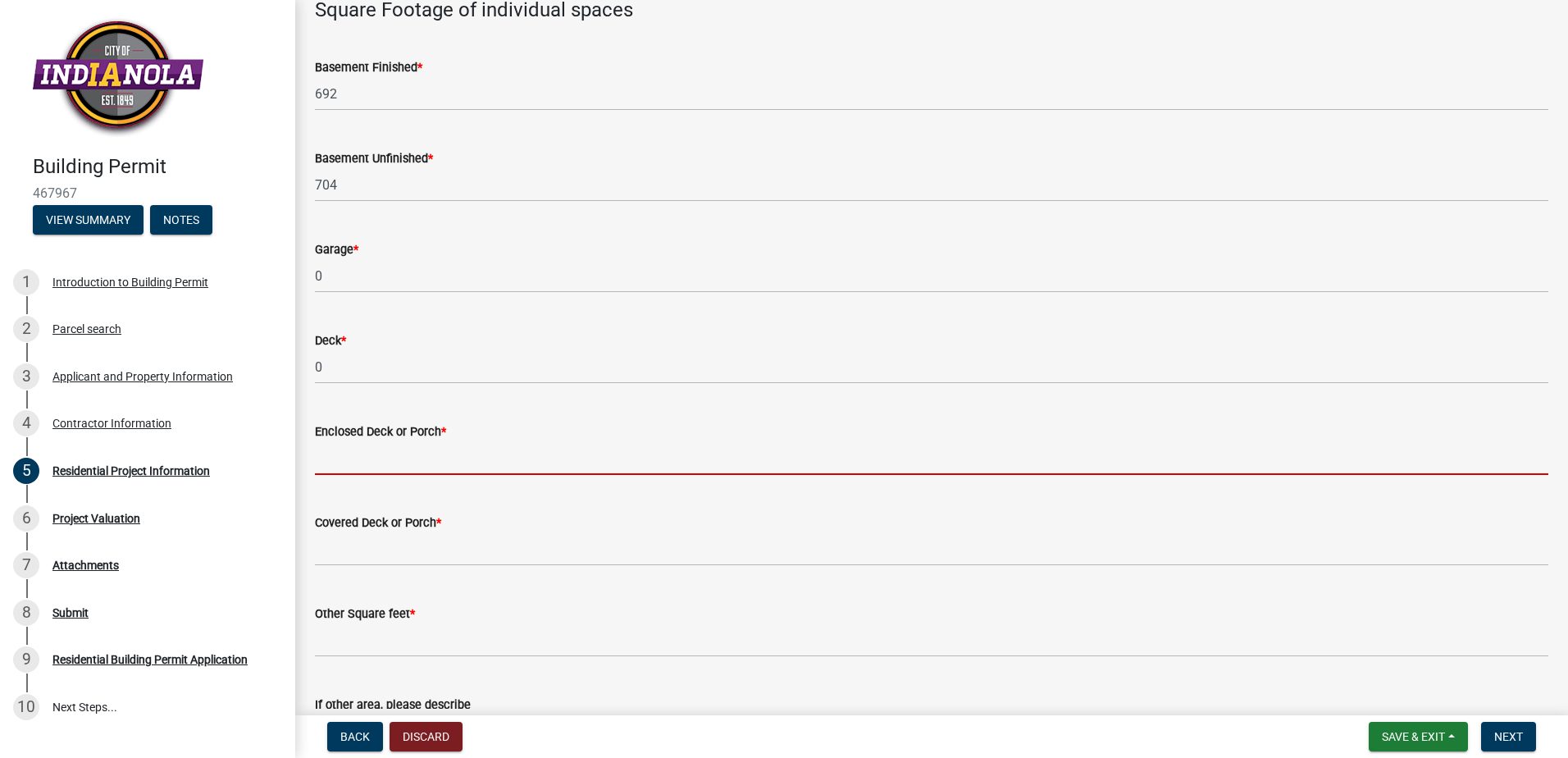
drag, startPoint x: 337, startPoint y: 463, endPoint x: 340, endPoint y: 489, distance: 26.2
click at [337, 463] on input "text" at bounding box center [931, 457] width 1233 height 33
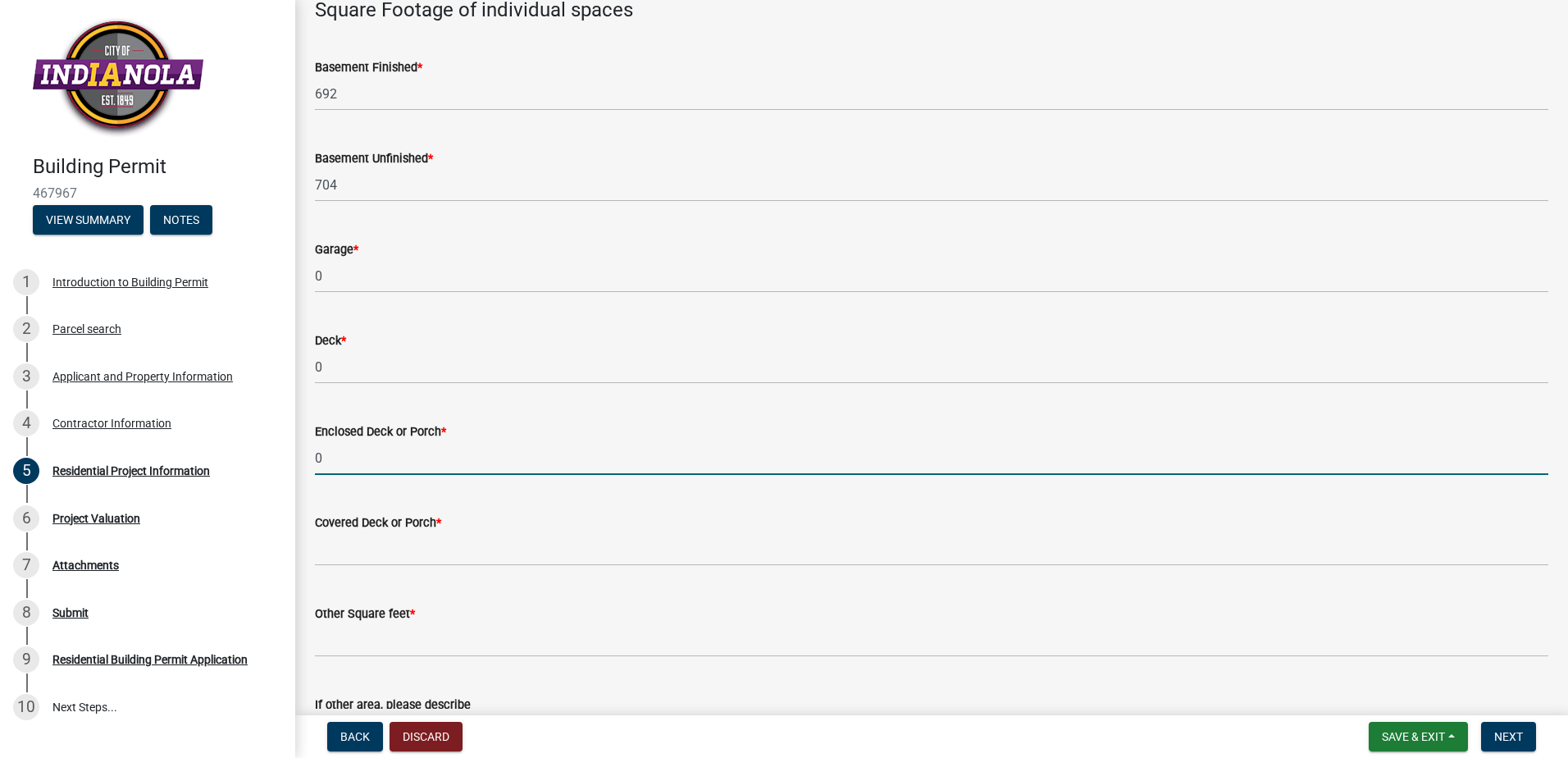
type input "0"
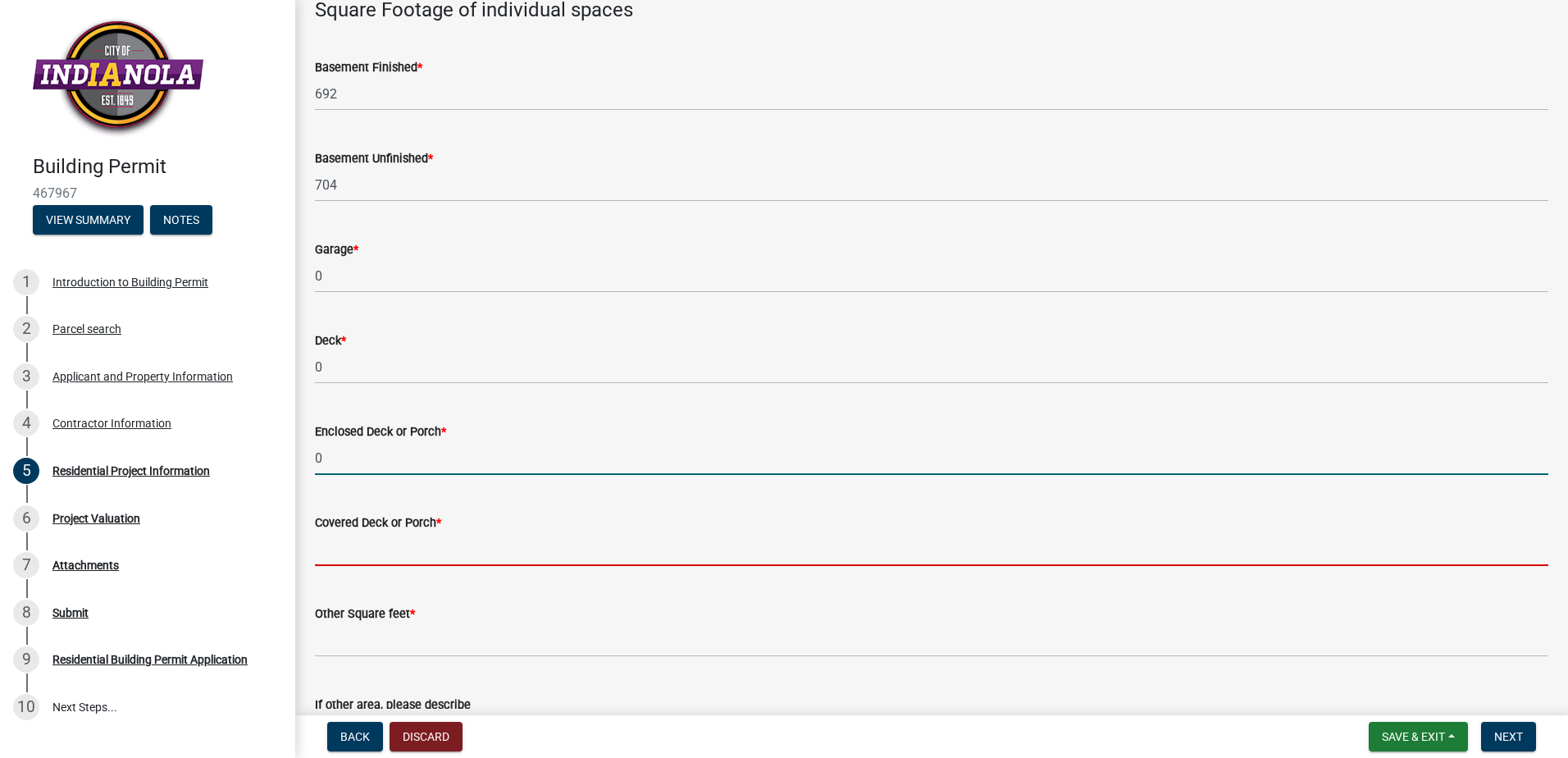
click at [333, 553] on input "text" at bounding box center [931, 549] width 1233 height 33
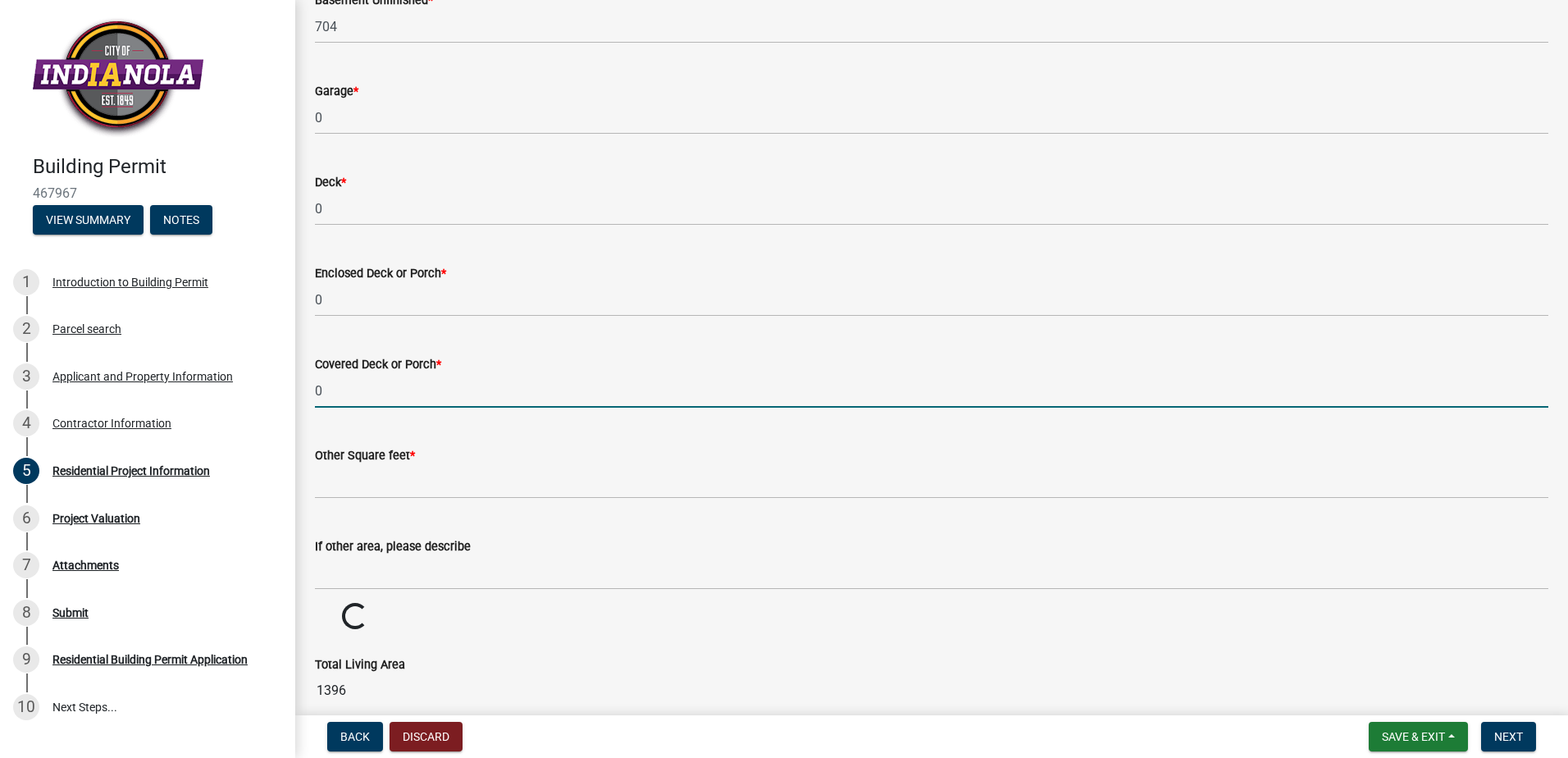
scroll to position [1230, 0]
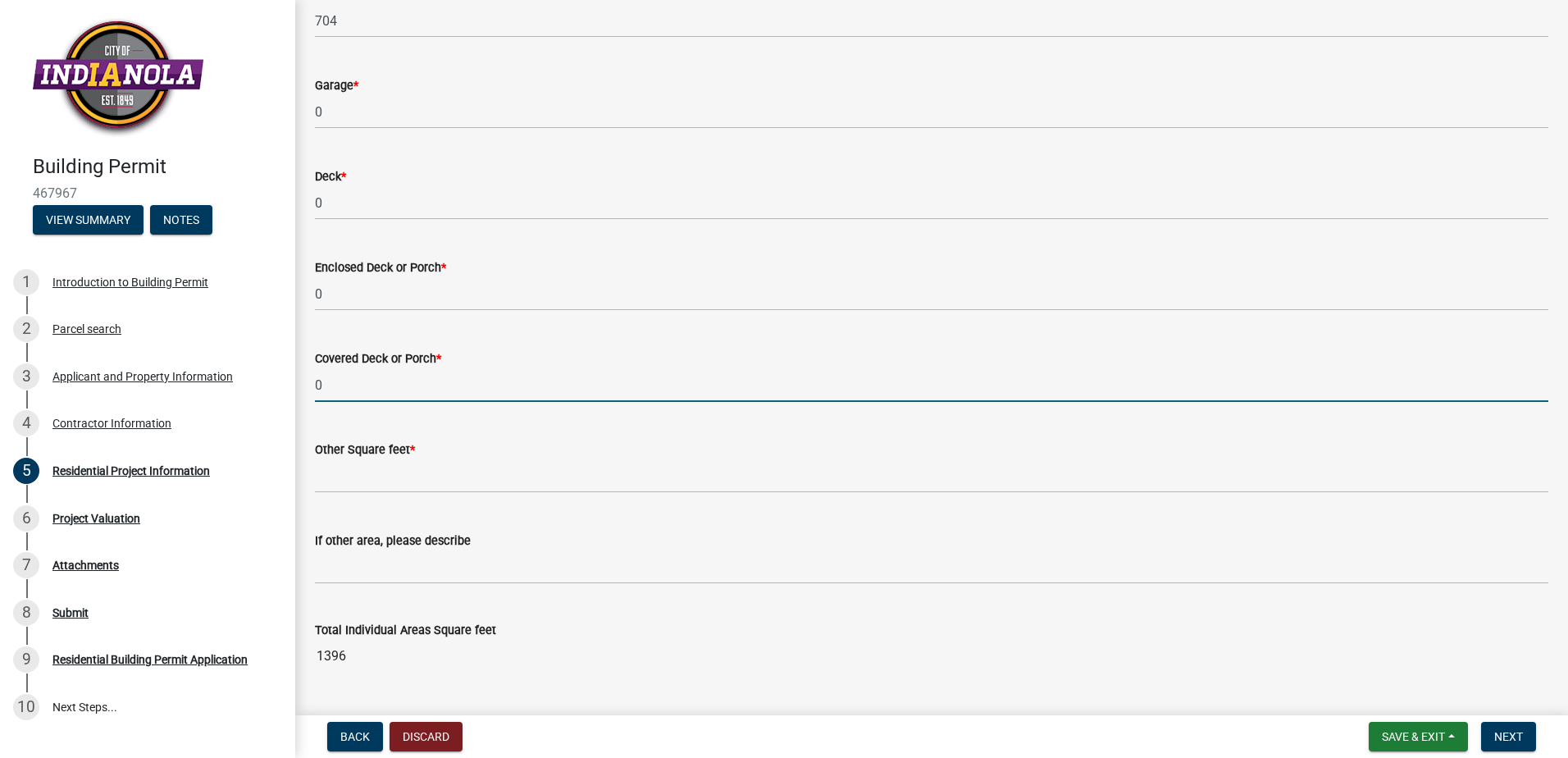
type input "0"
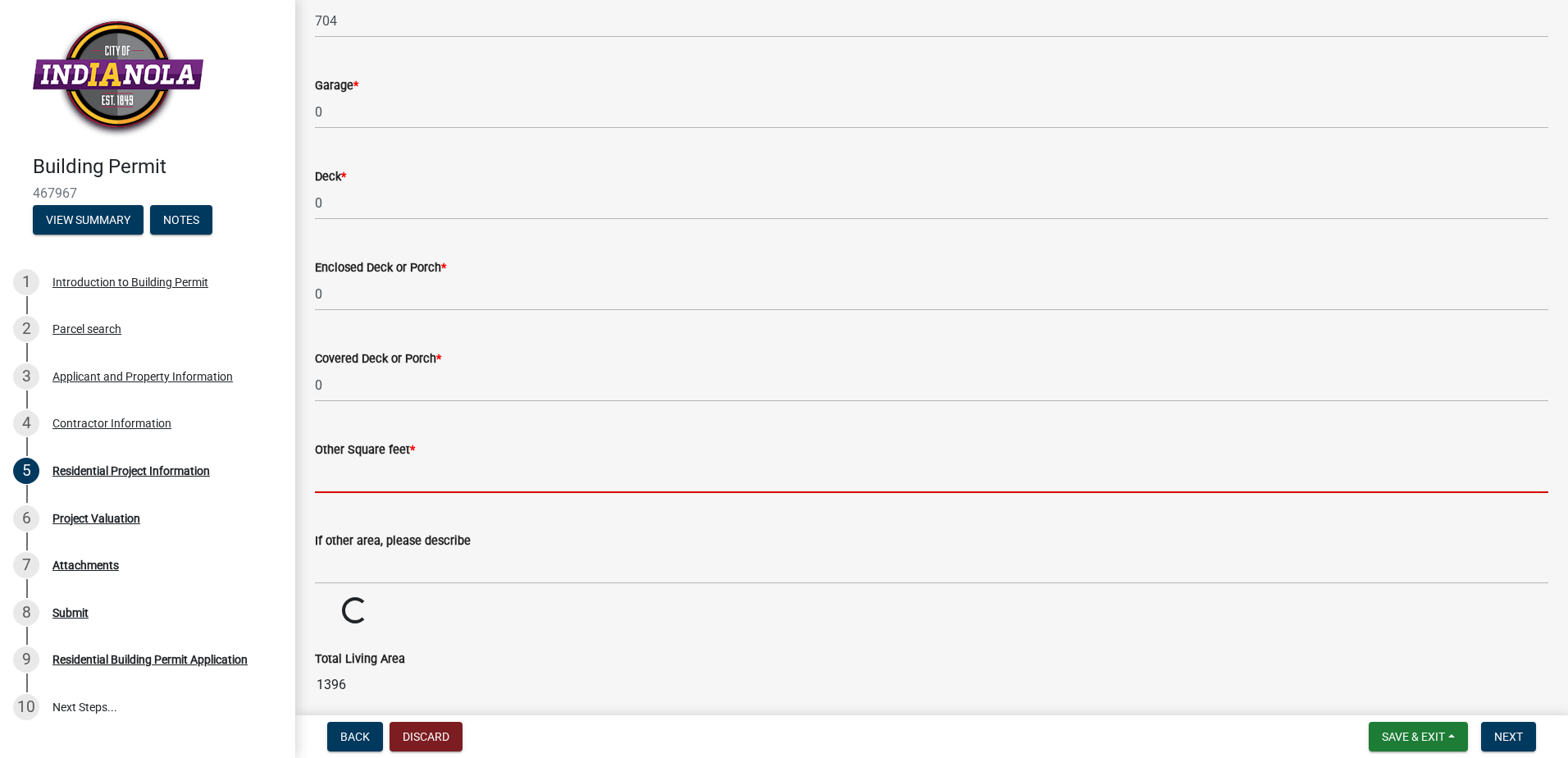
click at [344, 485] on input "text" at bounding box center [931, 475] width 1233 height 33
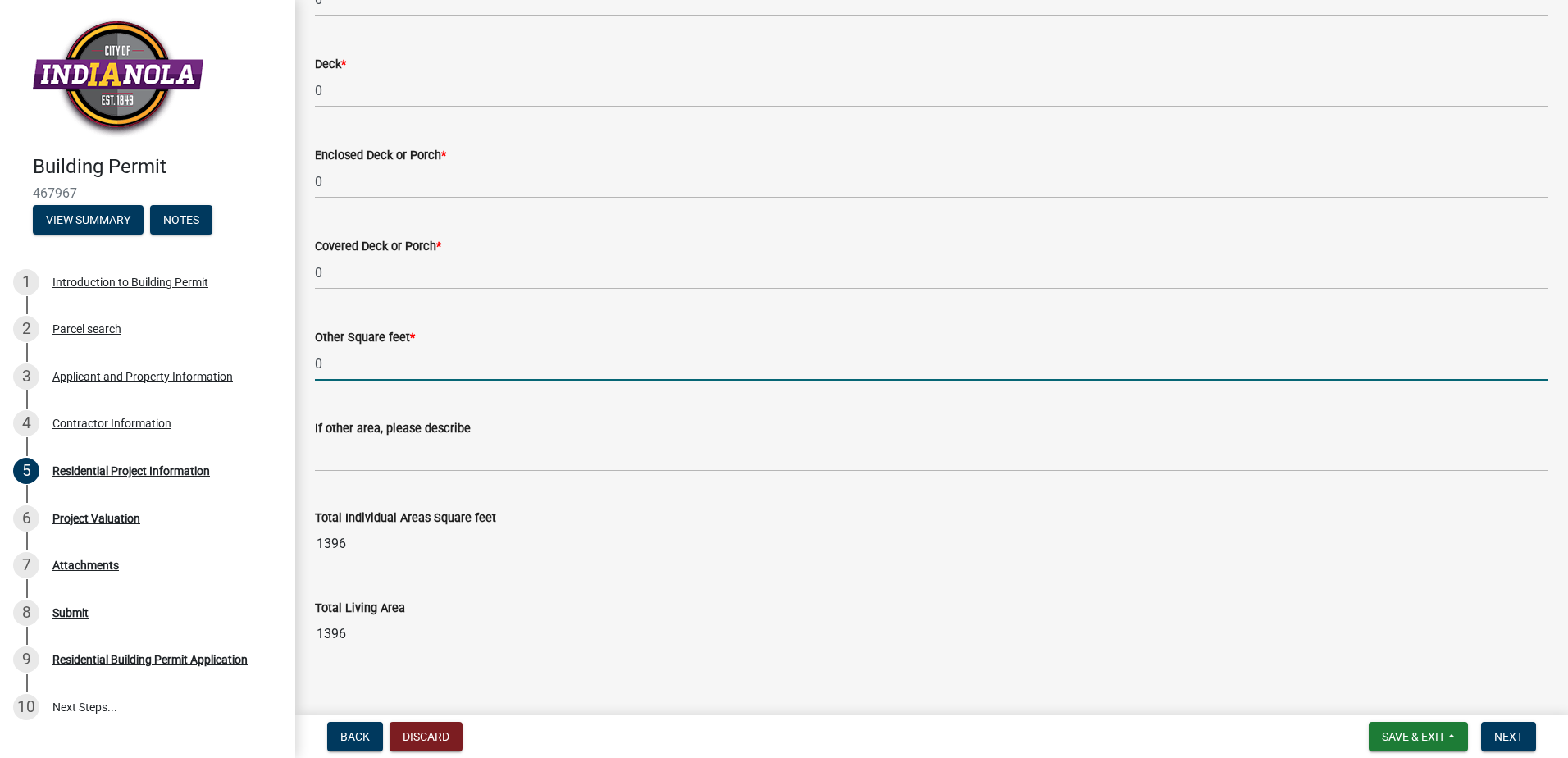
scroll to position [1364, 0]
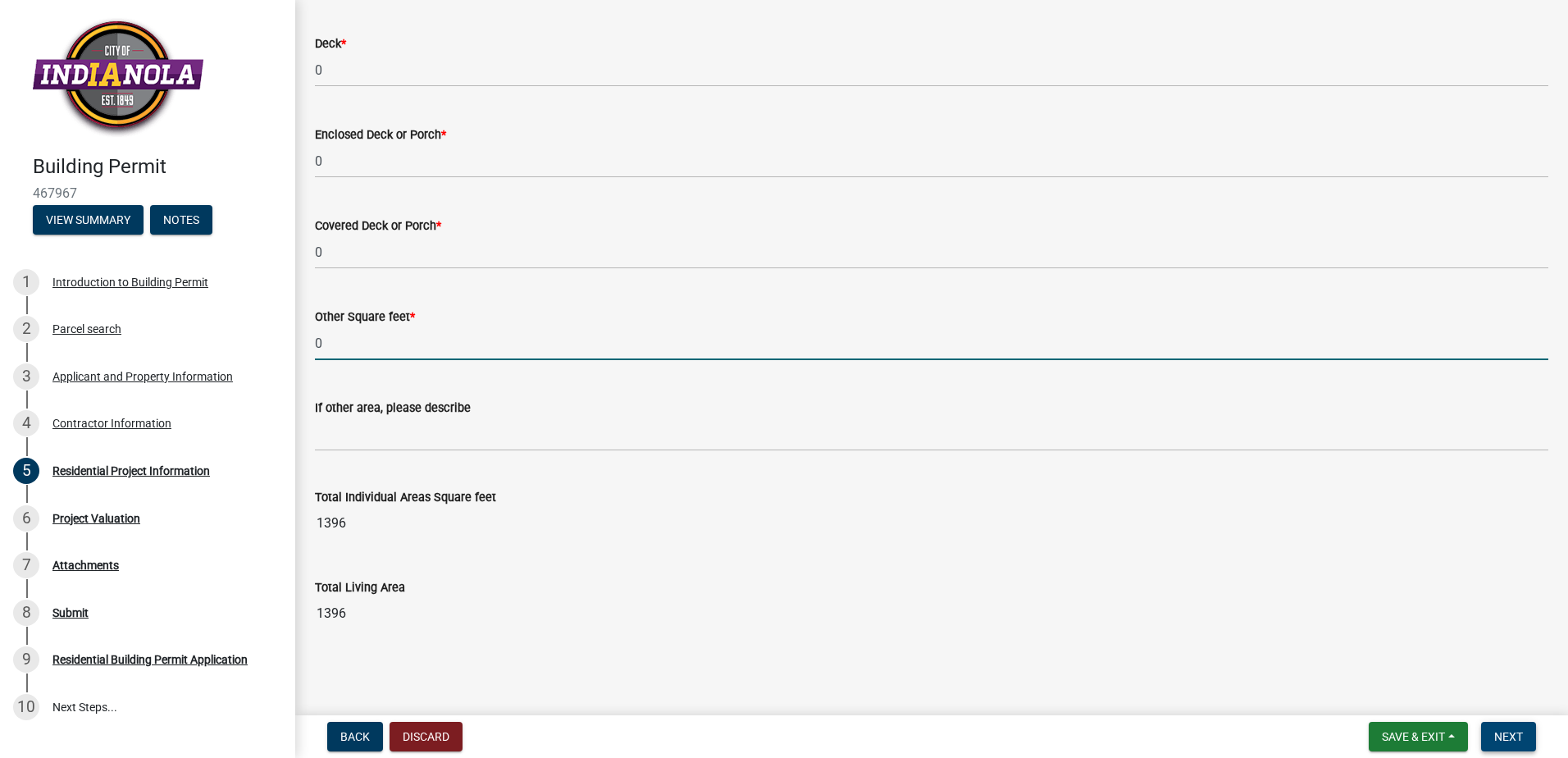
type input "0"
click at [1511, 739] on span "Next" at bounding box center [1508, 737] width 29 height 13
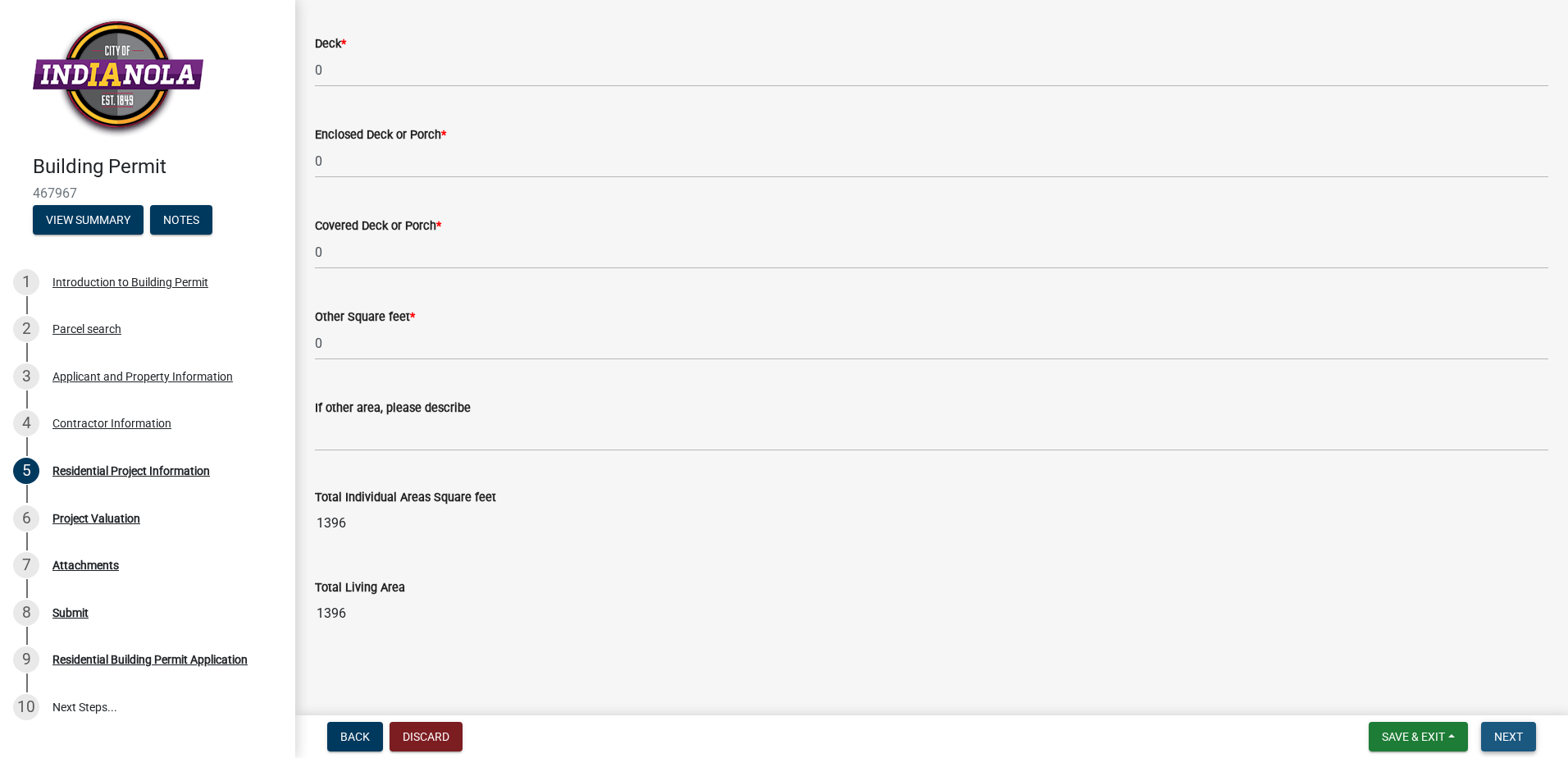
click at [1513, 737] on span "Next" at bounding box center [1508, 737] width 29 height 13
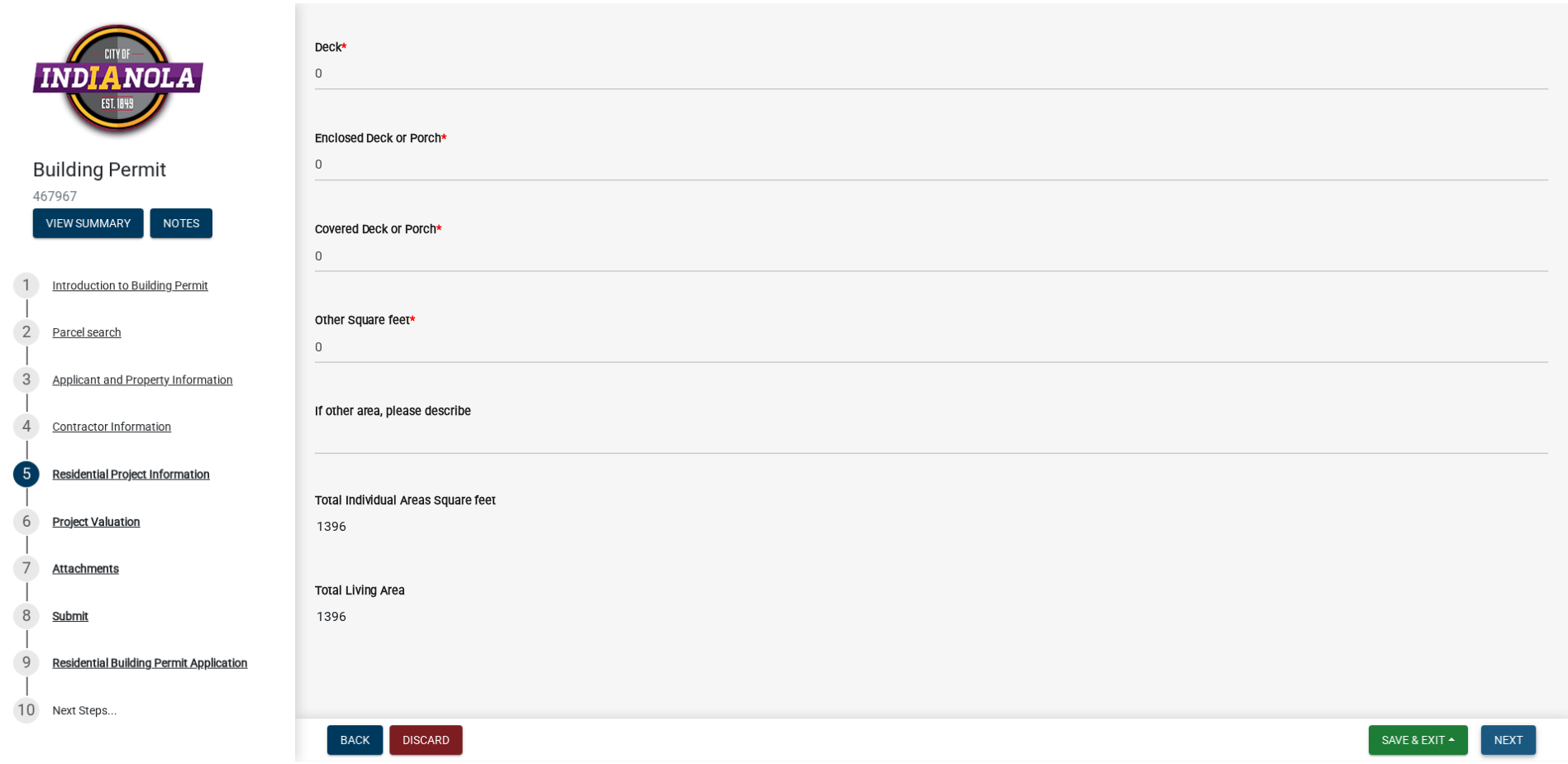
scroll to position [0, 0]
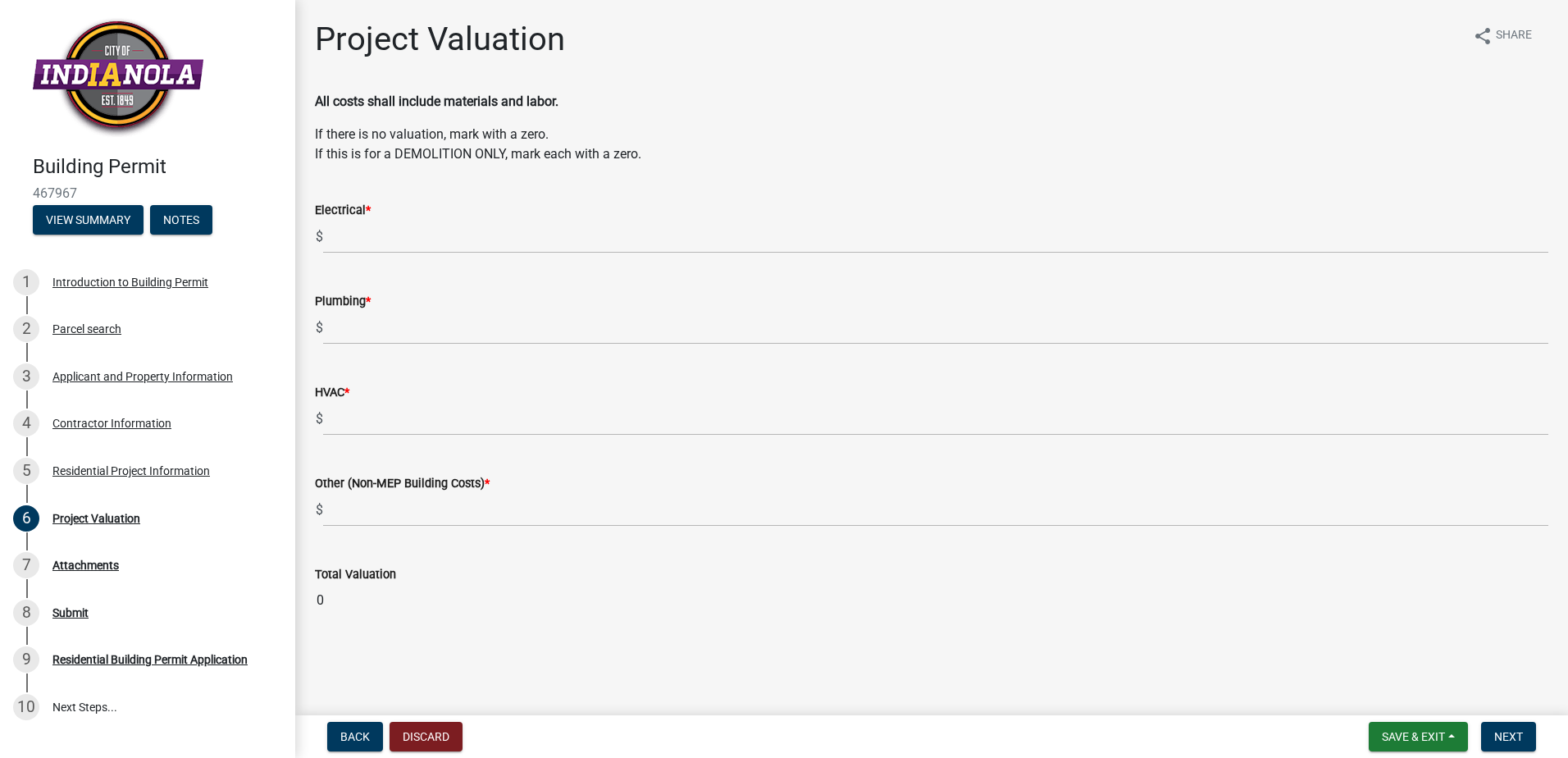
drag, startPoint x: 389, startPoint y: 202, endPoint x: 355, endPoint y: 253, distance: 61.3
click at [387, 209] on div "Electrical *" at bounding box center [931, 209] width 1233 height 20
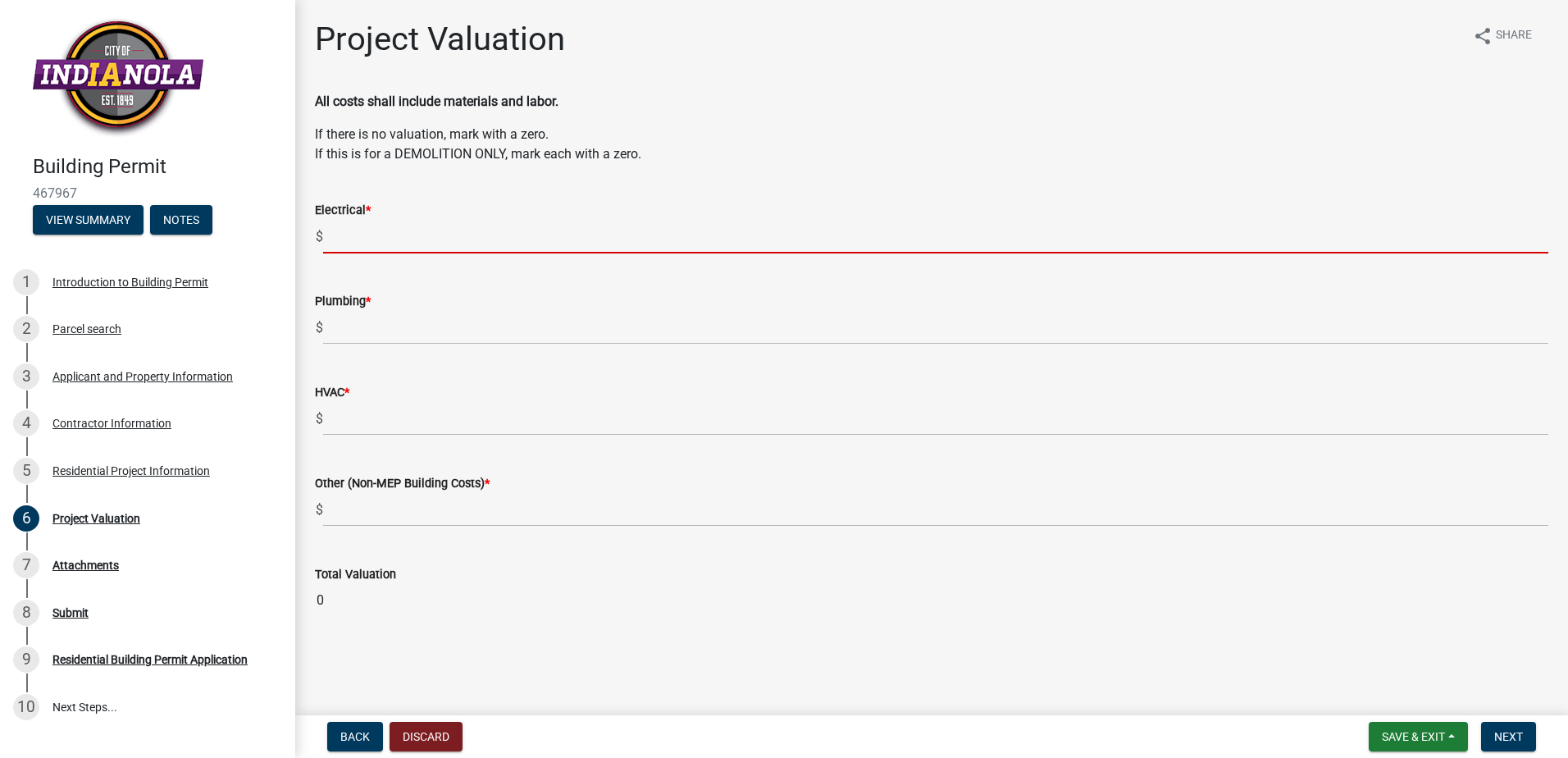
click at [346, 235] on input "text" at bounding box center [935, 236] width 1225 height 33
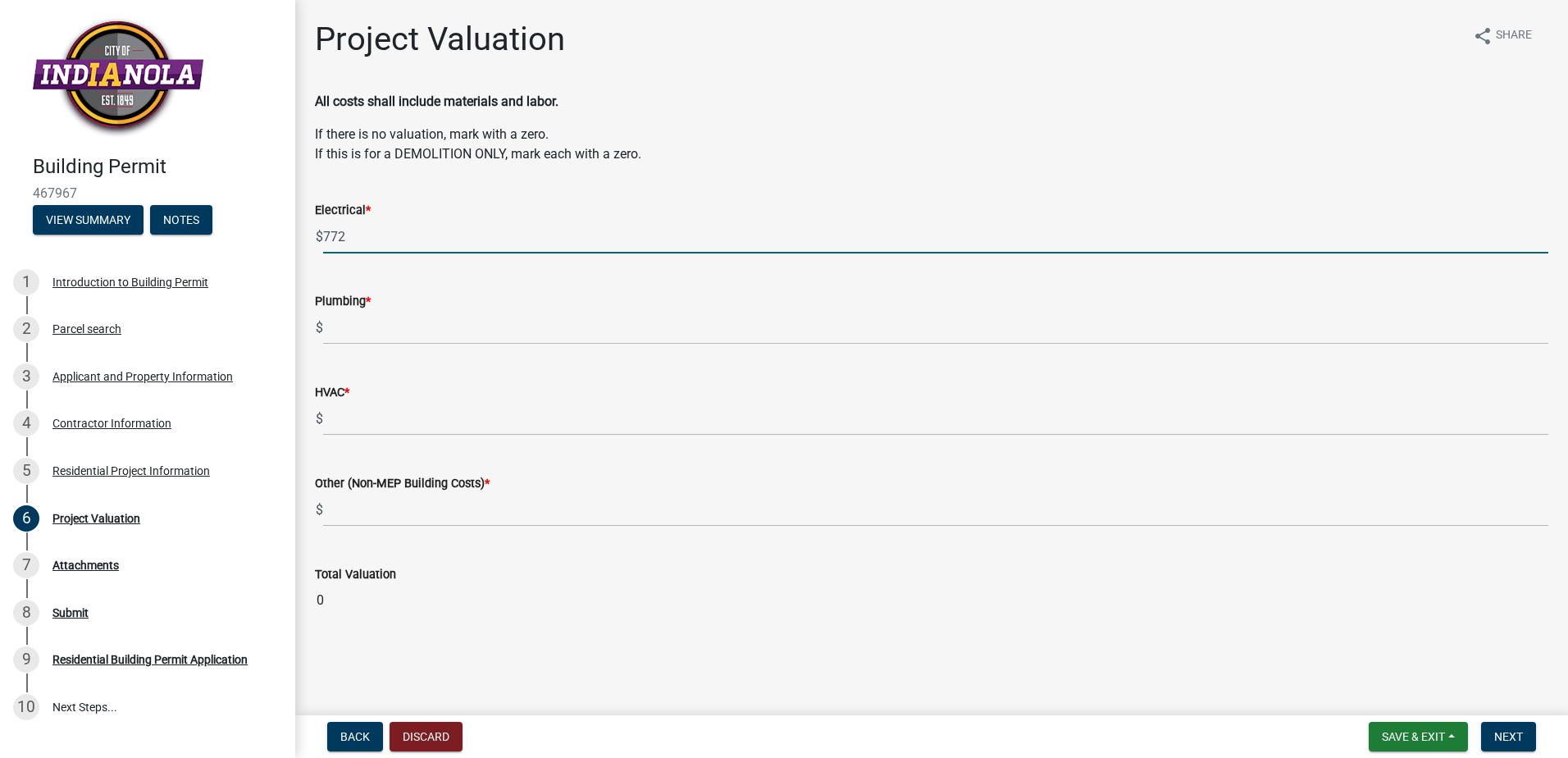
type input "772"
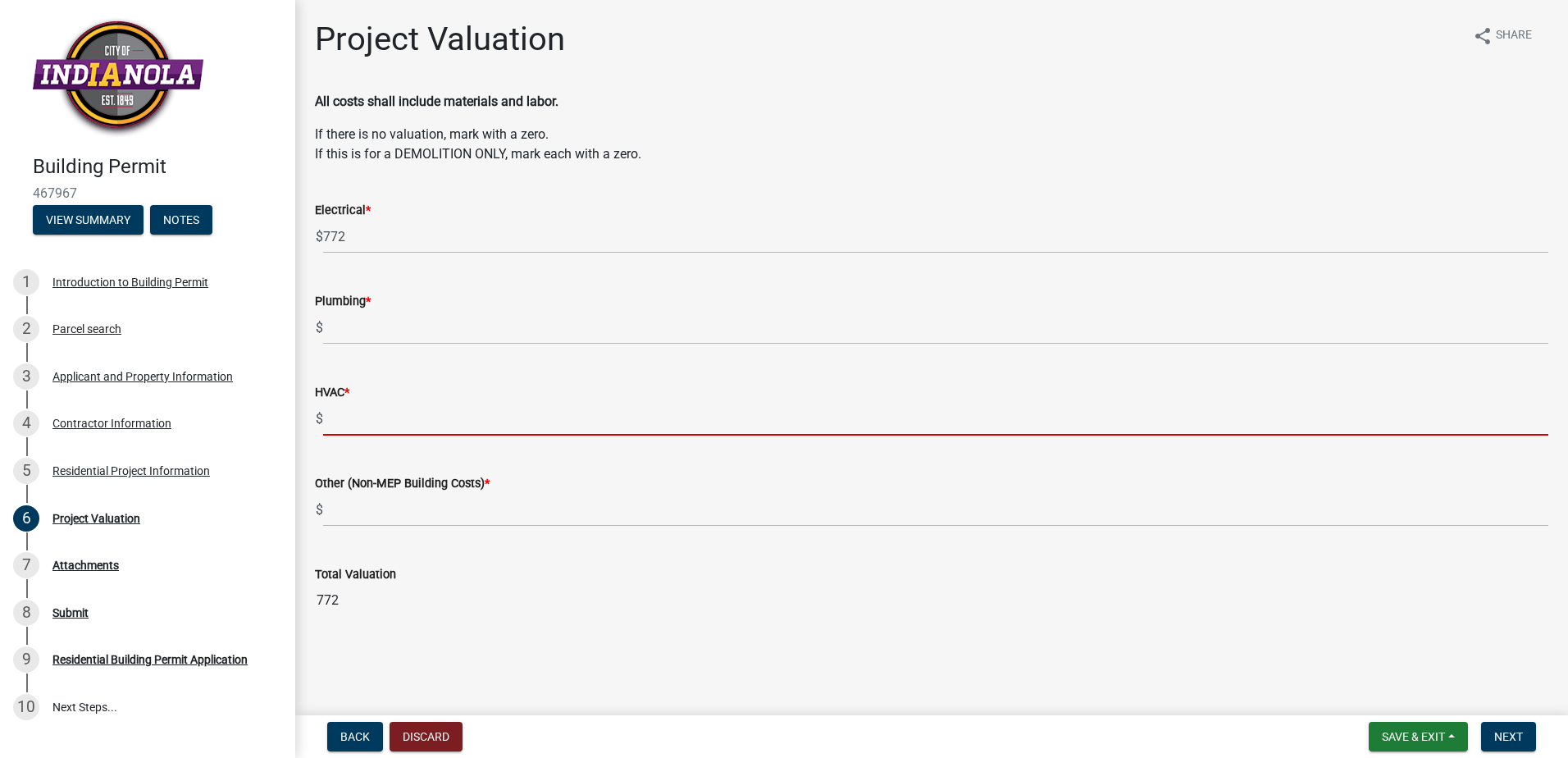
click at [345, 417] on input "text" at bounding box center [935, 418] width 1225 height 33
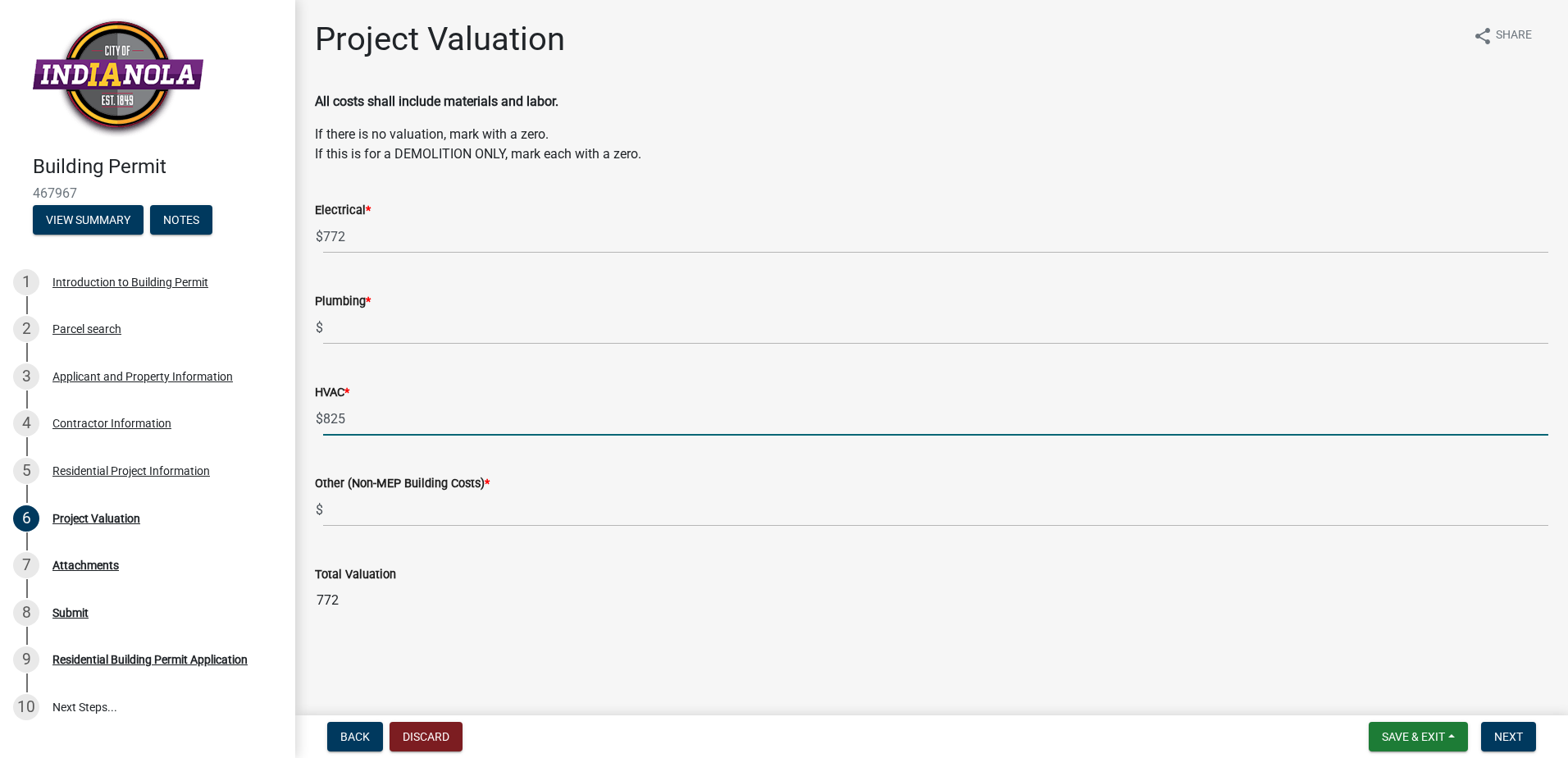
type input "825"
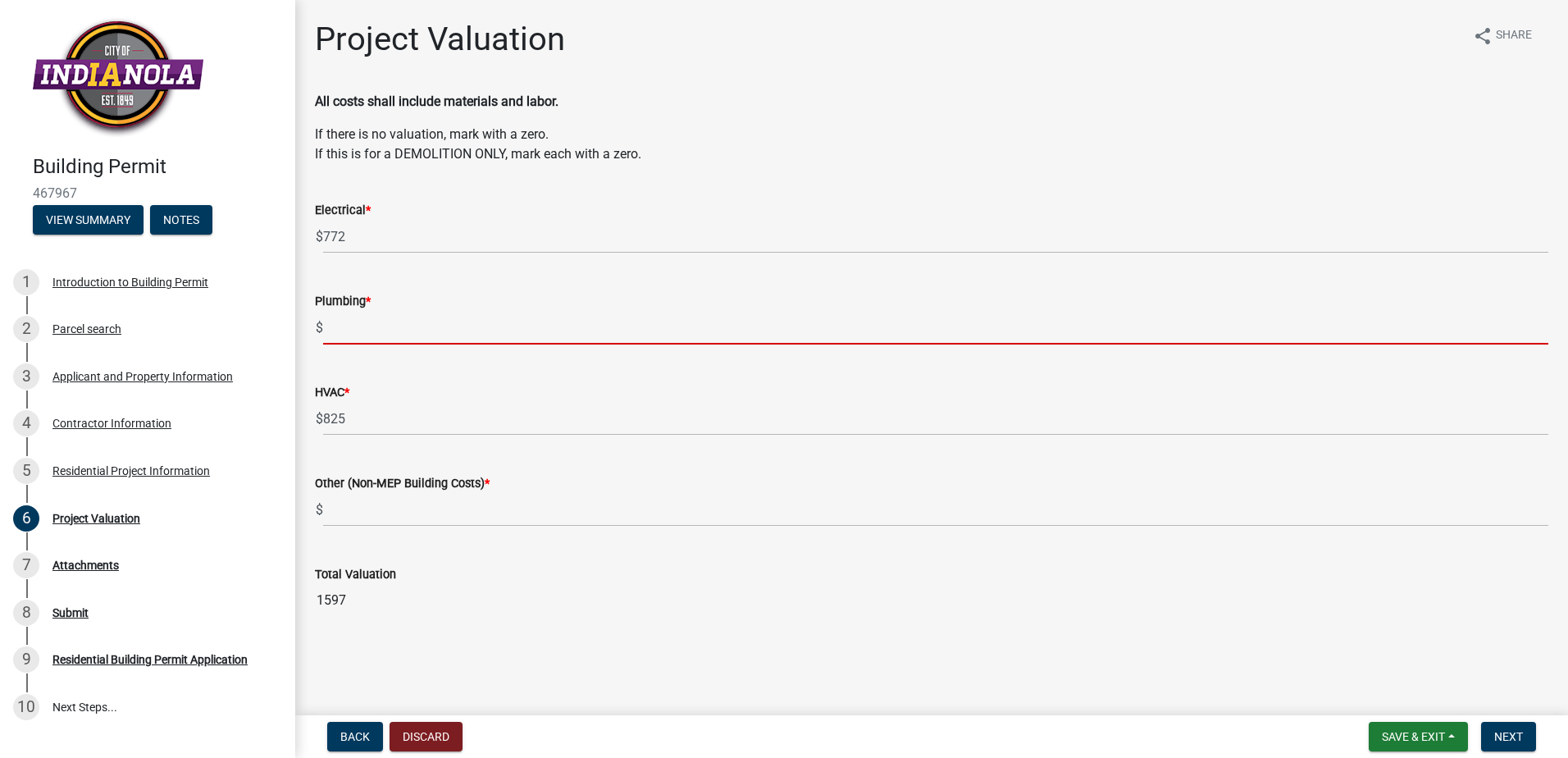
click at [354, 340] on input "text" at bounding box center [935, 327] width 1225 height 33
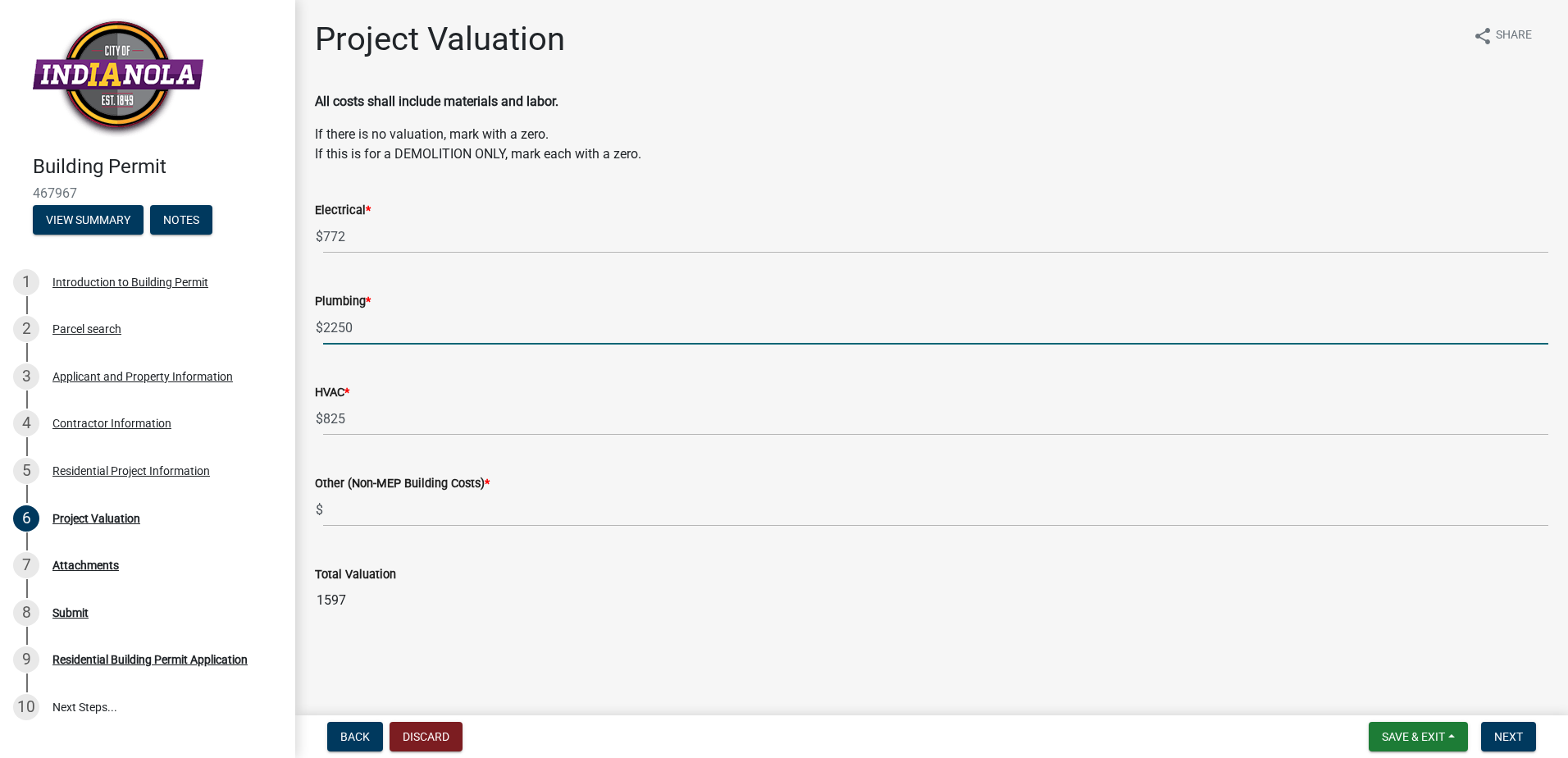
type input "2250"
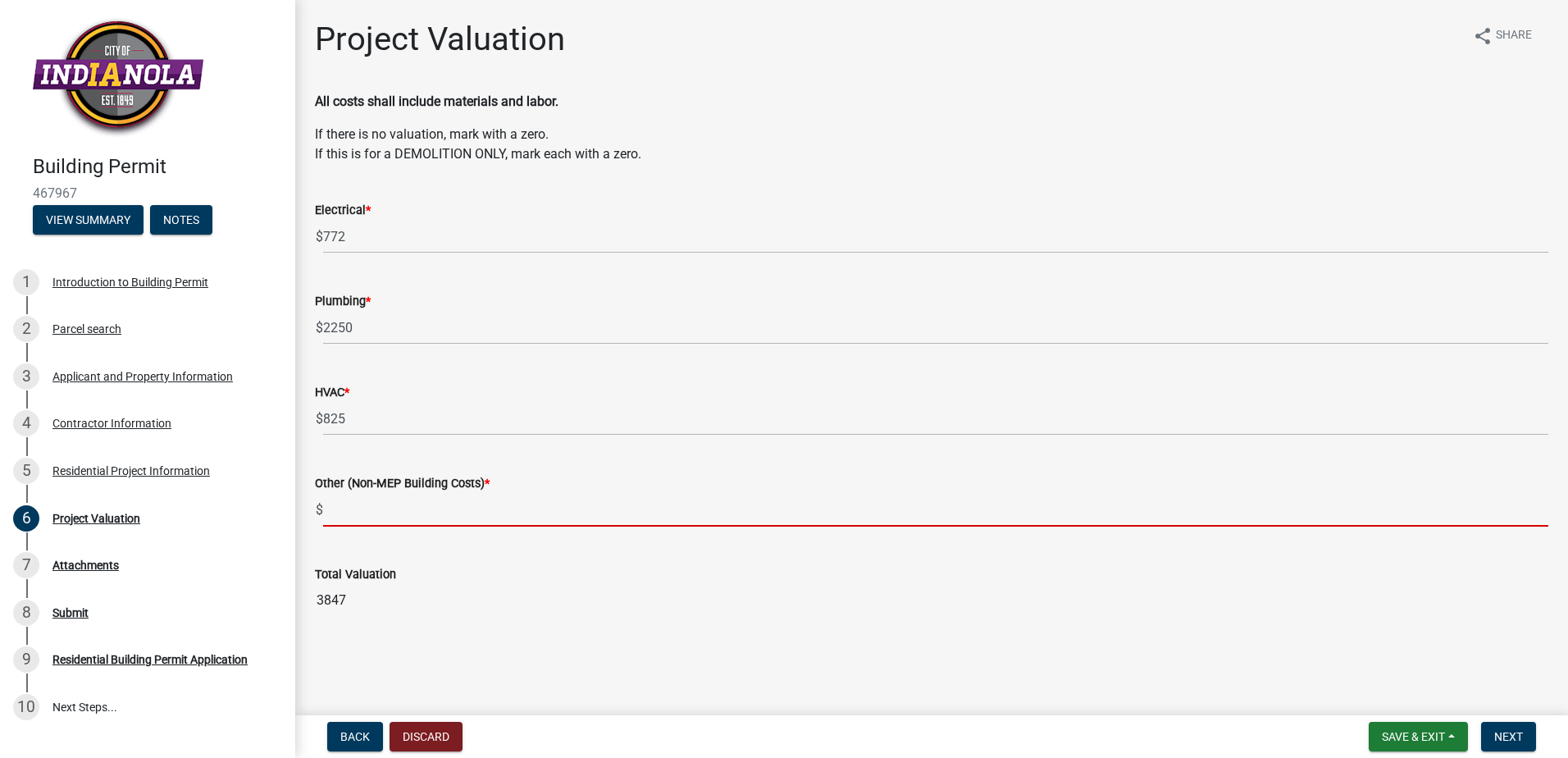
click at [387, 519] on input "text" at bounding box center [935, 509] width 1225 height 33
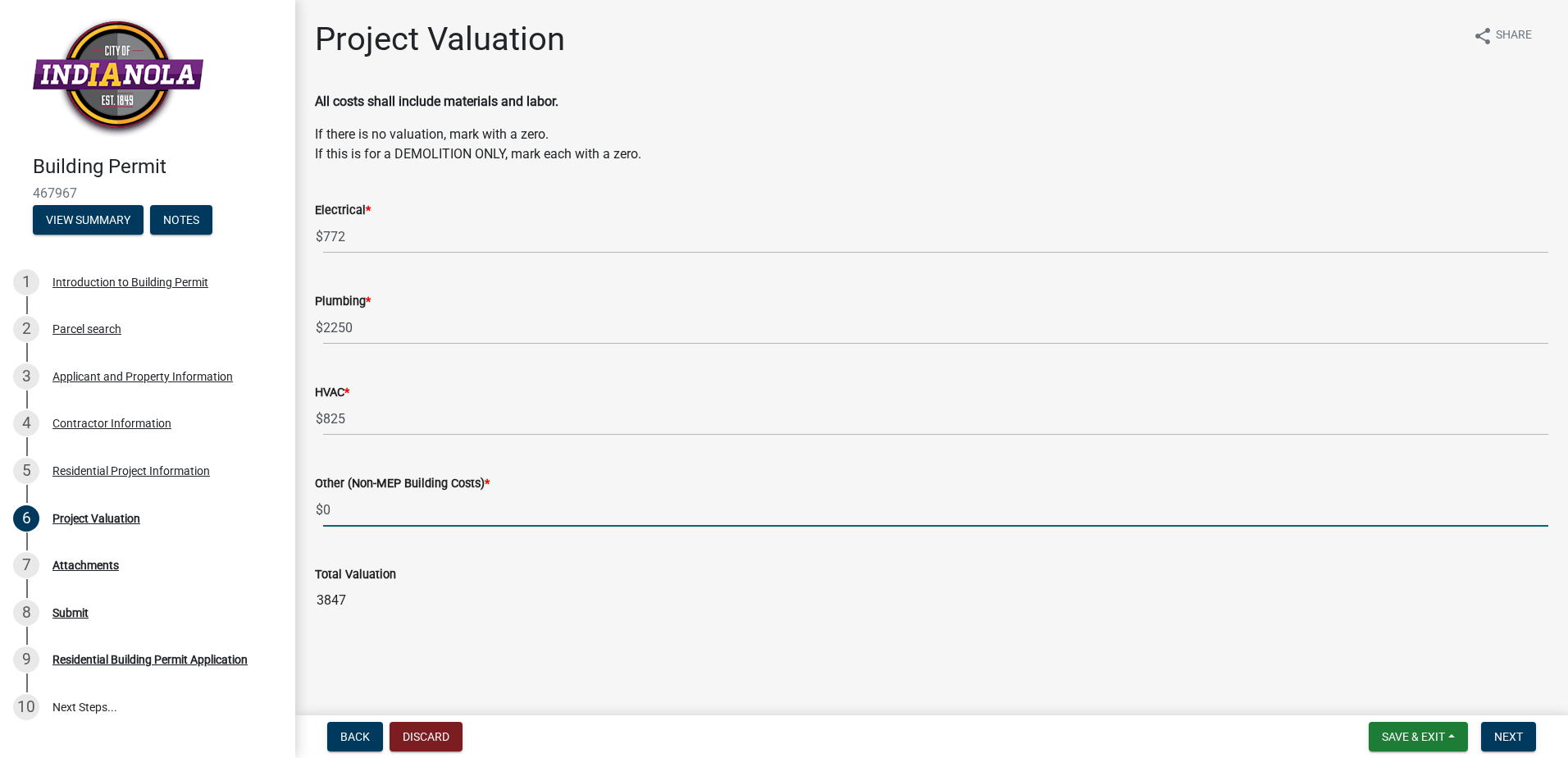
type input "0"
drag, startPoint x: 352, startPoint y: 509, endPoint x: 364, endPoint y: 501, distance: 14.4
click at [355, 507] on input "0" at bounding box center [935, 509] width 1225 height 33
type input "20153"
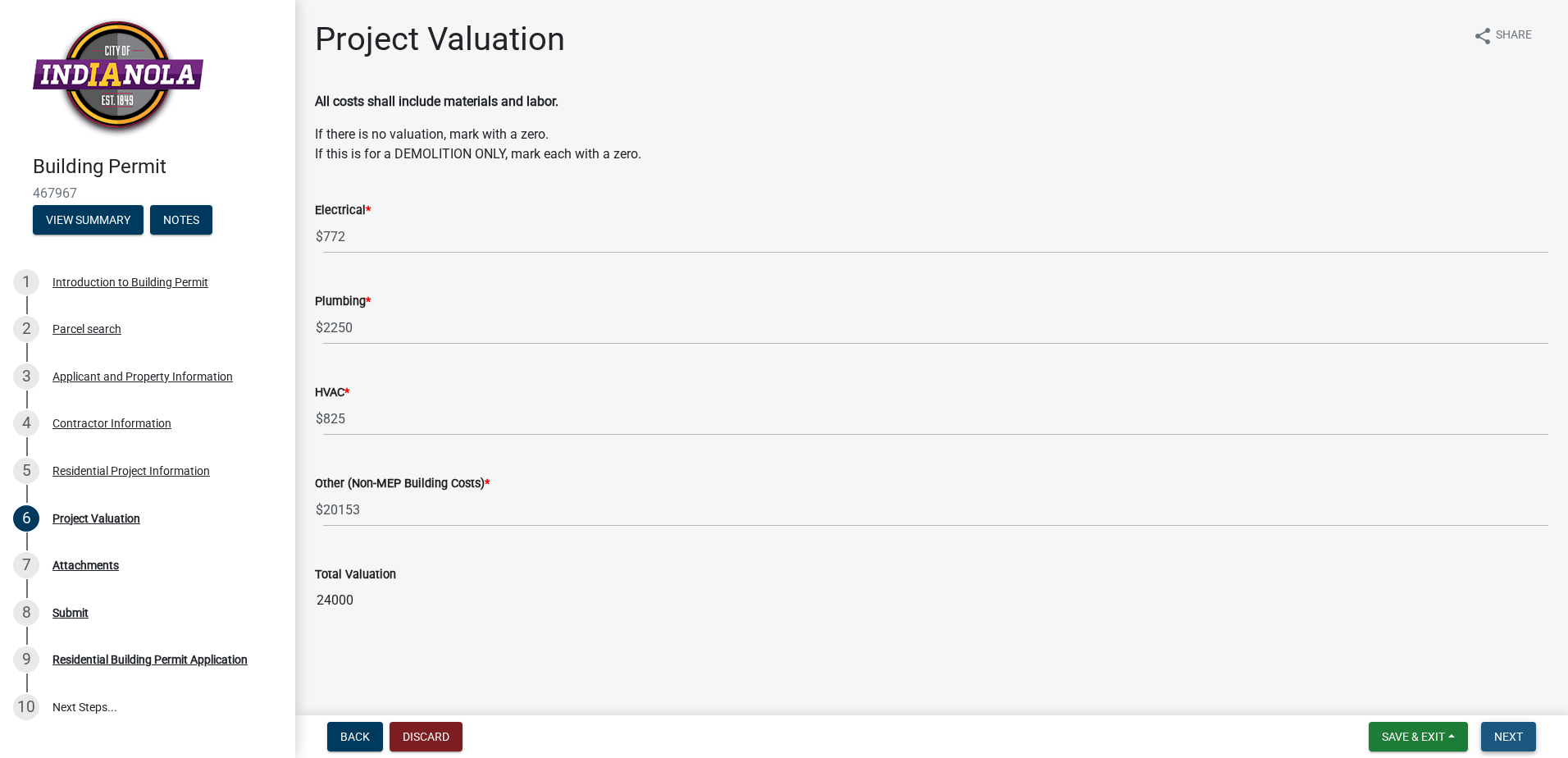
click at [1520, 738] on span "Next" at bounding box center [1508, 737] width 29 height 13
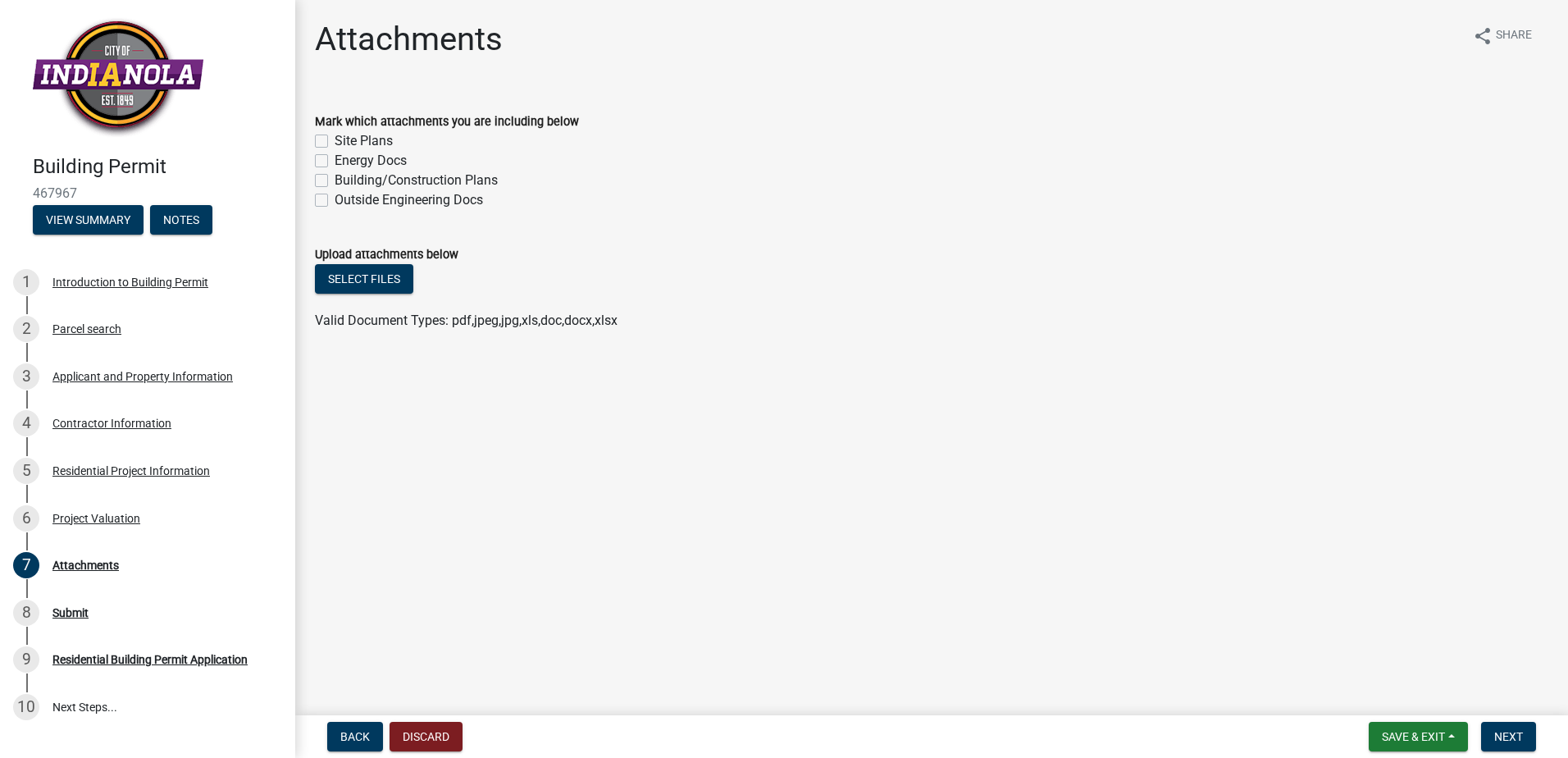
click at [334, 181] on label "Building/Construction Plans" at bounding box center [415, 180] width 163 height 20
click at [334, 181] on input "Building/Construction Plans" at bounding box center [339, 175] width 10 height 10
checkbox input "true"
checkbox input "false"
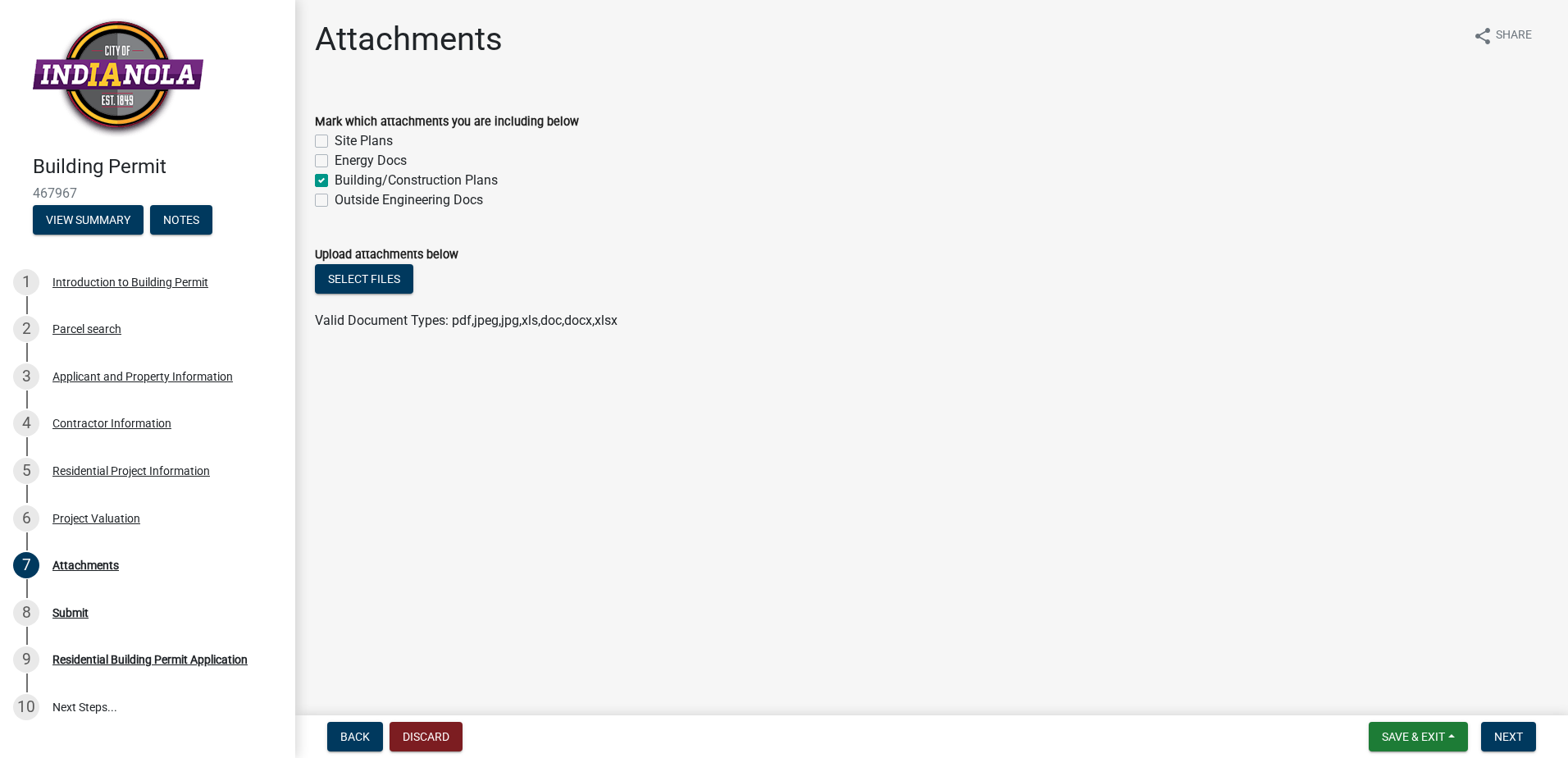
checkbox input "true"
checkbox input "false"
click at [392, 283] on button "Select files" at bounding box center [364, 278] width 98 height 30
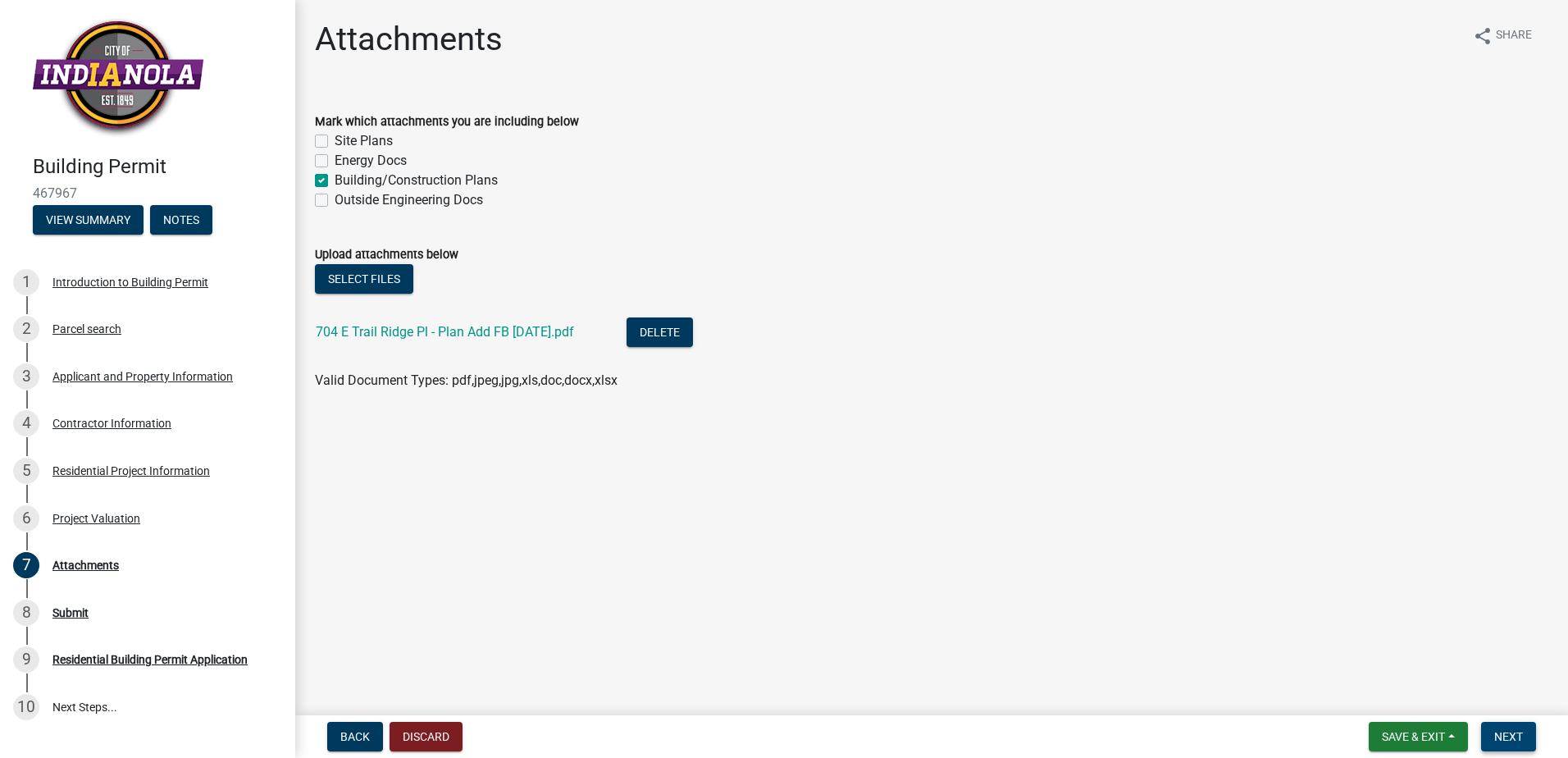
click at [1510, 736] on span "Next" at bounding box center [1508, 737] width 29 height 13
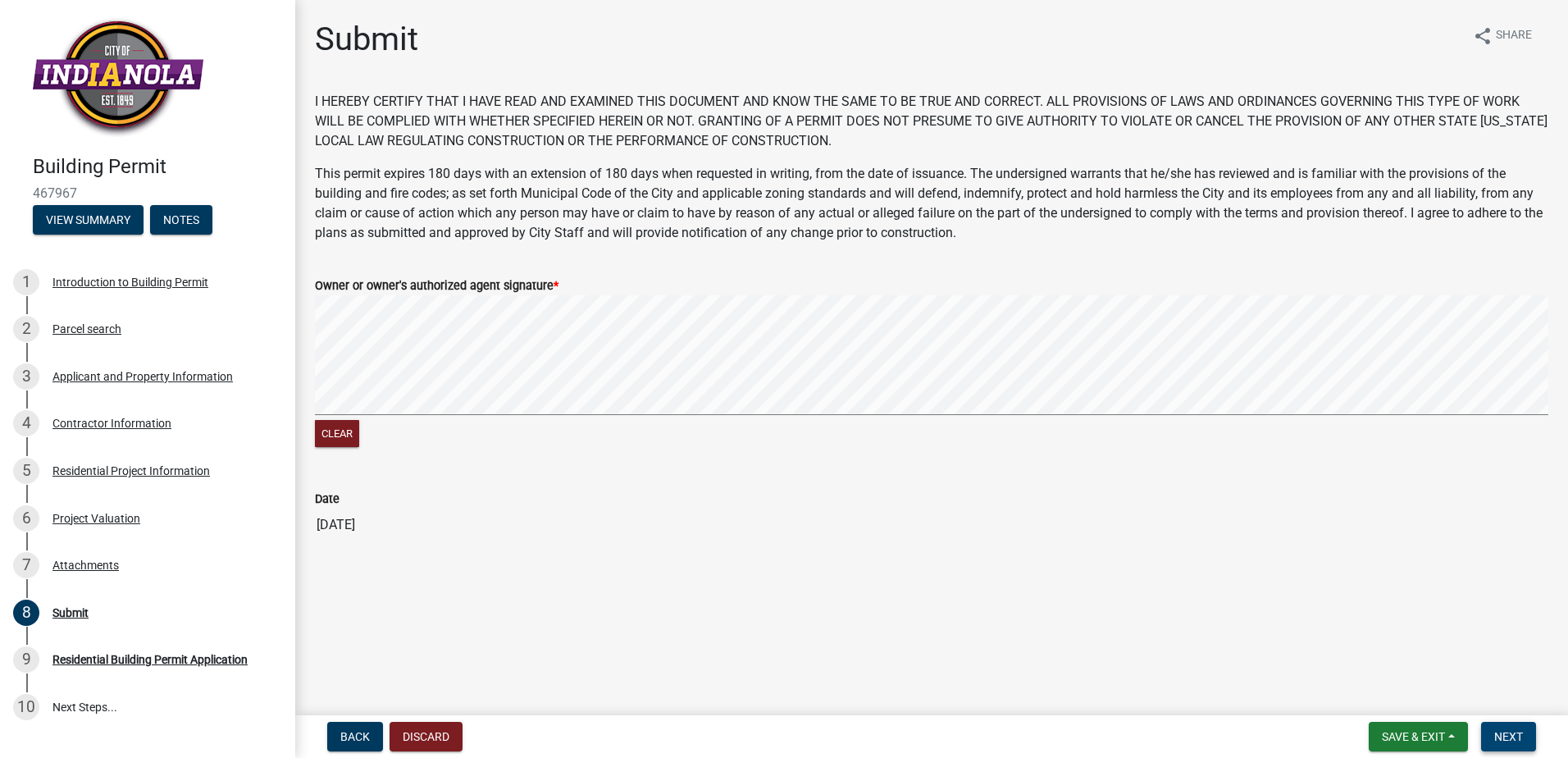
click at [1518, 730] on span "Next" at bounding box center [1508, 737] width 29 height 13
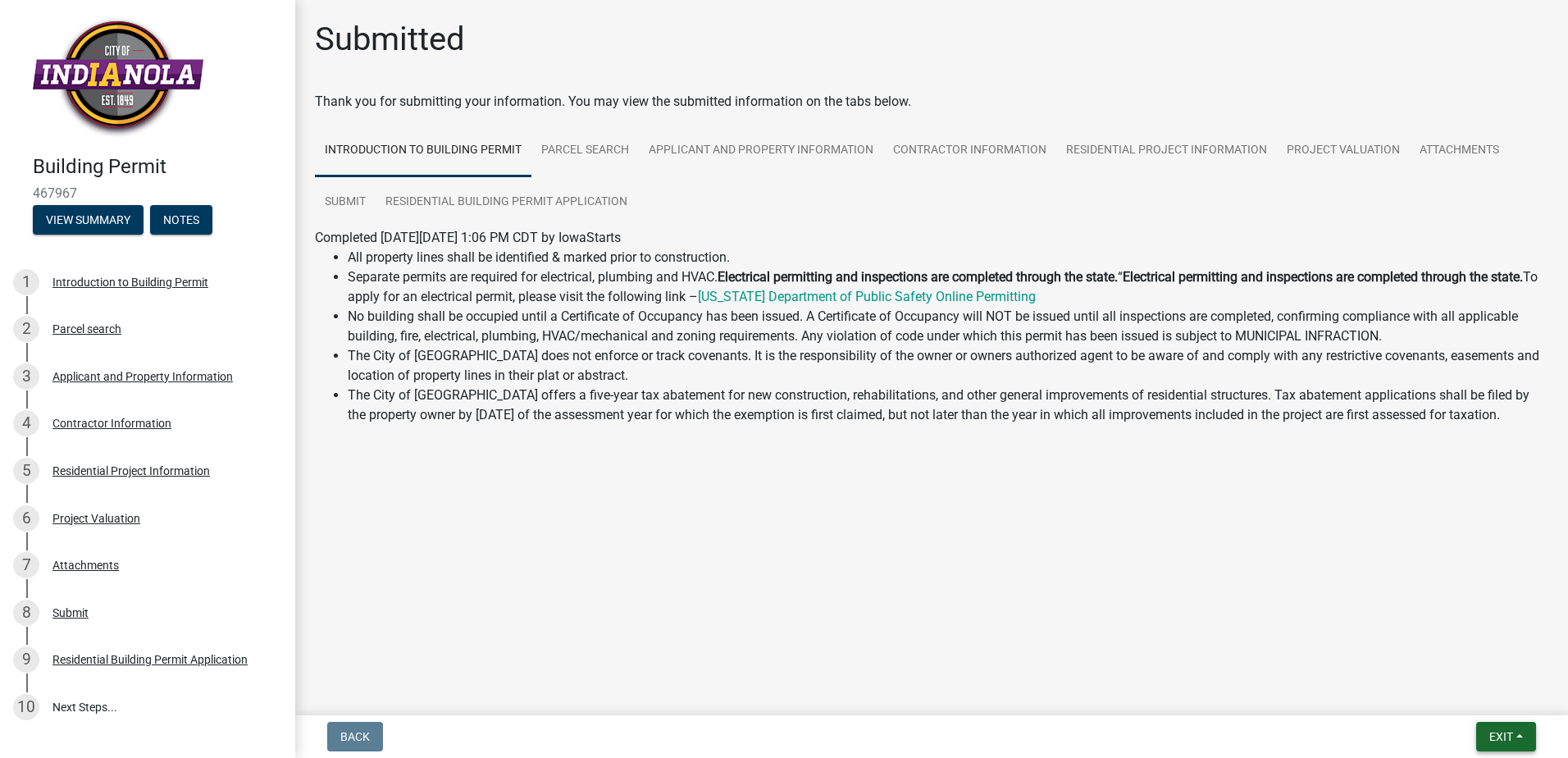
click at [1501, 728] on button "Exit" at bounding box center [1505, 736] width 60 height 30
click at [1450, 696] on button "Save & Exit" at bounding box center [1470, 693] width 131 height 39
